Goal: Task Accomplishment & Management: Manage account settings

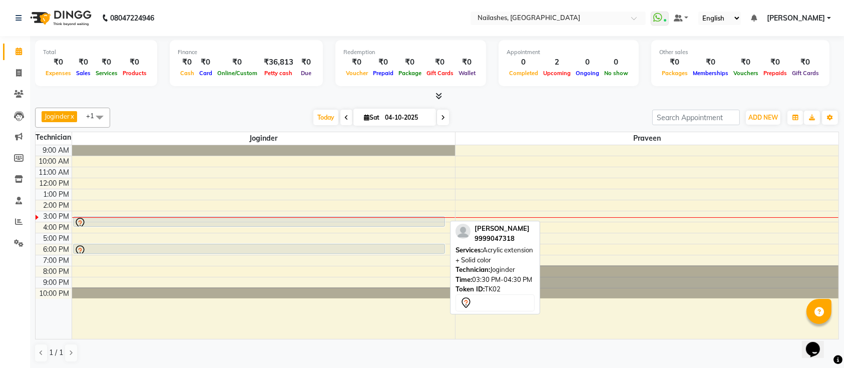
click at [384, 219] on div at bounding box center [259, 223] width 371 height 12
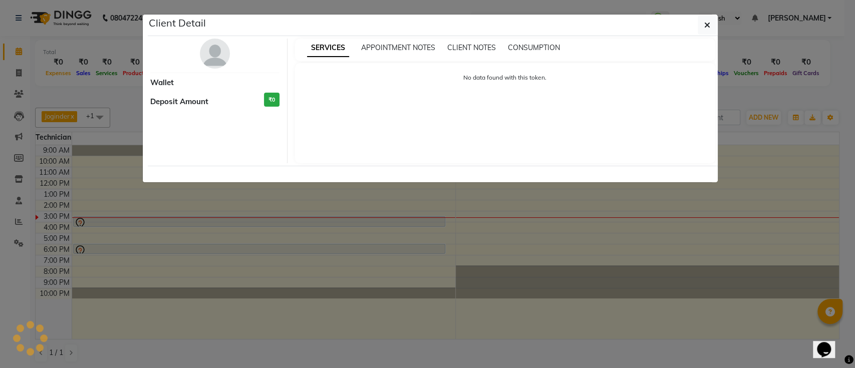
select select "7"
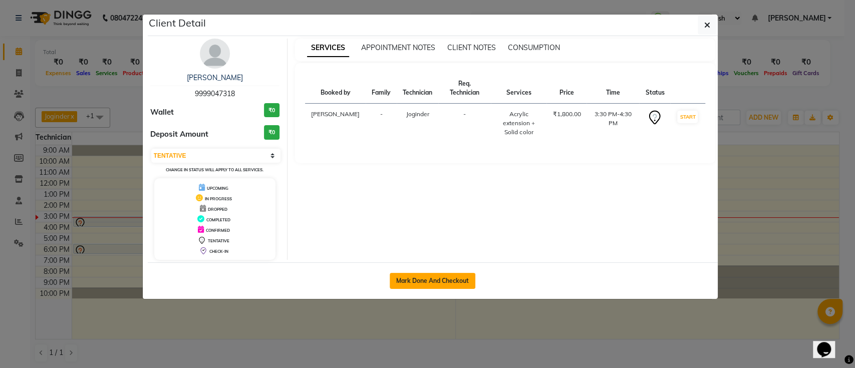
click at [421, 280] on button "Mark Done And Checkout" at bounding box center [433, 281] width 86 height 16
select select "service"
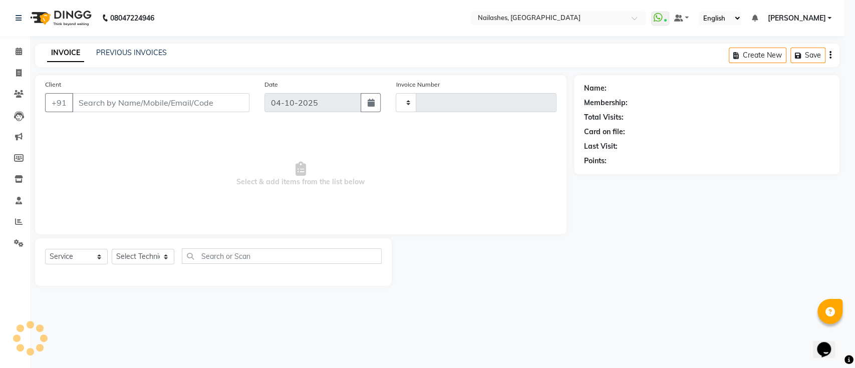
type input "0698"
select select "3"
select select "6187"
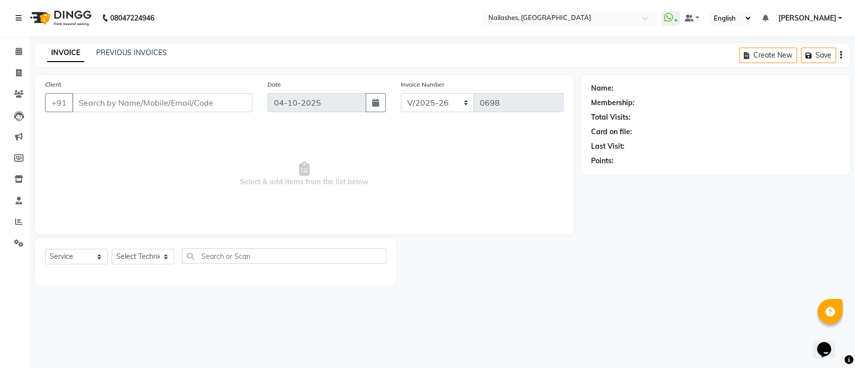
type input "9999047318"
select select "55218"
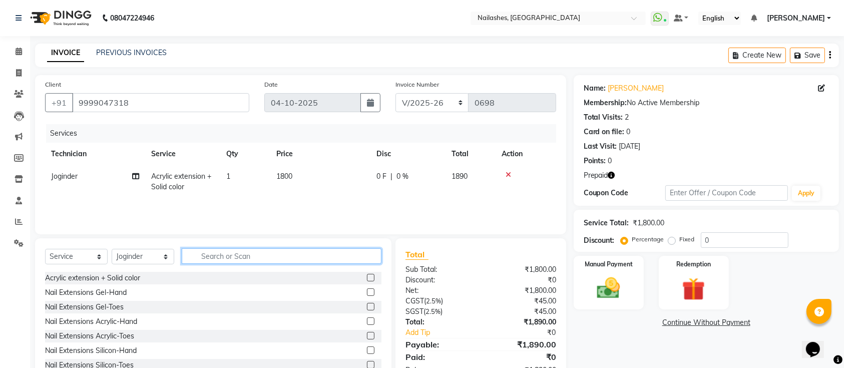
click at [224, 249] on input "text" at bounding box center [282, 256] width 200 height 16
click at [623, 274] on img at bounding box center [608, 288] width 39 height 28
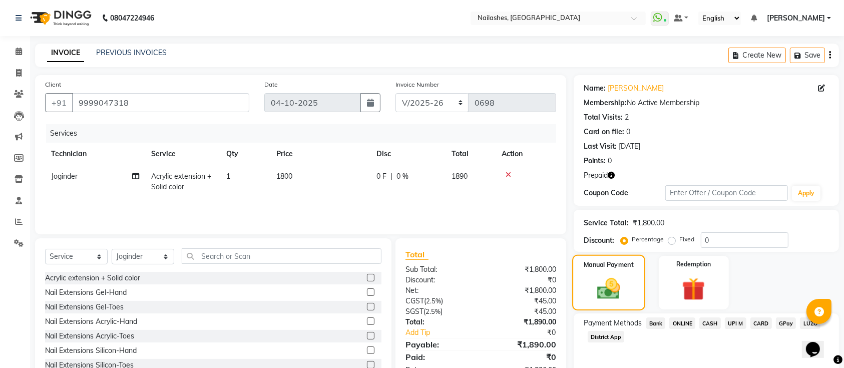
scroll to position [41, 0]
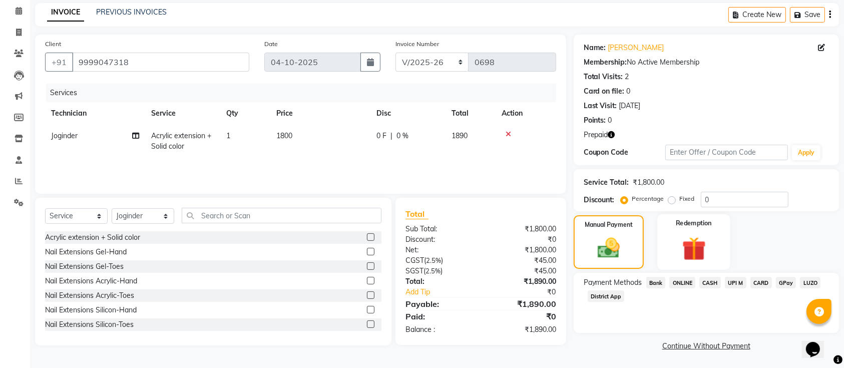
click at [691, 255] on img at bounding box center [694, 249] width 39 height 30
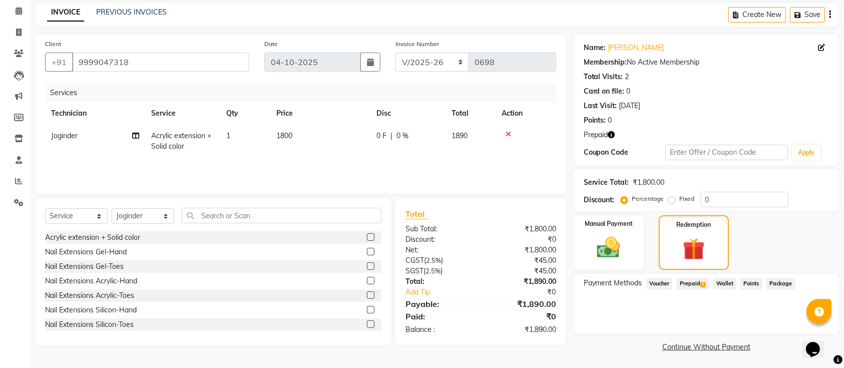
click at [689, 288] on span "Prepaid 1" at bounding box center [693, 284] width 33 height 12
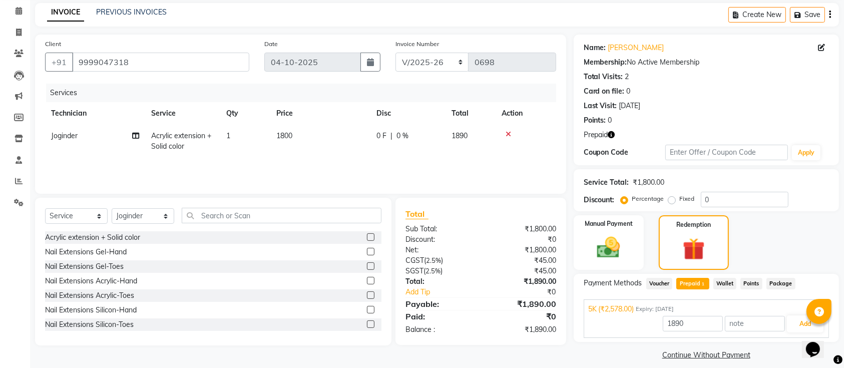
scroll to position [50, 0]
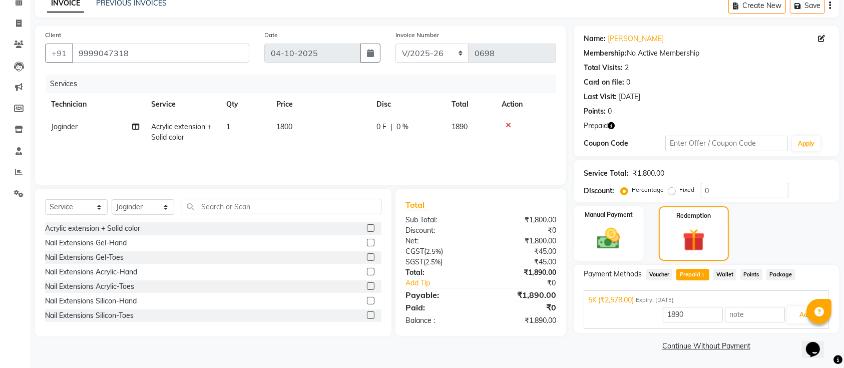
click at [509, 122] on icon at bounding box center [509, 125] width 6 height 7
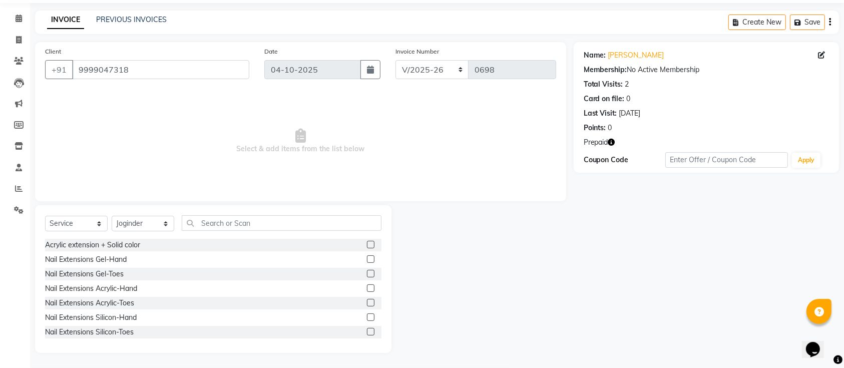
scroll to position [33, 0]
click at [4, 48] on link "Invoice" at bounding box center [15, 41] width 24 height 17
select select "6187"
select select "service"
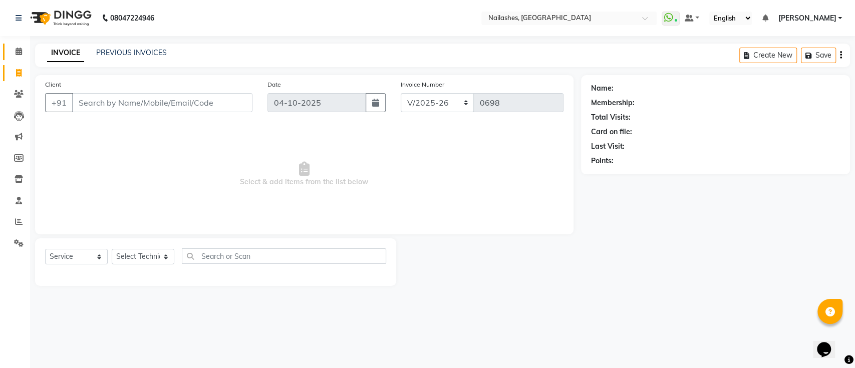
click at [7, 50] on link "Calendar" at bounding box center [15, 52] width 24 height 17
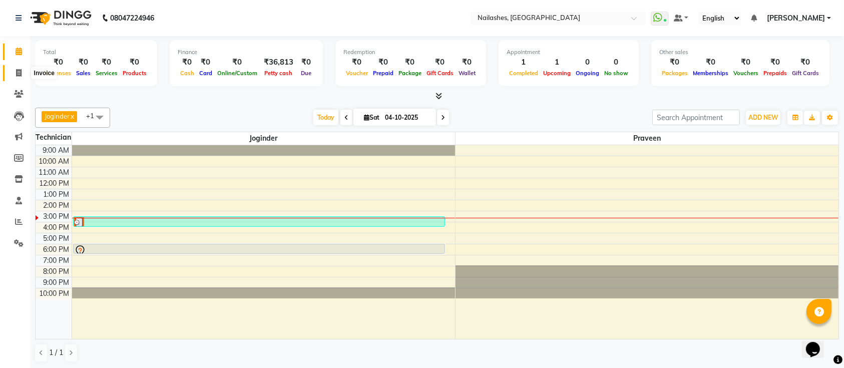
click at [16, 78] on span at bounding box center [19, 74] width 18 height 12
select select "service"
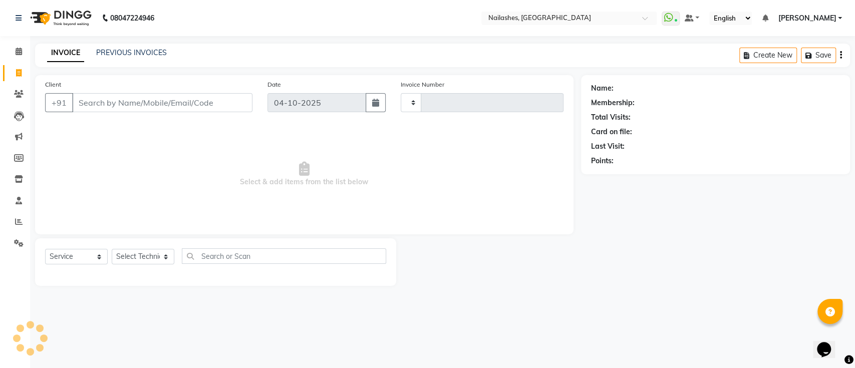
type input "0698"
select select "6187"
type input "\"
click at [25, 52] on span at bounding box center [19, 52] width 18 height 12
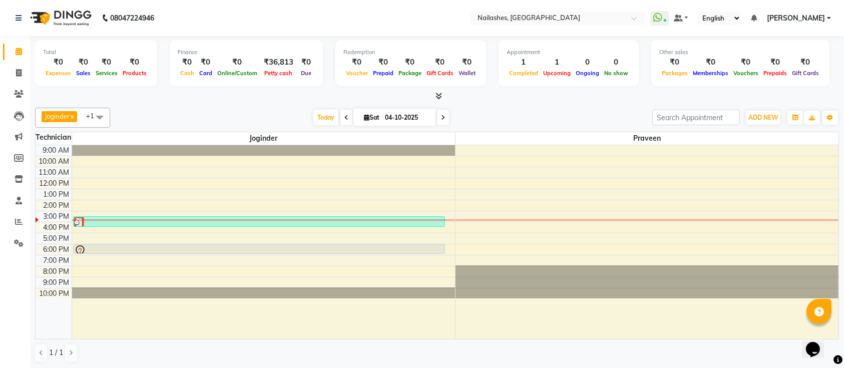
click at [439, 94] on icon at bounding box center [439, 96] width 7 height 8
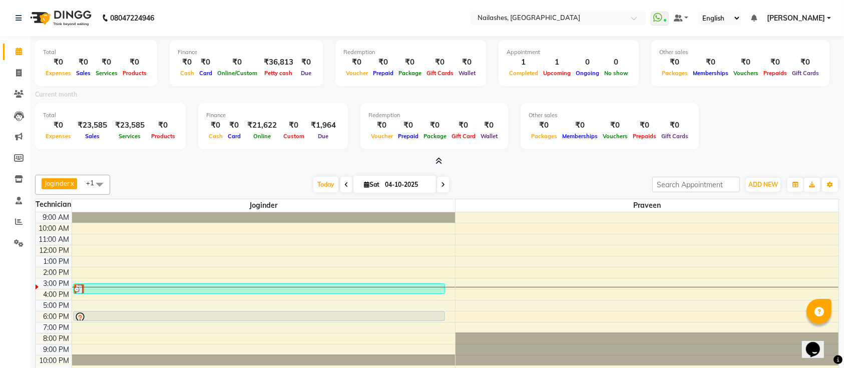
click at [441, 160] on icon at bounding box center [439, 161] width 7 height 8
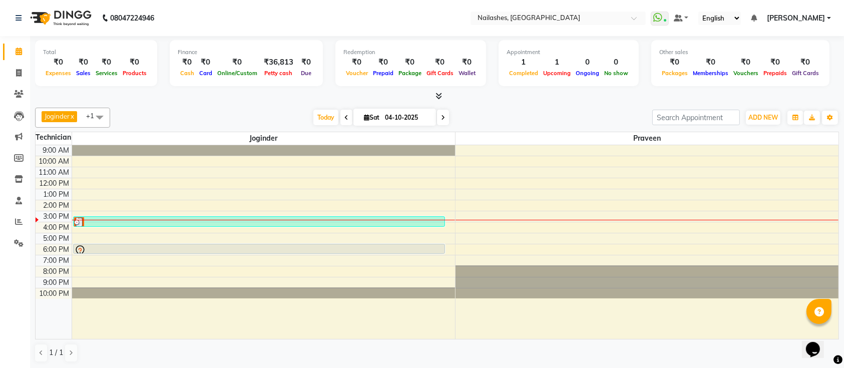
click at [438, 94] on icon at bounding box center [439, 96] width 7 height 8
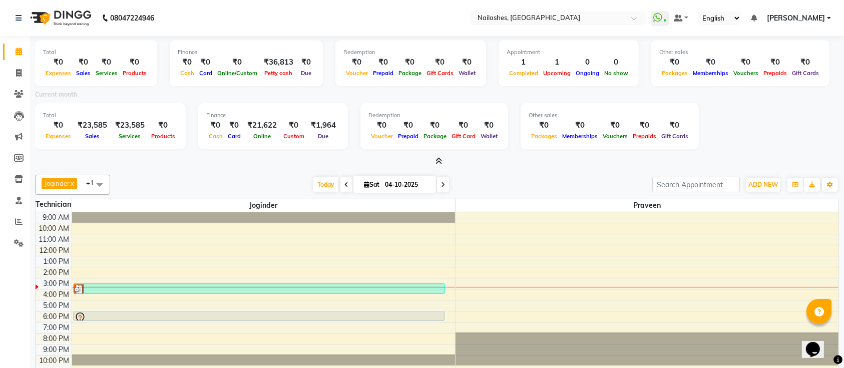
click at [439, 162] on icon at bounding box center [439, 161] width 7 height 8
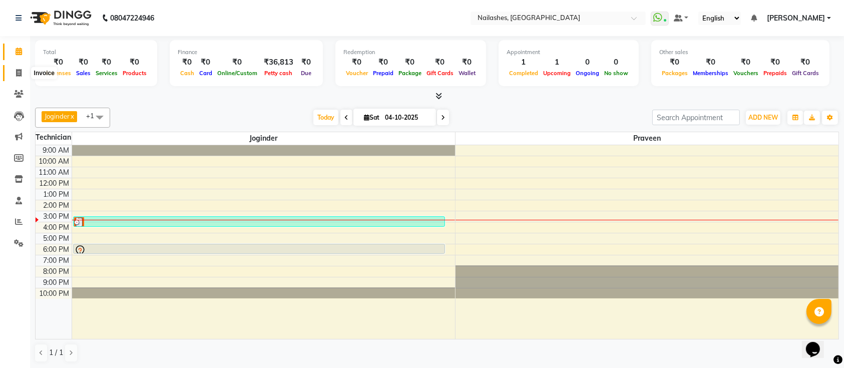
click at [16, 71] on icon at bounding box center [19, 73] width 6 height 8
select select "service"
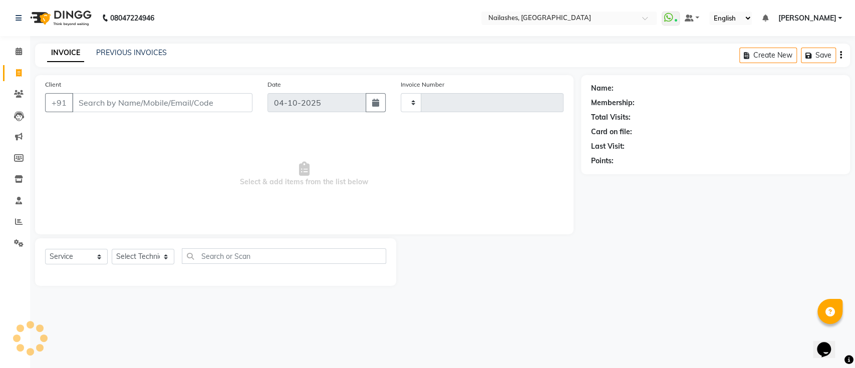
type input "0698"
select select "6187"
click at [19, 54] on icon at bounding box center [19, 52] width 7 height 8
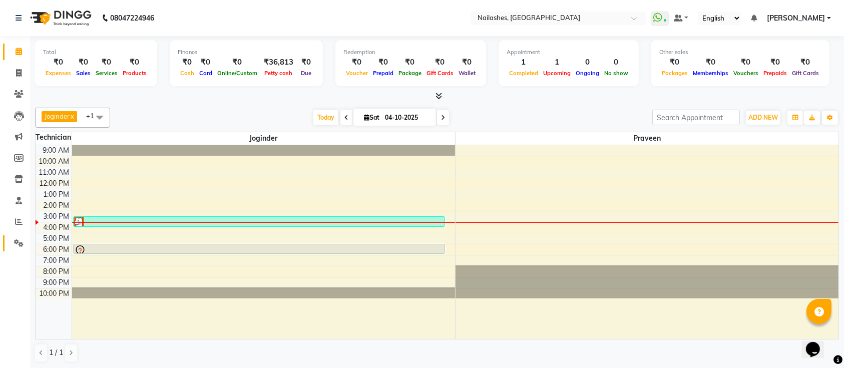
click at [21, 243] on icon at bounding box center [19, 243] width 10 height 8
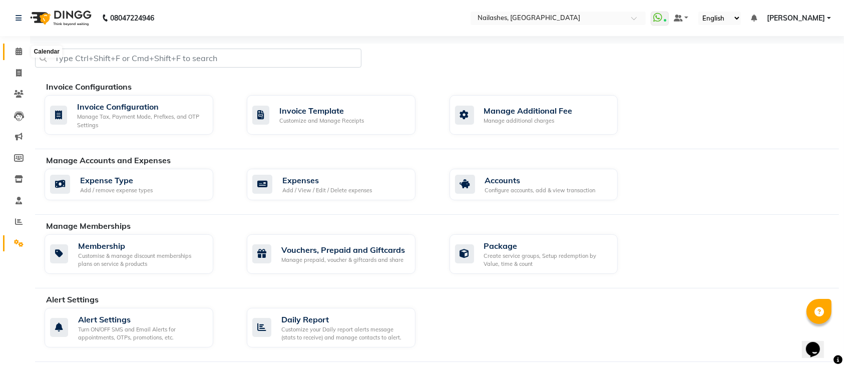
click at [15, 56] on span at bounding box center [19, 52] width 18 height 12
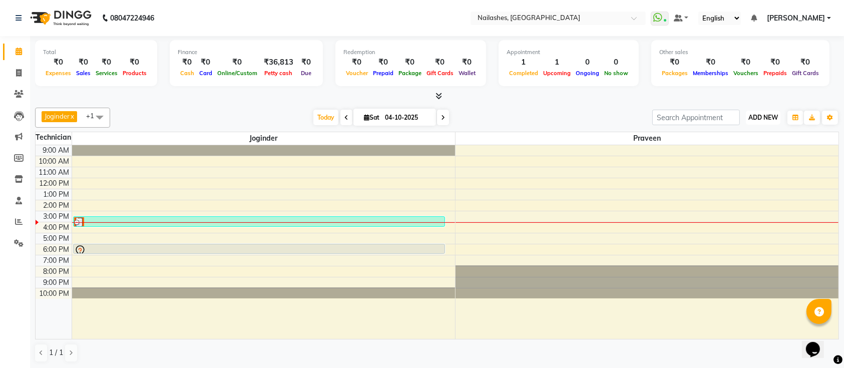
click at [769, 116] on span "ADD NEW" at bounding box center [764, 118] width 30 height 8
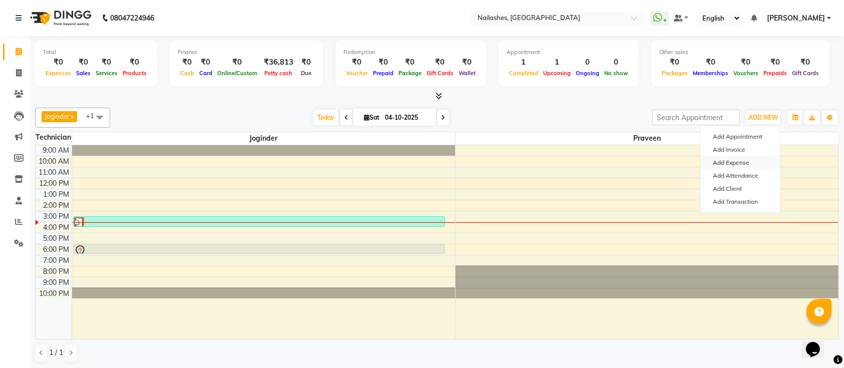
click at [734, 163] on link "Add Expense" at bounding box center [740, 162] width 79 height 13
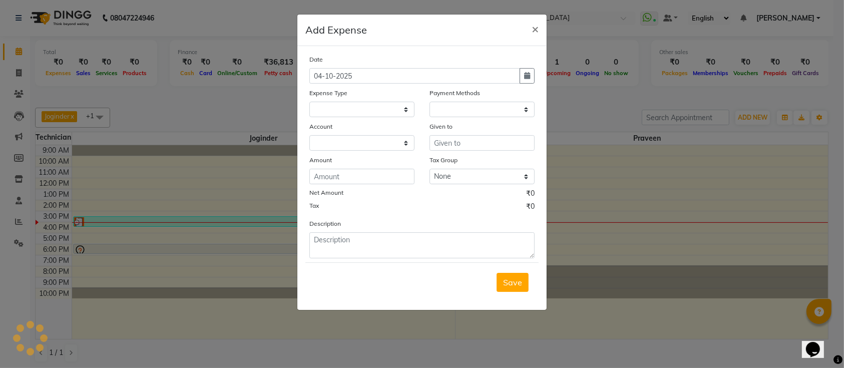
select select
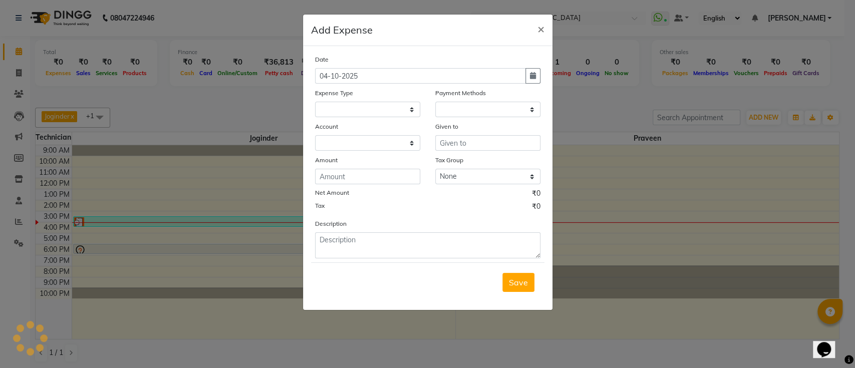
select select "1"
select select "5172"
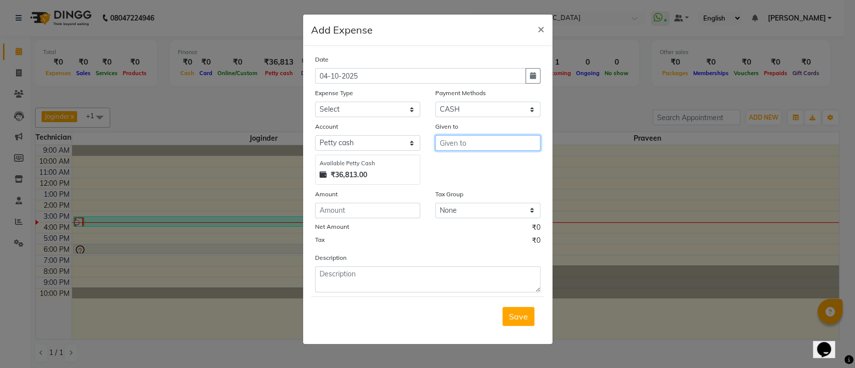
click at [481, 141] on input "text" at bounding box center [487, 143] width 105 height 16
type input "housekeeper"
click at [380, 107] on select "Select acetone Advance Salary bank deposite Battery cell BBMP Beauty products B…" at bounding box center [367, 110] width 105 height 16
select select "18320"
click at [315, 102] on select "Select acetone Advance Salary bank deposite Battery cell BBMP Beauty products B…" at bounding box center [367, 110] width 105 height 16
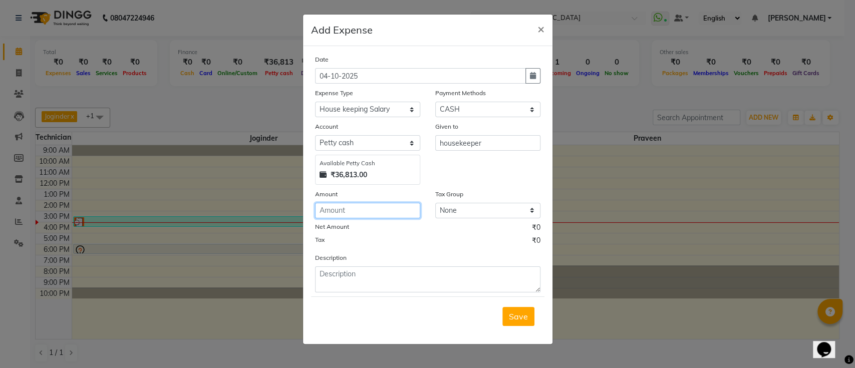
click at [370, 210] on input "number" at bounding box center [367, 211] width 105 height 16
type input "4000"
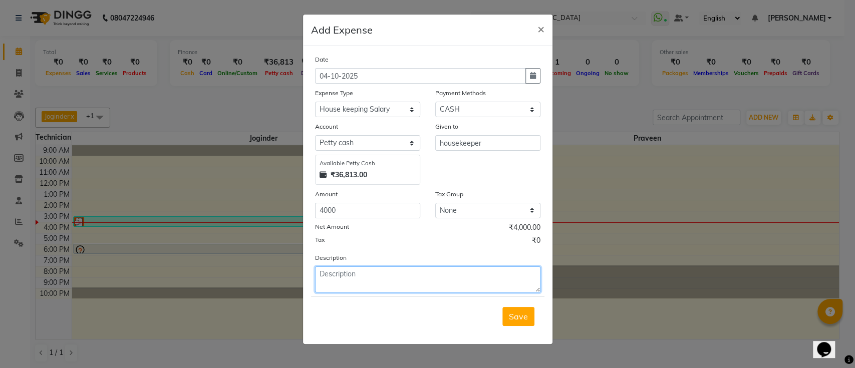
click at [350, 270] on textarea at bounding box center [427, 279] width 225 height 26
type textarea "h"
type textarea "HK"
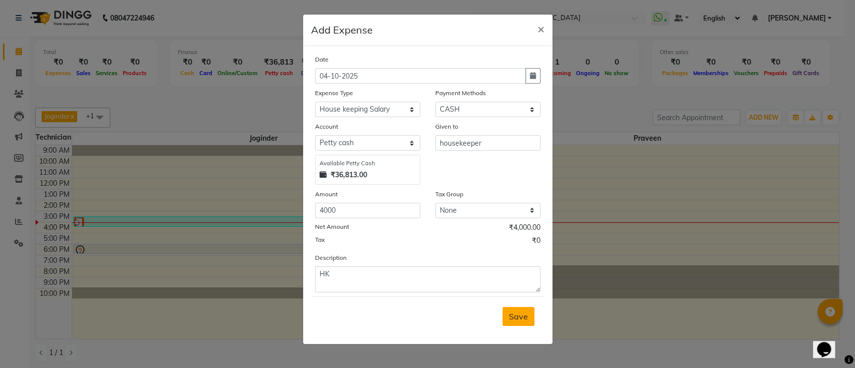
click at [526, 320] on span "Save" at bounding box center [518, 316] width 19 height 10
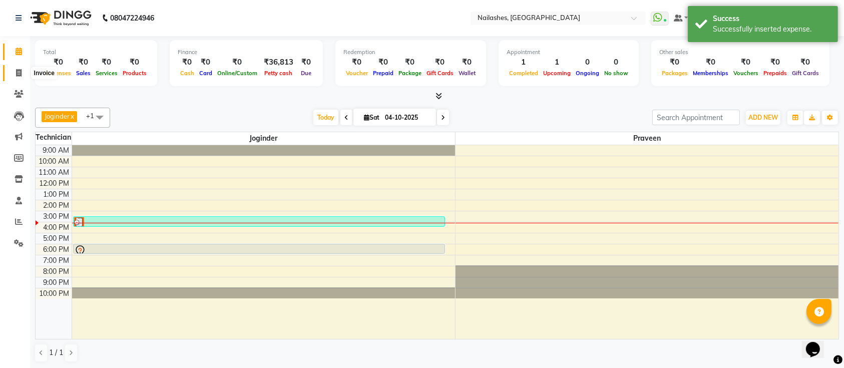
click at [17, 70] on icon at bounding box center [19, 73] width 6 height 8
select select "service"
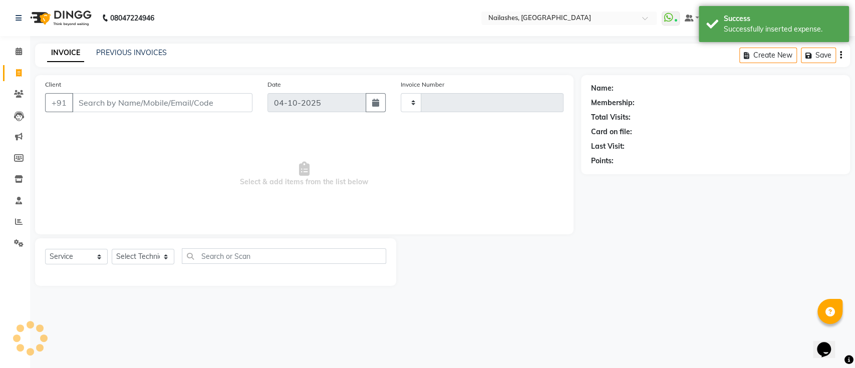
type input "0698"
select select "6187"
click at [17, 48] on icon at bounding box center [19, 52] width 7 height 8
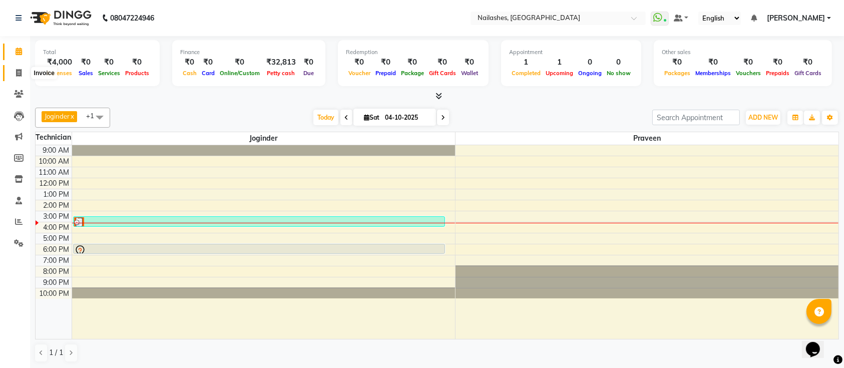
click at [18, 77] on span at bounding box center [19, 74] width 18 height 12
select select "6187"
select select "service"
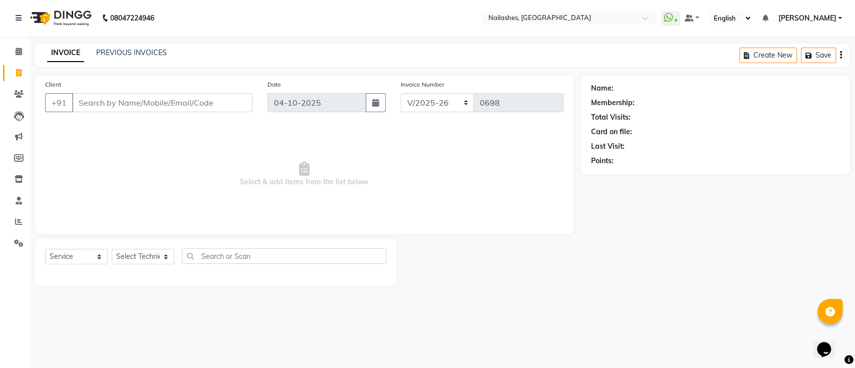
click at [91, 100] on input "Client" at bounding box center [162, 102] width 180 height 19
type input "7676371891"
click at [222, 100] on span "Add Client" at bounding box center [227, 103] width 40 height 10
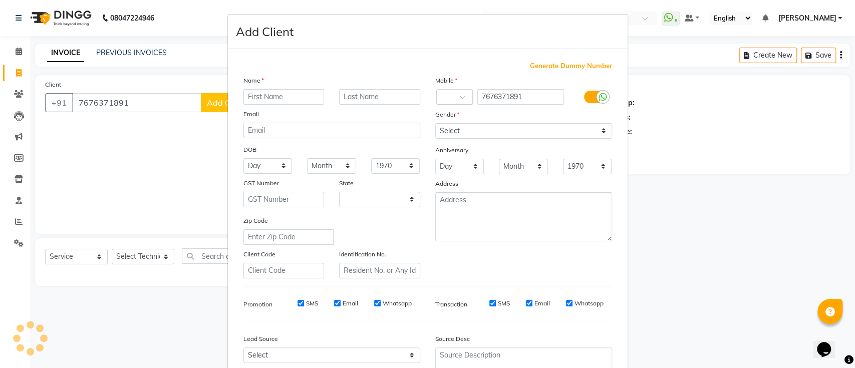
select select "21"
click at [269, 98] on input "text" at bounding box center [283, 97] width 81 height 16
type input "Priyanka"
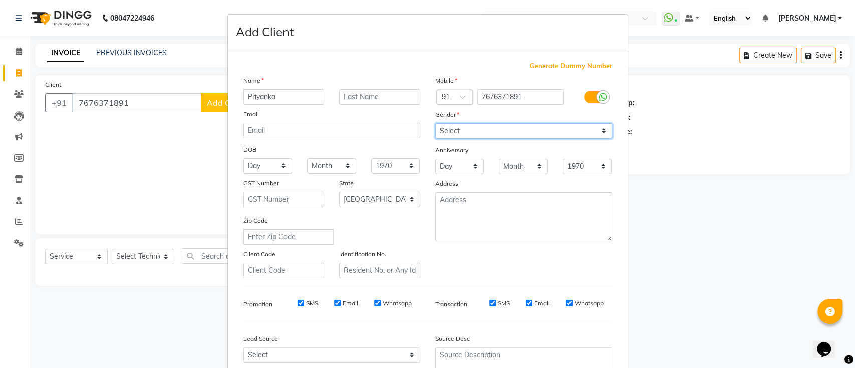
click at [444, 128] on select "Select [DEMOGRAPHIC_DATA] [DEMOGRAPHIC_DATA] Other Prefer Not To Say" at bounding box center [523, 131] width 177 height 16
select select "[DEMOGRAPHIC_DATA]"
click at [435, 123] on select "Select [DEMOGRAPHIC_DATA] [DEMOGRAPHIC_DATA] Other Prefer Not To Say" at bounding box center [523, 131] width 177 height 16
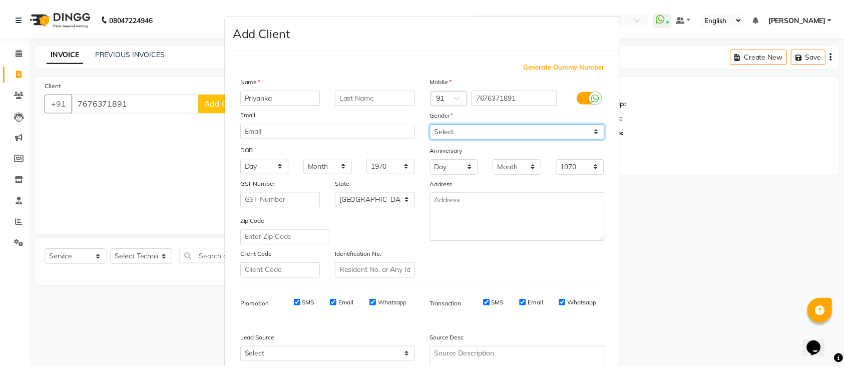
scroll to position [92, 0]
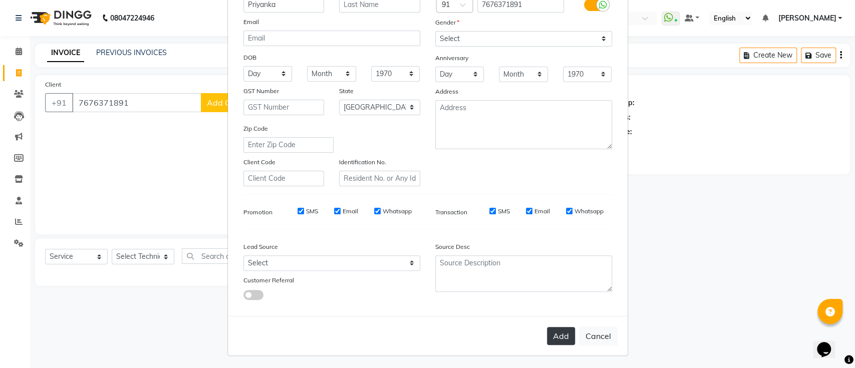
click at [552, 335] on button "Add" at bounding box center [561, 336] width 28 height 18
select select
select select "null"
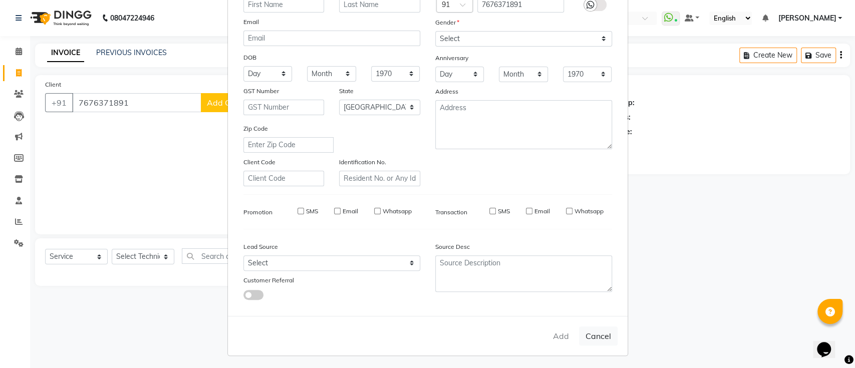
select select
checkbox input "false"
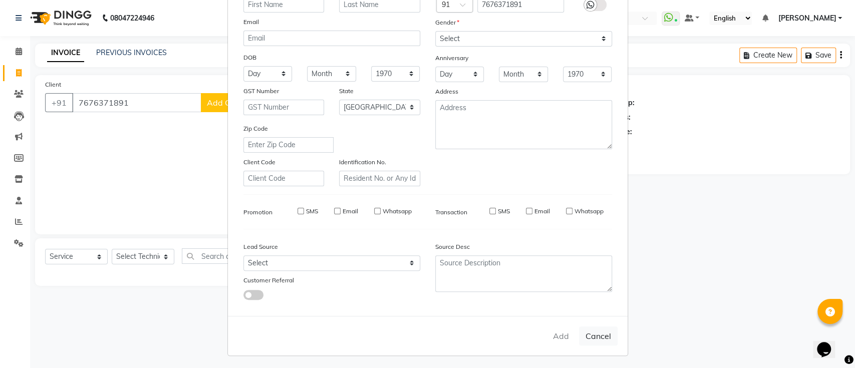
checkbox input "false"
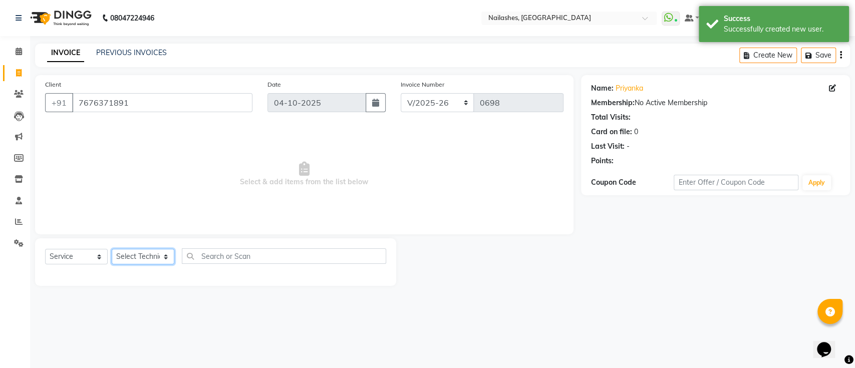
click at [164, 250] on select "Select Technician [PERSON_NAME] [PERSON_NAME] Manager [PERSON_NAME] Tapas [PERS…" at bounding box center [143, 257] width 63 height 16
select select "45596"
click at [112, 249] on select "Select Technician [PERSON_NAME] [PERSON_NAME] Manager [PERSON_NAME] Tapas [PERS…" at bounding box center [143, 257] width 63 height 16
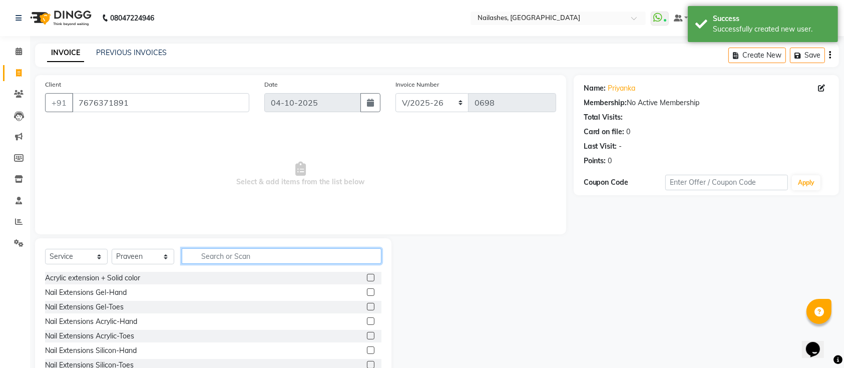
click at [257, 253] on input "text" at bounding box center [282, 256] width 200 height 16
type input "remov"
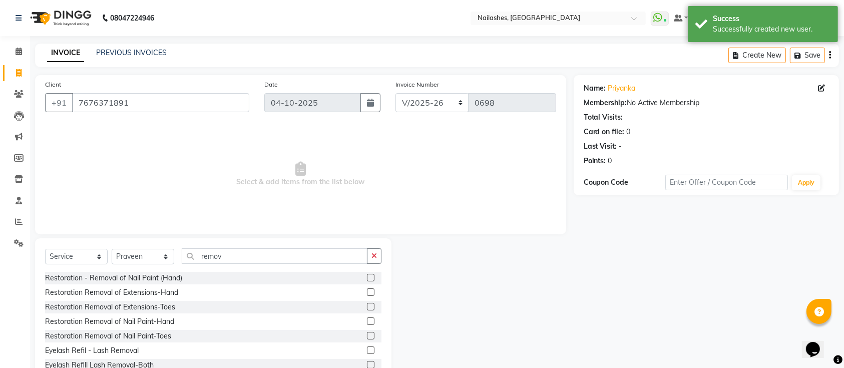
click at [367, 274] on label at bounding box center [371, 278] width 8 height 8
click at [367, 275] on input "checkbox" at bounding box center [370, 278] width 7 height 7
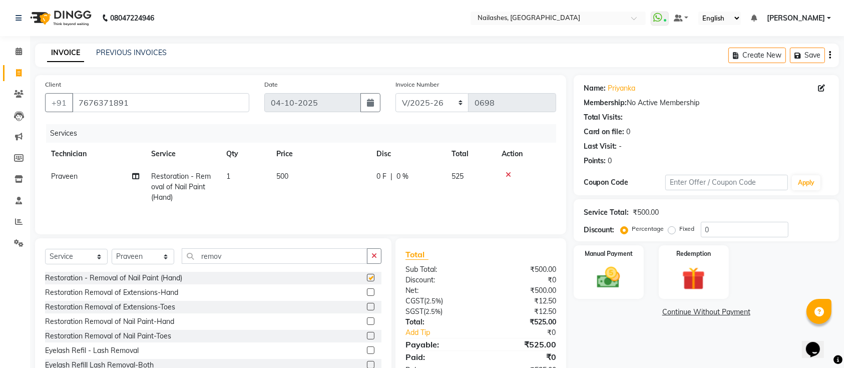
checkbox input "false"
click at [292, 175] on td "500" at bounding box center [320, 187] width 100 height 44
select select "45596"
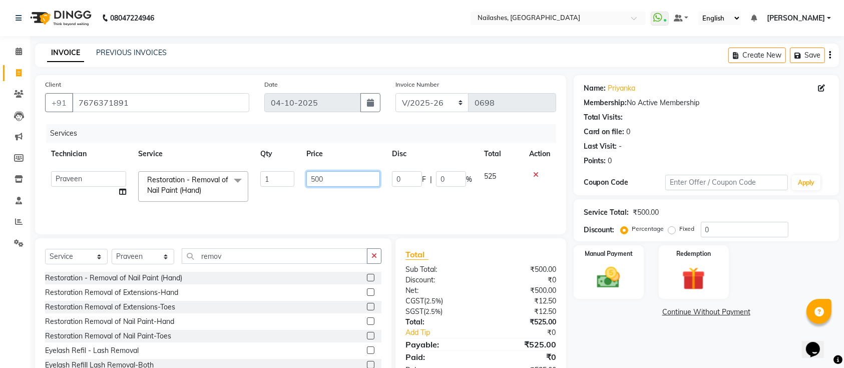
click at [338, 178] on input "500" at bounding box center [343, 179] width 74 height 16
type input "5"
type input "250"
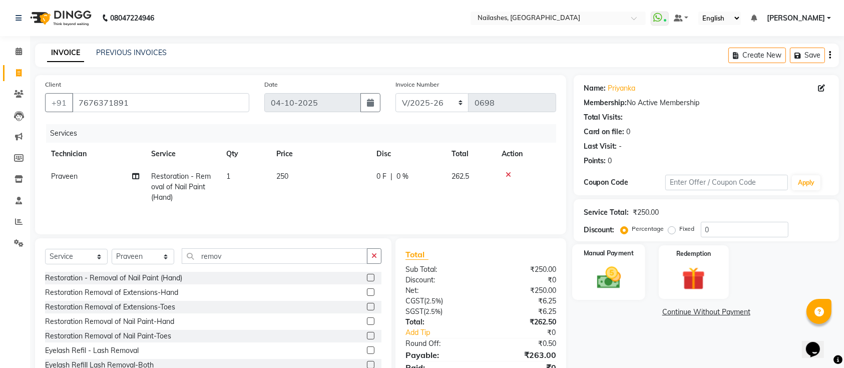
click at [616, 289] on img at bounding box center [608, 278] width 39 height 28
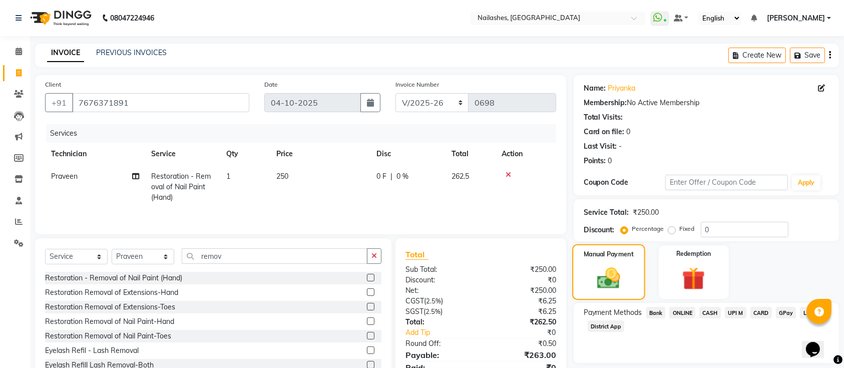
scroll to position [45, 0]
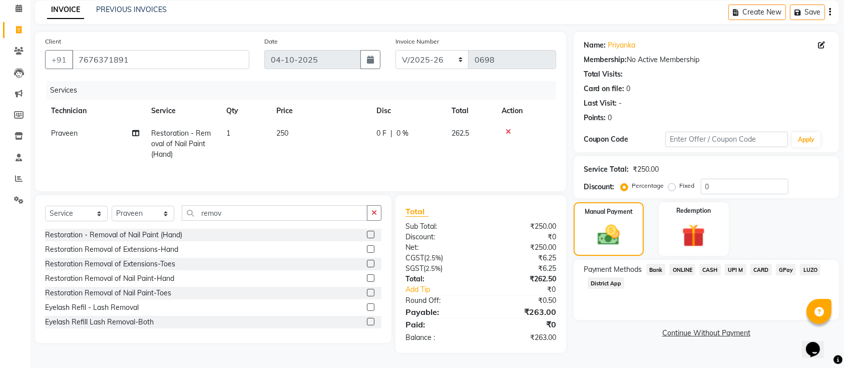
click at [679, 266] on span "ONLINE" at bounding box center [683, 270] width 26 height 12
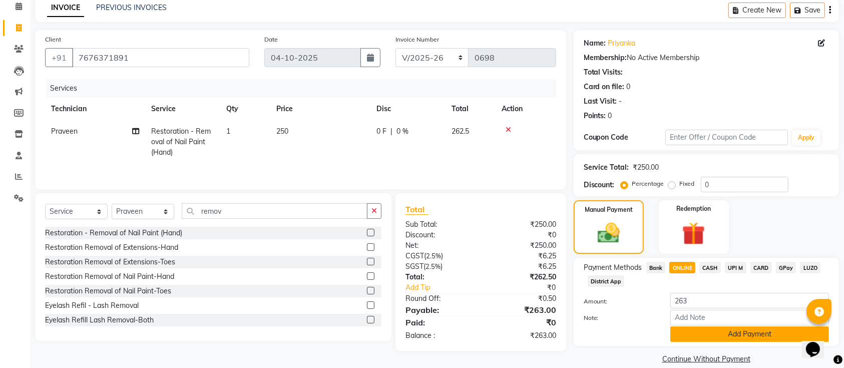
click at [725, 331] on button "Add Payment" at bounding box center [750, 335] width 159 height 16
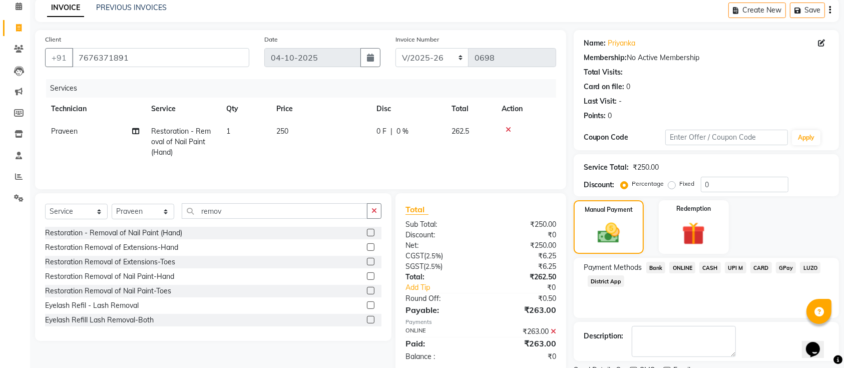
scroll to position [87, 0]
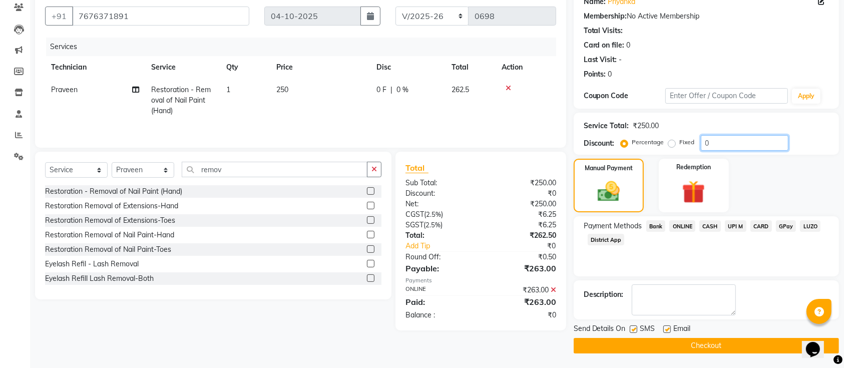
click at [711, 146] on input "0" at bounding box center [745, 143] width 88 height 16
click at [680, 143] on label "Fixed" at bounding box center [687, 142] width 15 height 9
click at [673, 143] on input "Fixed" at bounding box center [674, 142] width 7 height 7
radio input "true"
click at [721, 144] on input "number" at bounding box center [745, 143] width 88 height 16
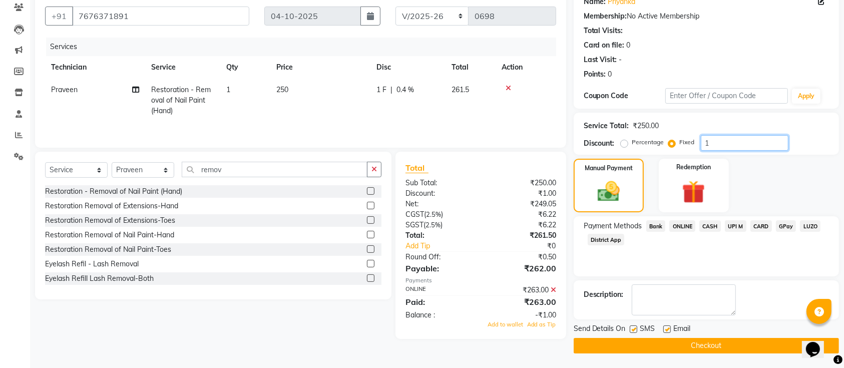
type input "1"
click at [682, 224] on span "ONLINE" at bounding box center [683, 226] width 26 height 12
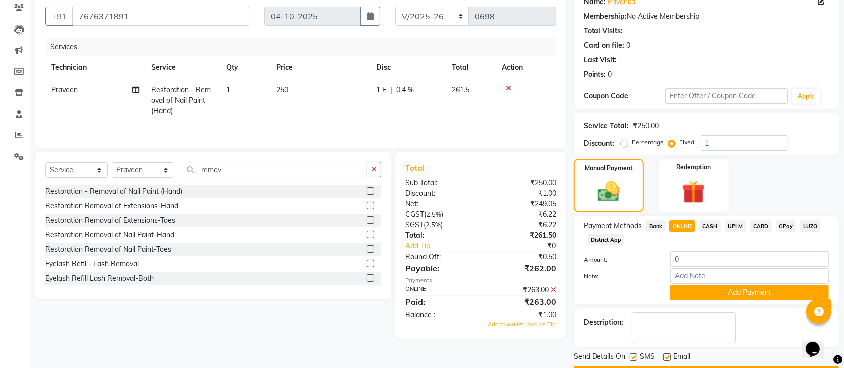
scroll to position [115, 0]
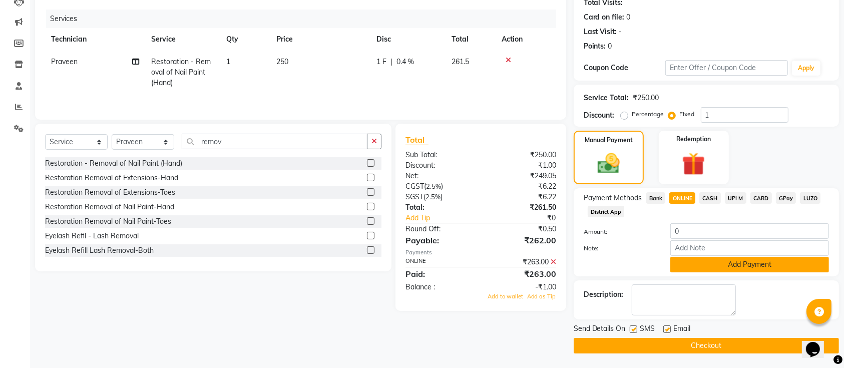
click at [732, 266] on button "Add Payment" at bounding box center [750, 265] width 159 height 16
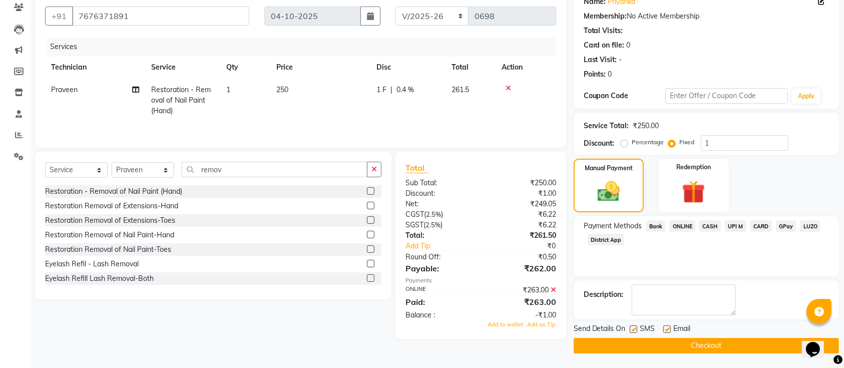
click at [684, 346] on button "Checkout" at bounding box center [706, 346] width 265 height 16
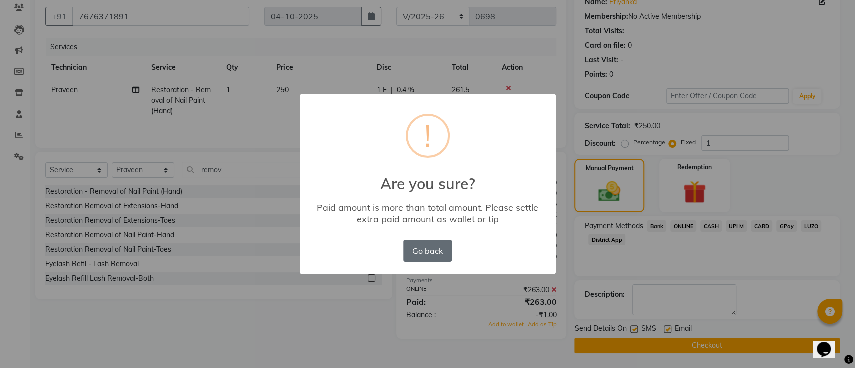
click at [438, 250] on button "Go back" at bounding box center [427, 251] width 48 height 22
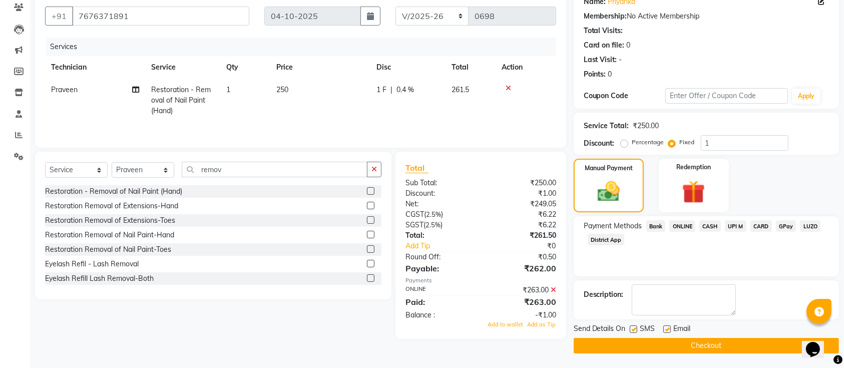
click at [557, 292] on div "₹263.00" at bounding box center [522, 290] width 83 height 11
click at [554, 291] on icon at bounding box center [554, 289] width 6 height 7
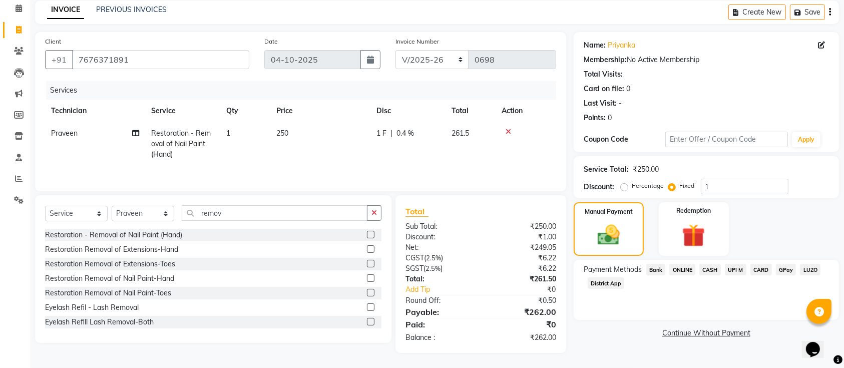
click at [682, 264] on span "ONLINE" at bounding box center [683, 270] width 26 height 12
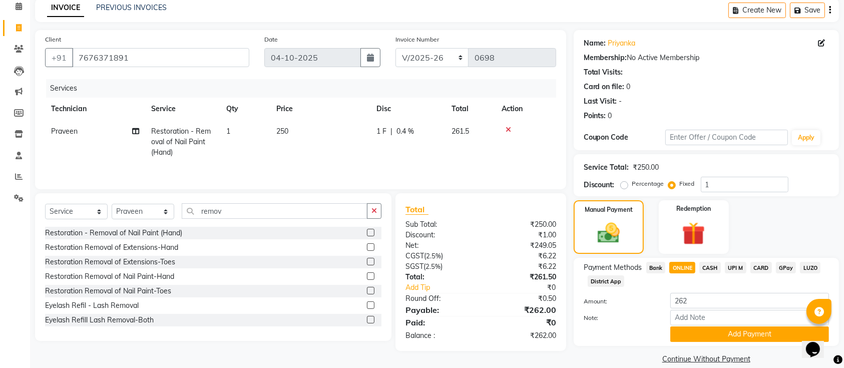
scroll to position [58, 0]
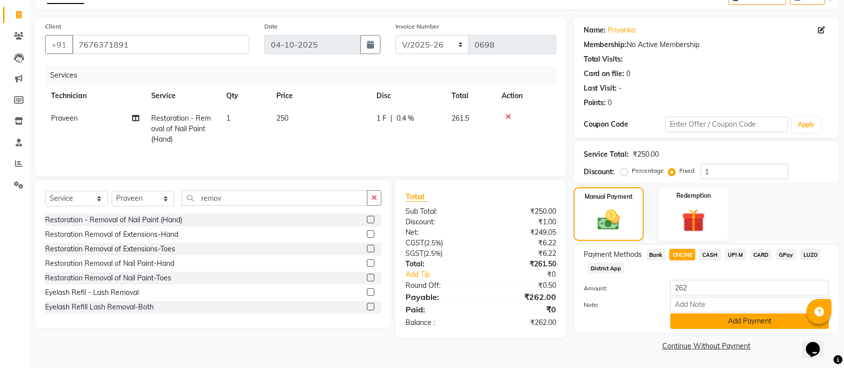
click at [713, 322] on button "Add Payment" at bounding box center [750, 321] width 159 height 16
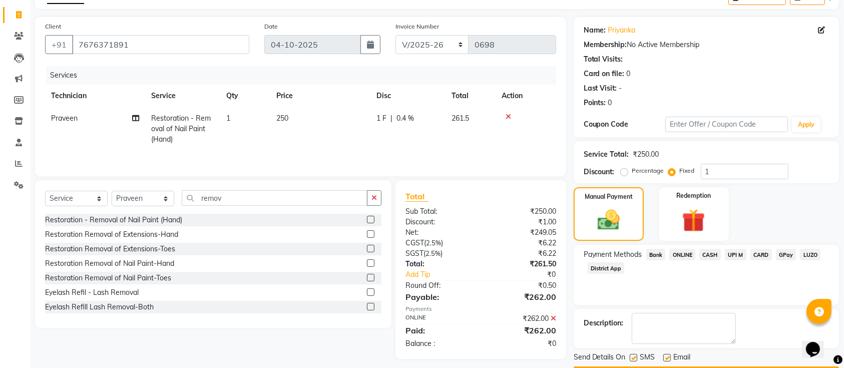
scroll to position [87, 0]
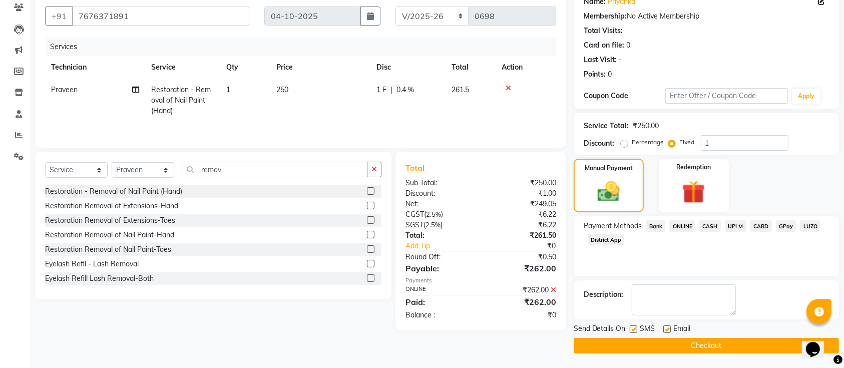
click at [697, 347] on button "Checkout" at bounding box center [706, 346] width 265 height 16
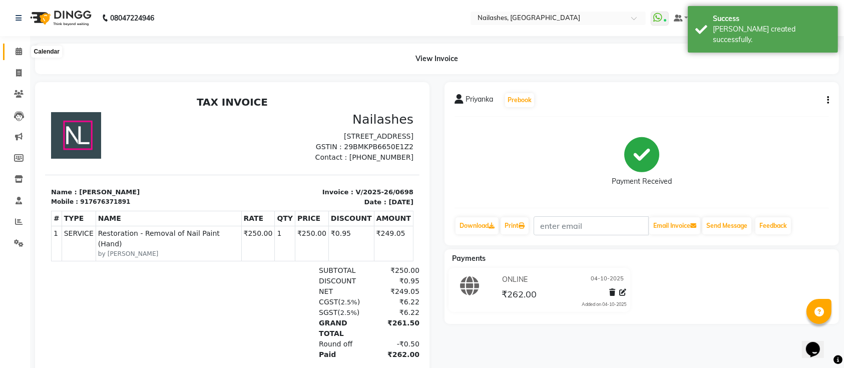
click at [22, 52] on icon at bounding box center [19, 52] width 7 height 8
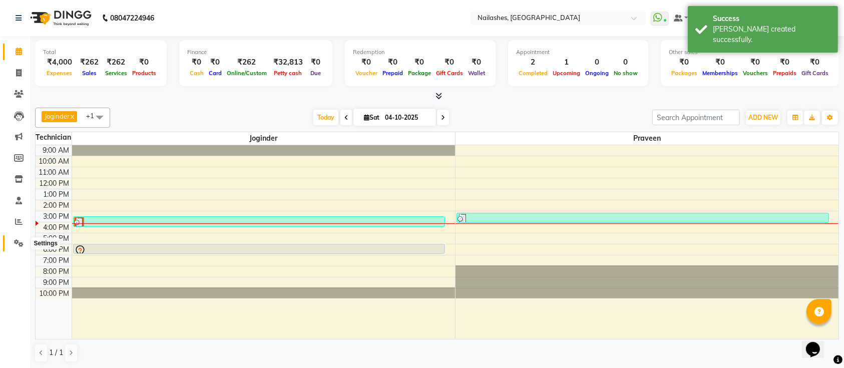
click at [16, 241] on icon at bounding box center [19, 243] width 10 height 8
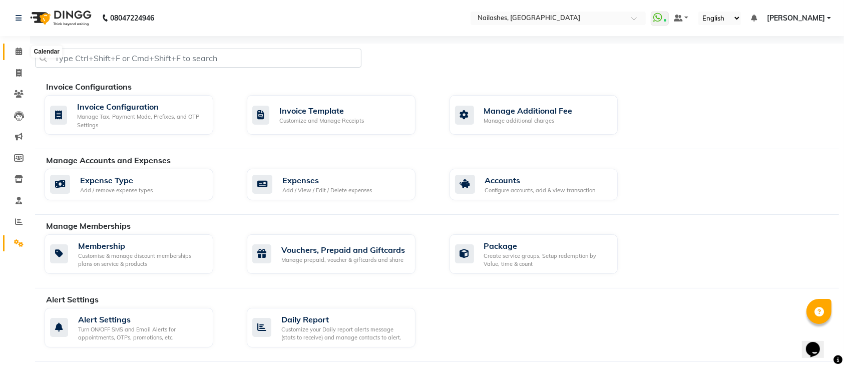
click at [20, 52] on icon at bounding box center [19, 52] width 7 height 8
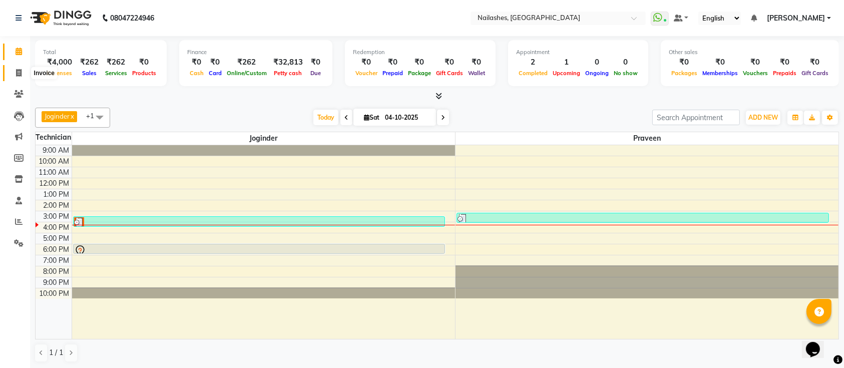
click at [16, 72] on icon at bounding box center [19, 73] width 6 height 8
select select "service"
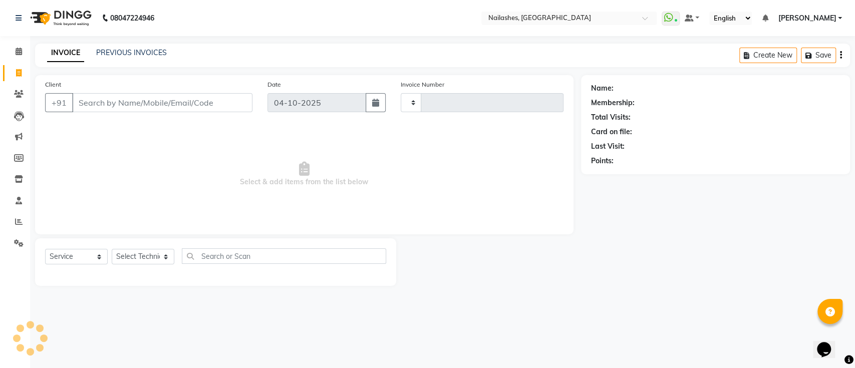
type input "0699"
select select "6187"
click at [110, 54] on link "PREVIOUS INVOICES" at bounding box center [131, 52] width 71 height 9
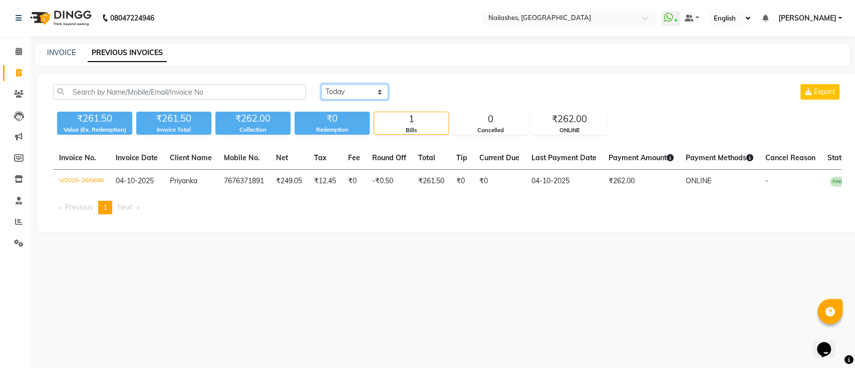
click at [357, 92] on select "[DATE] [DATE] Custom Range" at bounding box center [354, 92] width 67 height 16
select select "range"
click at [321, 84] on select "[DATE] [DATE] Custom Range" at bounding box center [354, 92] width 67 height 16
click at [433, 94] on input "04-10-2025" at bounding box center [436, 92] width 70 height 14
select select "10"
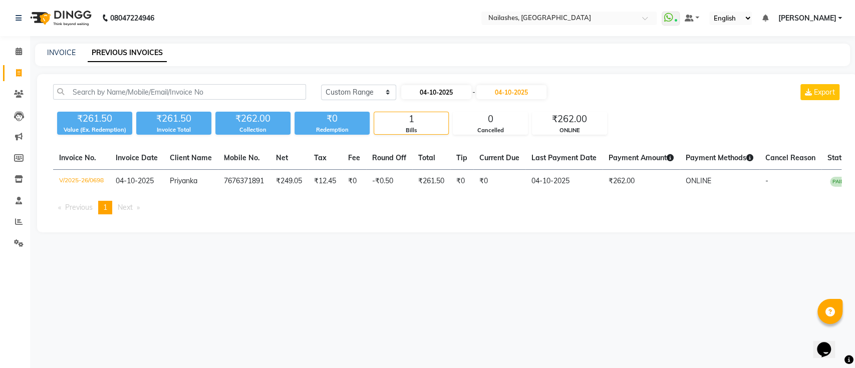
select select "2025"
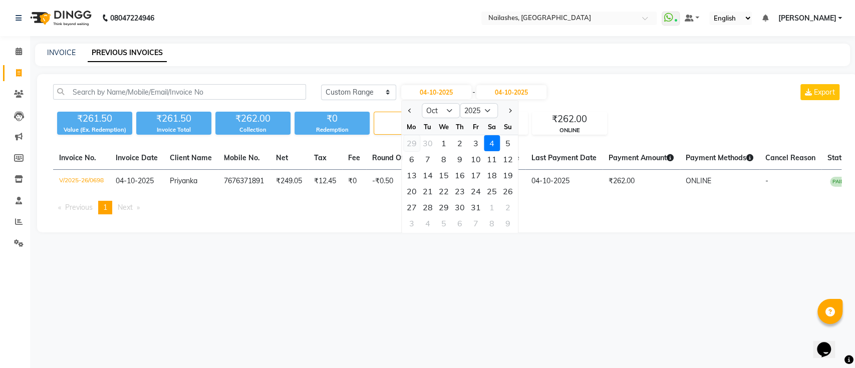
click at [410, 145] on div "29" at bounding box center [412, 143] width 16 height 16
type input "29-09-2025"
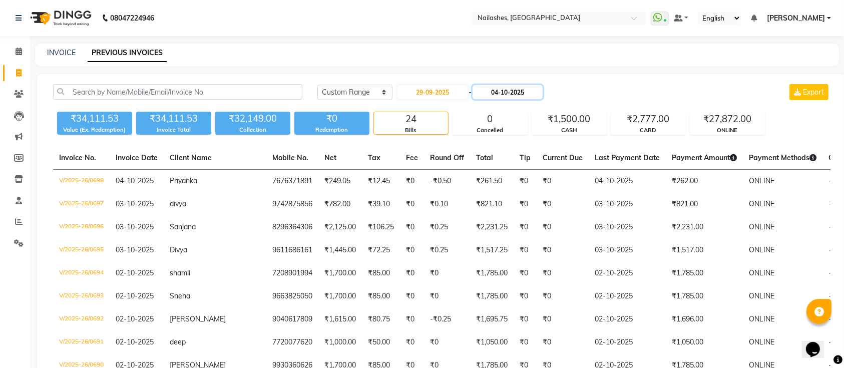
click at [501, 92] on input "04-10-2025" at bounding box center [508, 92] width 70 height 14
select select "10"
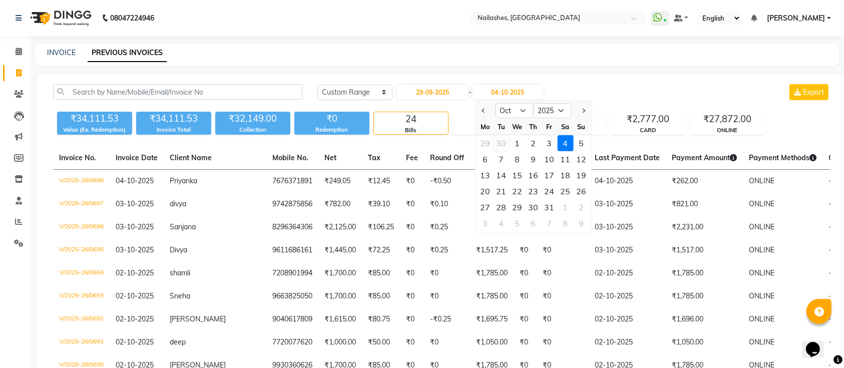
click at [508, 142] on div "30" at bounding box center [501, 143] width 16 height 16
type input "30-09-2025"
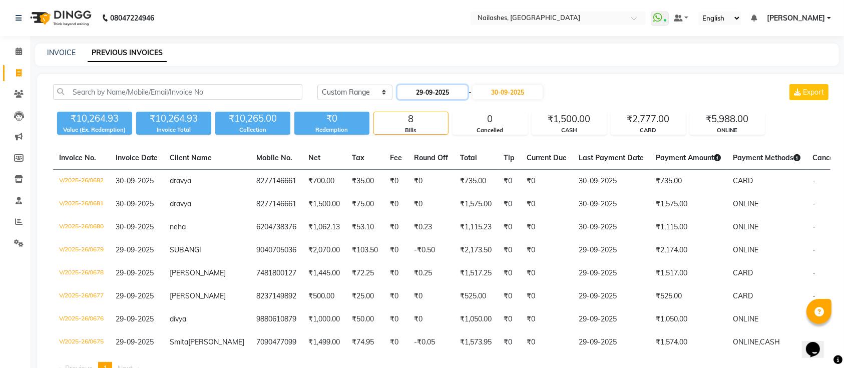
click at [443, 90] on input "29-09-2025" at bounding box center [433, 92] width 70 height 14
select select "9"
select select "2025"
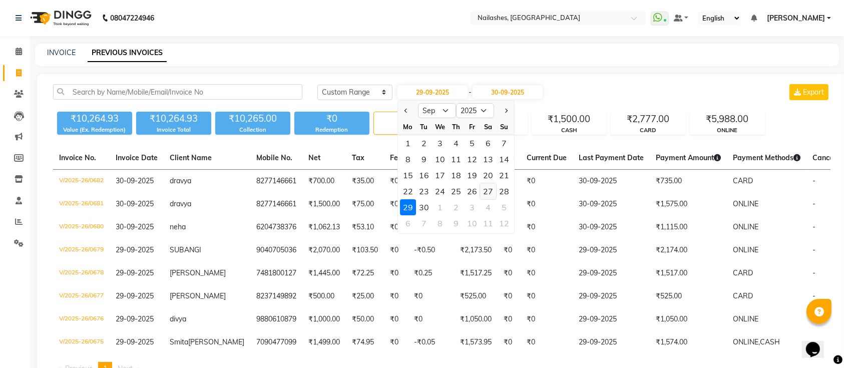
click at [488, 190] on div "27" at bounding box center [488, 191] width 16 height 16
type input "27-09-2025"
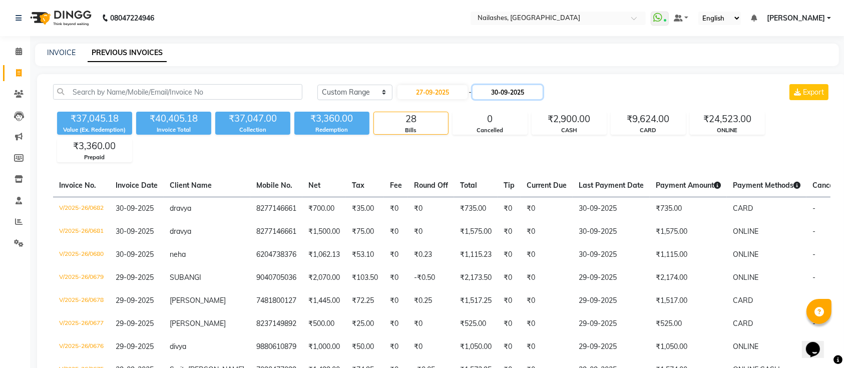
click at [494, 93] on input "30-09-2025" at bounding box center [508, 92] width 70 height 14
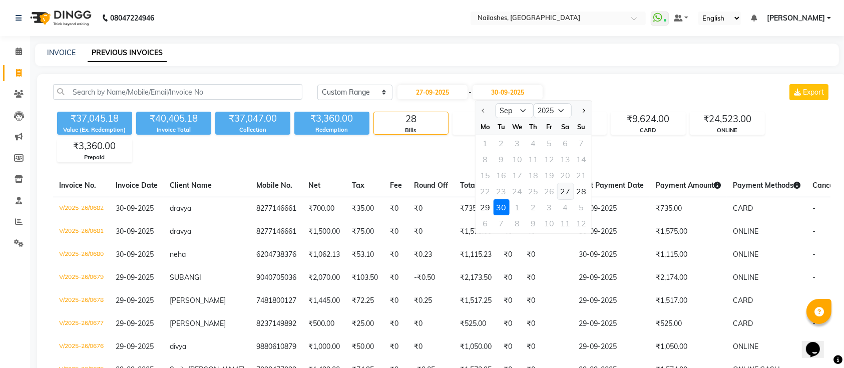
click at [563, 188] on div "27" at bounding box center [565, 191] width 16 height 16
type input "27-09-2025"
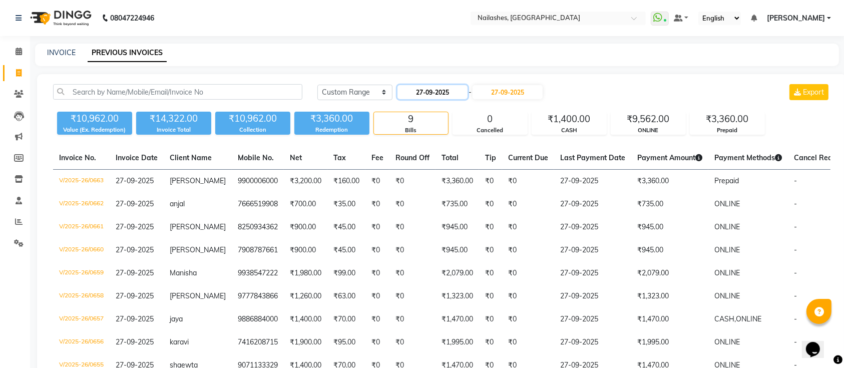
click at [447, 90] on input "27-09-2025" at bounding box center [433, 92] width 70 height 14
select select "9"
select select "2025"
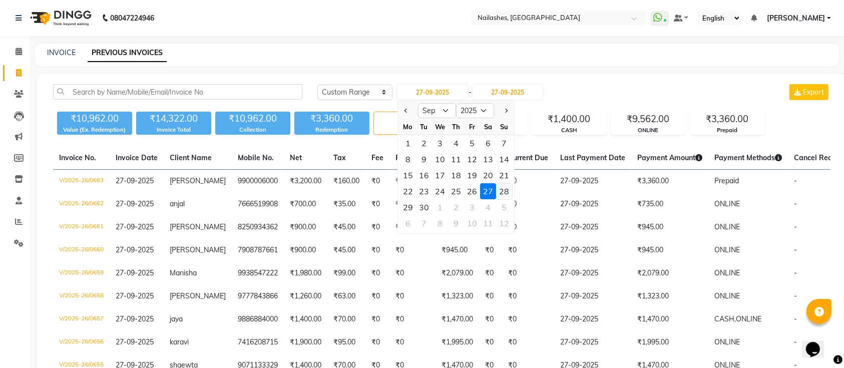
click at [512, 189] on div "28" at bounding box center [504, 191] width 16 height 16
type input "28-09-2025"
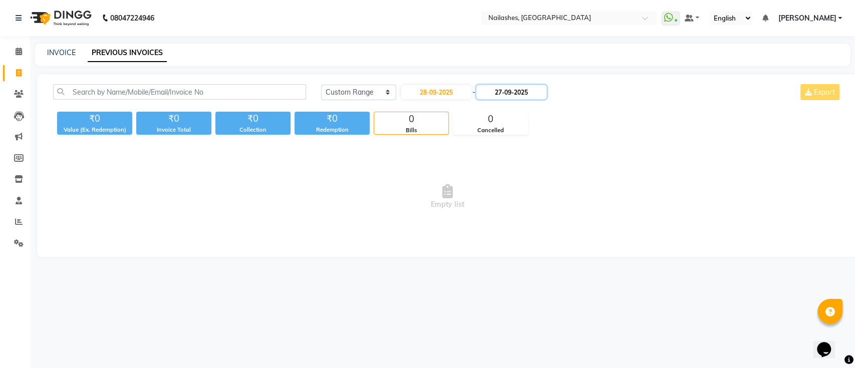
click at [524, 89] on input "27-09-2025" at bounding box center [511, 92] width 70 height 14
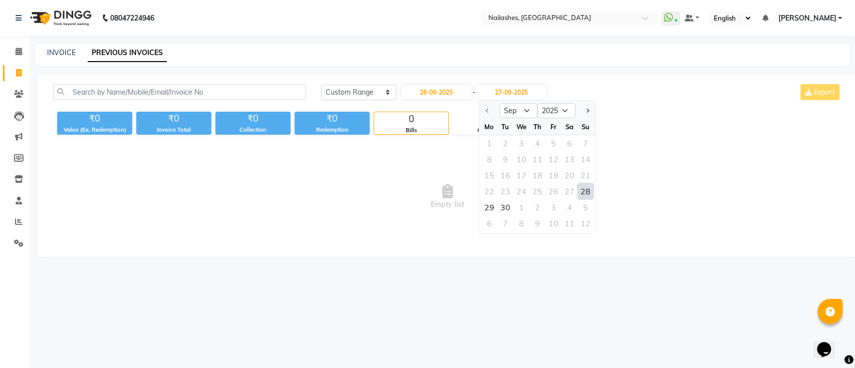
click at [586, 191] on div "28" at bounding box center [585, 191] width 16 height 16
type input "28-09-2025"
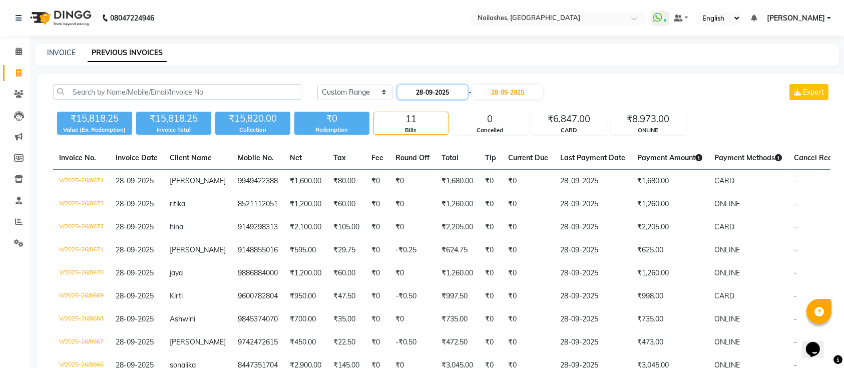
click at [449, 94] on input "28-09-2025" at bounding box center [433, 92] width 70 height 14
select select "9"
select select "2025"
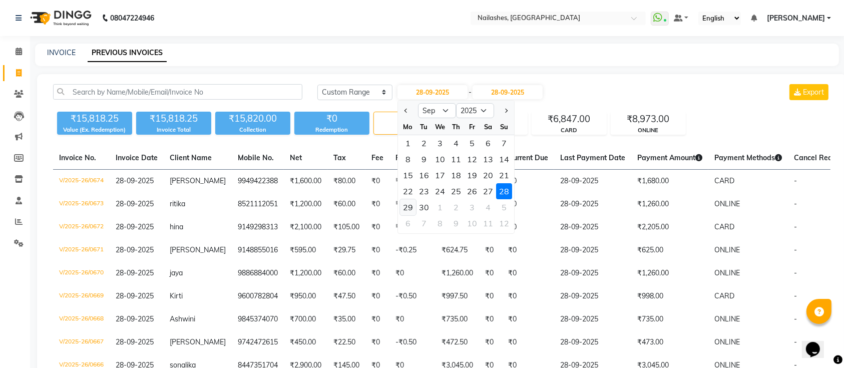
click at [409, 203] on div "29" at bounding box center [408, 207] width 16 height 16
type input "29-09-2025"
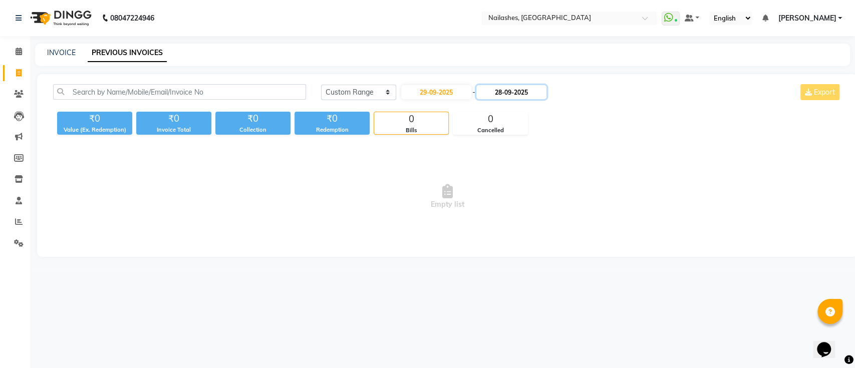
click at [503, 92] on input "28-09-2025" at bounding box center [511, 92] width 70 height 14
click at [491, 206] on div "29" at bounding box center [489, 207] width 16 height 16
type input "29-09-2025"
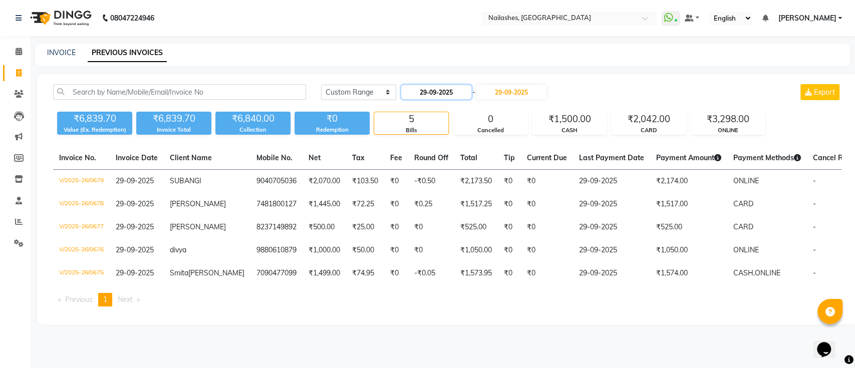
click at [442, 91] on input "29-09-2025" at bounding box center [436, 92] width 70 height 14
select select "9"
select select "2025"
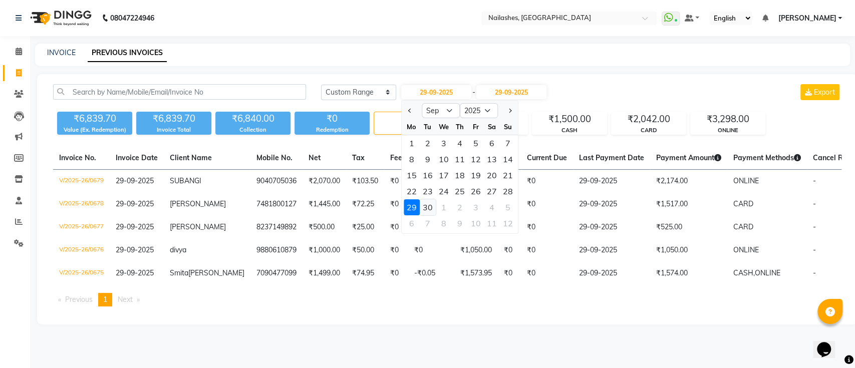
click at [425, 208] on div "30" at bounding box center [428, 207] width 16 height 16
type input "30-09-2025"
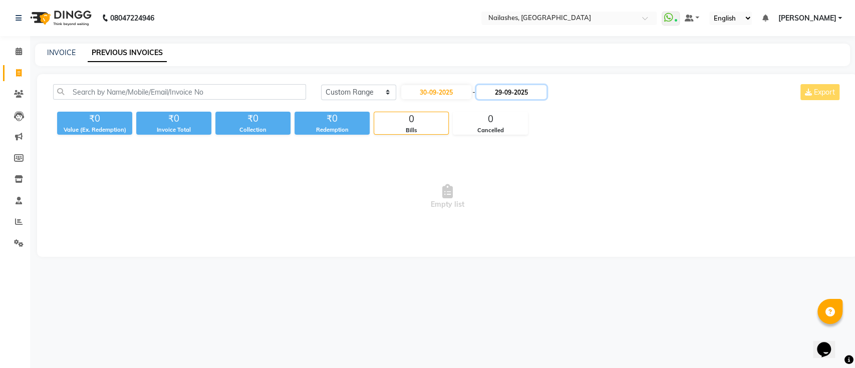
click at [503, 94] on input "29-09-2025" at bounding box center [511, 92] width 70 height 14
click at [509, 205] on div "30" at bounding box center [505, 207] width 16 height 16
type input "30-09-2025"
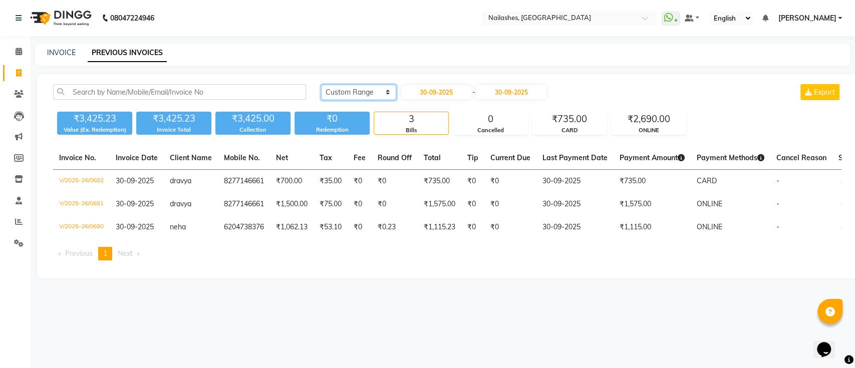
click at [327, 94] on select "[DATE] [DATE] Custom Range" at bounding box center [358, 93] width 75 height 16
click at [456, 96] on input "30-09-2025" at bounding box center [436, 92] width 70 height 14
select select "9"
select select "2025"
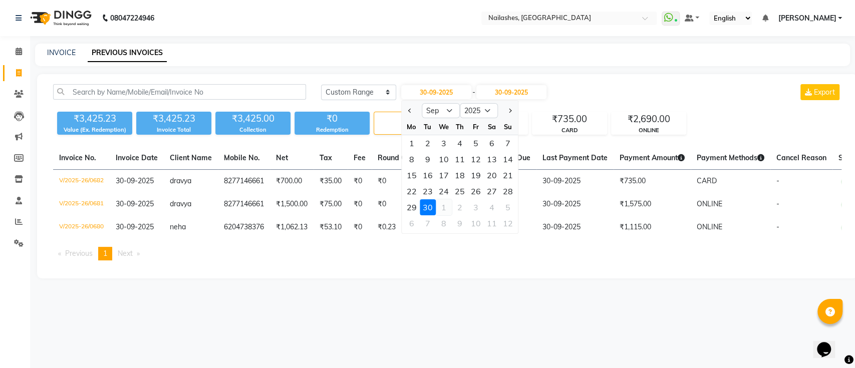
click at [439, 200] on div "1" at bounding box center [444, 207] width 16 height 16
type input "01-10-2025"
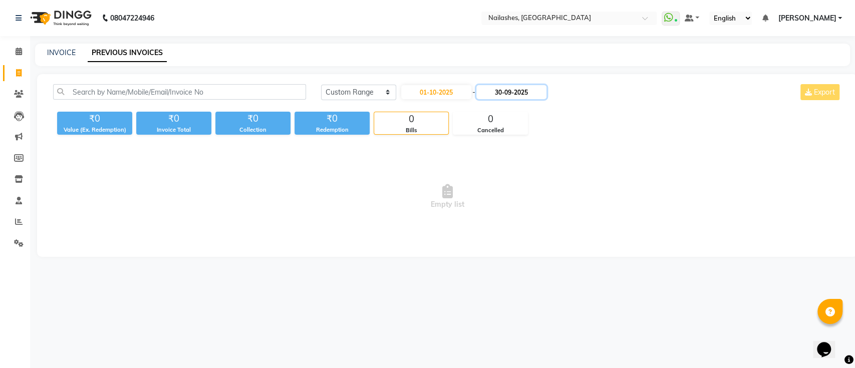
click at [523, 92] on input "30-09-2025" at bounding box center [511, 92] width 70 height 14
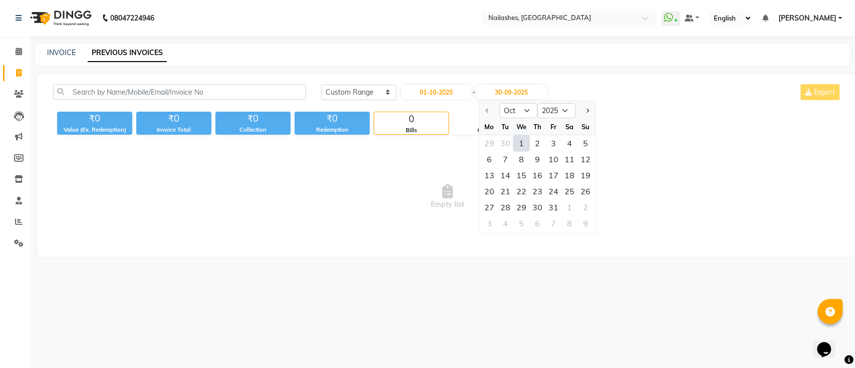
click at [525, 143] on div "1" at bounding box center [521, 143] width 16 height 16
type input "01-10-2025"
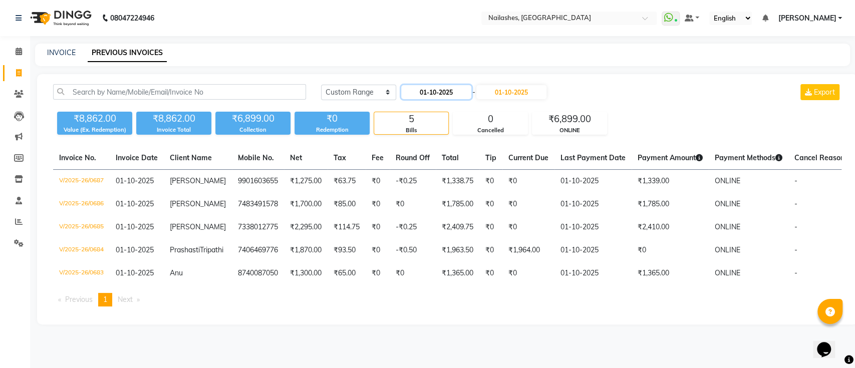
click at [433, 92] on input "01-10-2025" at bounding box center [436, 92] width 70 height 14
select select "10"
select select "2025"
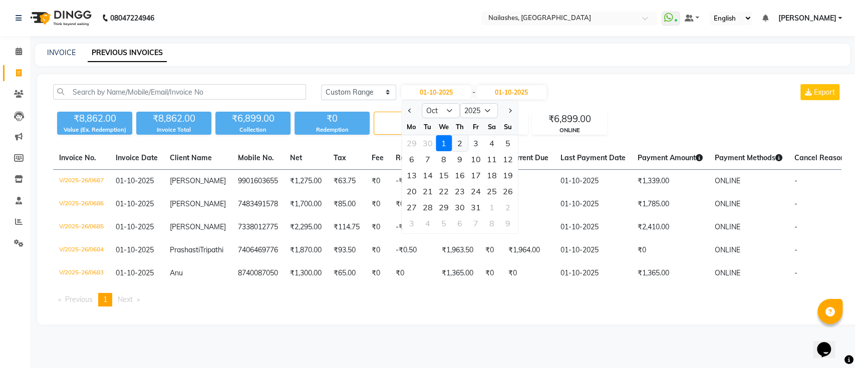
click at [465, 145] on div "2" at bounding box center [460, 143] width 16 height 16
type input "02-10-2025"
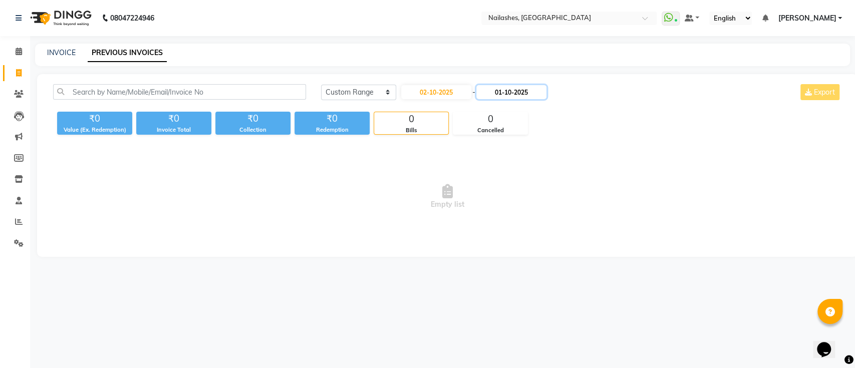
click at [511, 94] on input "01-10-2025" at bounding box center [511, 92] width 70 height 14
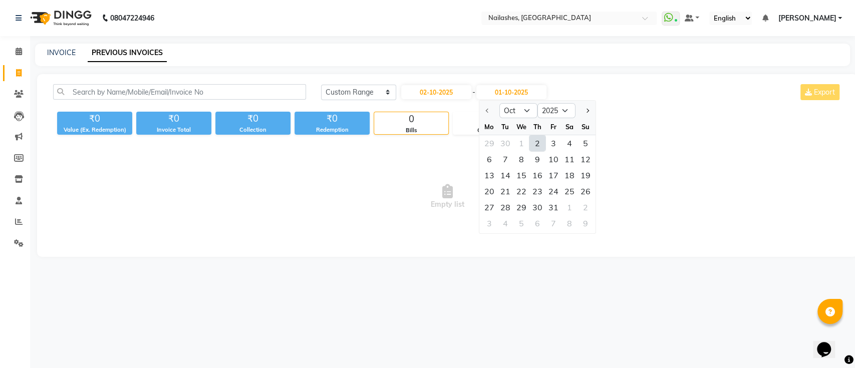
click at [535, 144] on div "2" at bounding box center [537, 143] width 16 height 16
type input "02-10-2025"
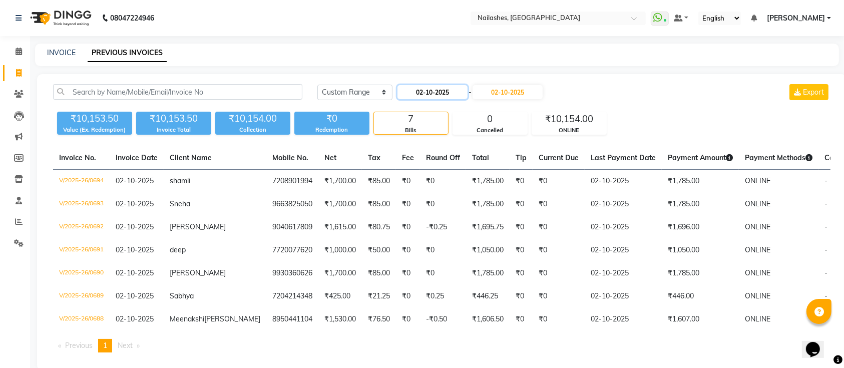
click at [444, 94] on input "02-10-2025" at bounding box center [433, 92] width 70 height 14
select select "10"
select select "2025"
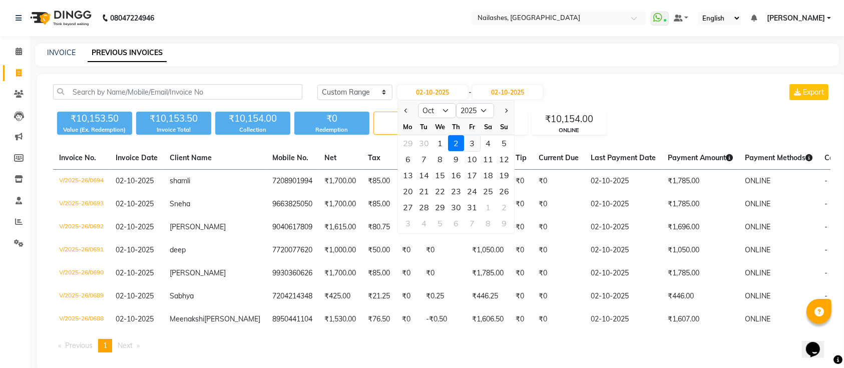
click at [470, 143] on div "3" at bounding box center [472, 143] width 16 height 16
type input "03-10-2025"
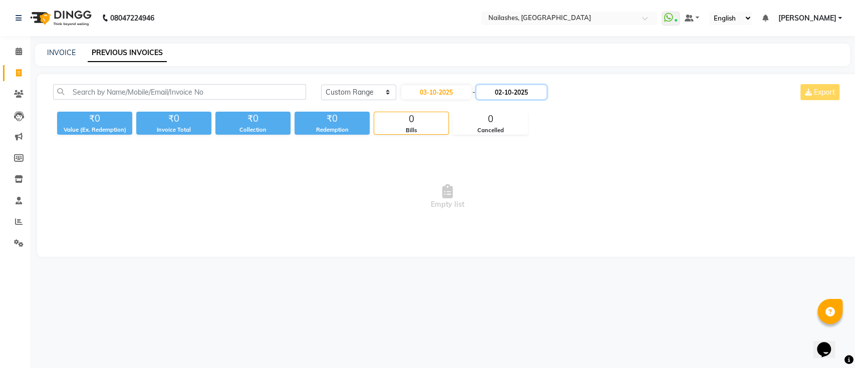
click at [513, 92] on input "02-10-2025" at bounding box center [511, 92] width 70 height 14
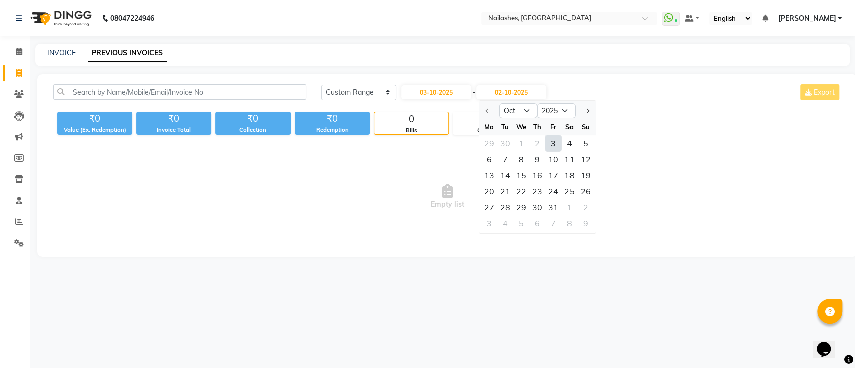
click at [548, 138] on div "3" at bounding box center [553, 143] width 16 height 16
type input "03-10-2025"
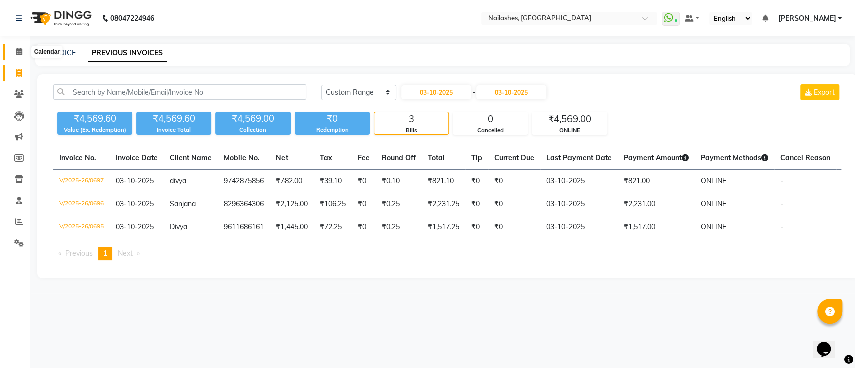
click at [21, 52] on icon at bounding box center [19, 52] width 7 height 8
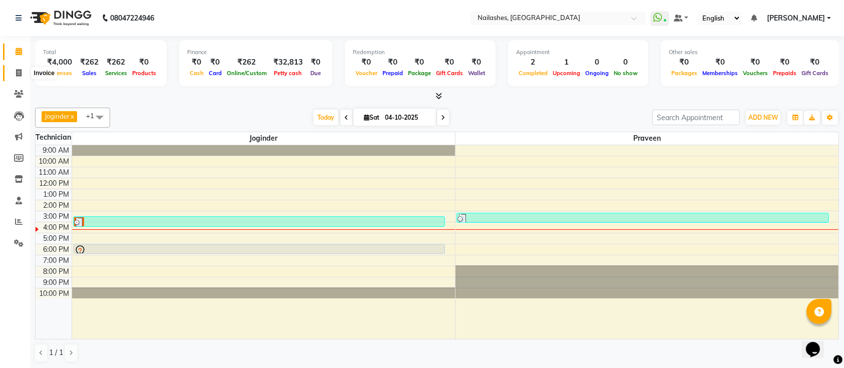
click at [14, 70] on span at bounding box center [19, 74] width 18 height 12
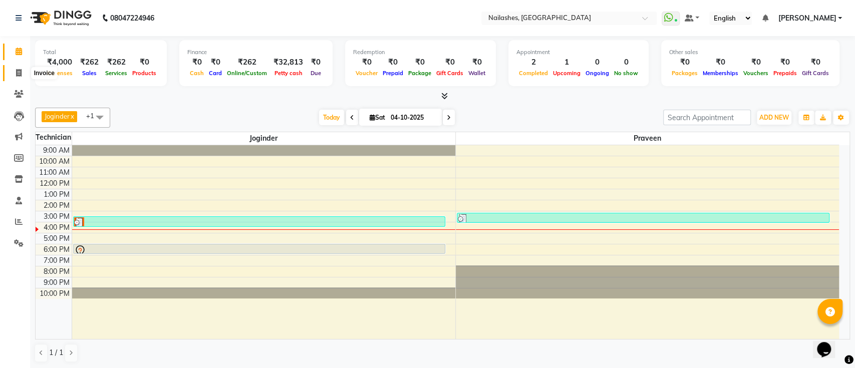
select select "6187"
select select "service"
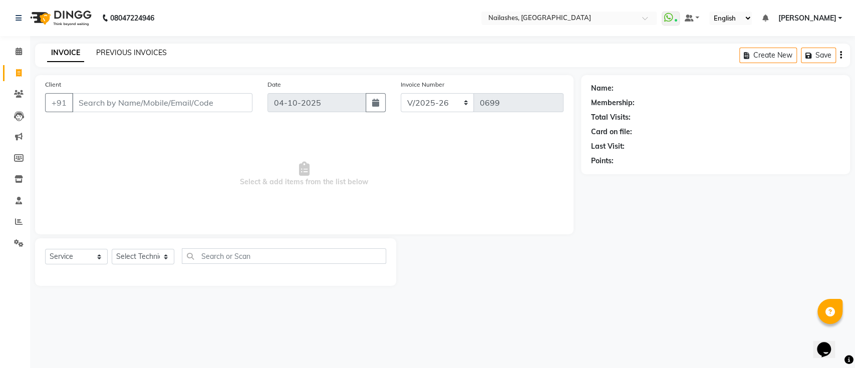
click at [156, 50] on link "PREVIOUS INVOICES" at bounding box center [131, 52] width 71 height 9
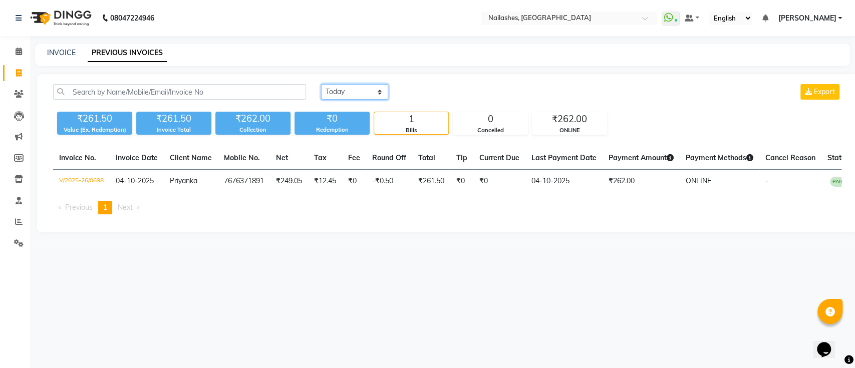
click at [345, 94] on select "[DATE] [DATE] Custom Range" at bounding box center [354, 92] width 67 height 16
select select "range"
click at [321, 84] on select "[DATE] [DATE] Custom Range" at bounding box center [354, 92] width 67 height 16
click at [429, 85] on input "04-10-2025" at bounding box center [436, 92] width 70 height 14
select select "10"
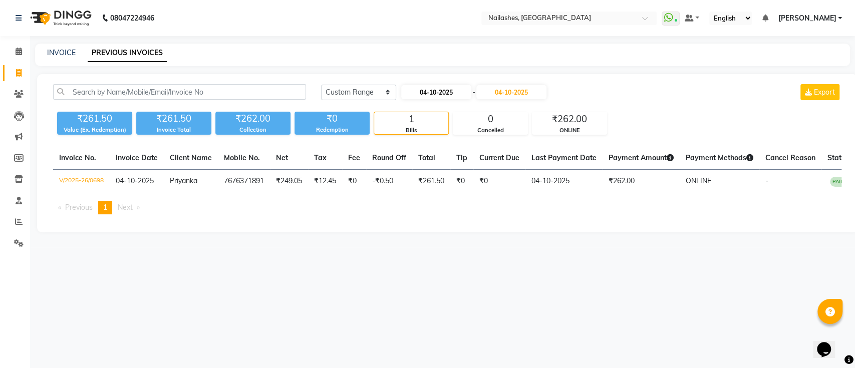
select select "2025"
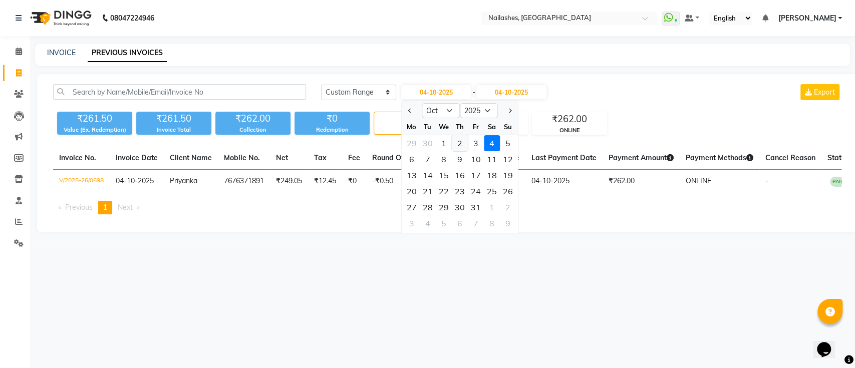
click at [460, 140] on div "2" at bounding box center [460, 143] width 16 height 16
type input "02-10-2025"
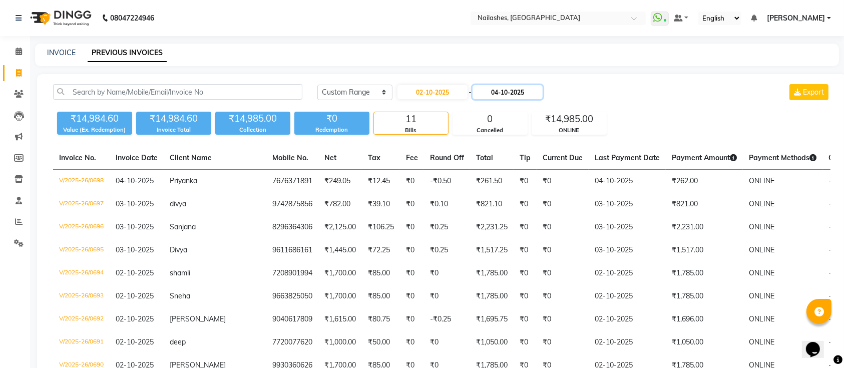
click at [499, 90] on input "04-10-2025" at bounding box center [508, 92] width 70 height 14
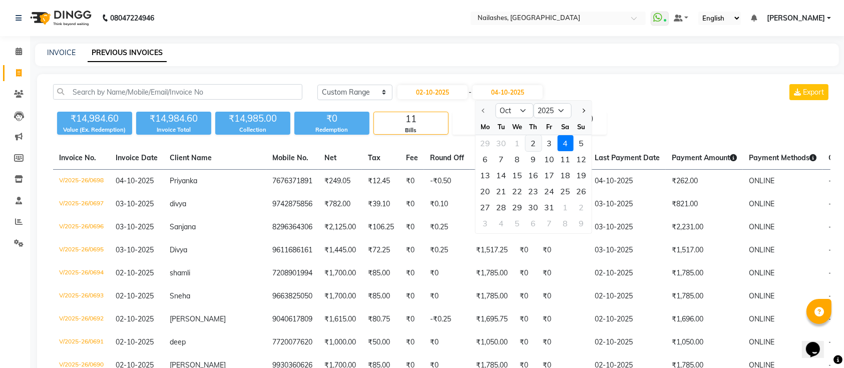
click at [539, 145] on div "2" at bounding box center [533, 143] width 16 height 16
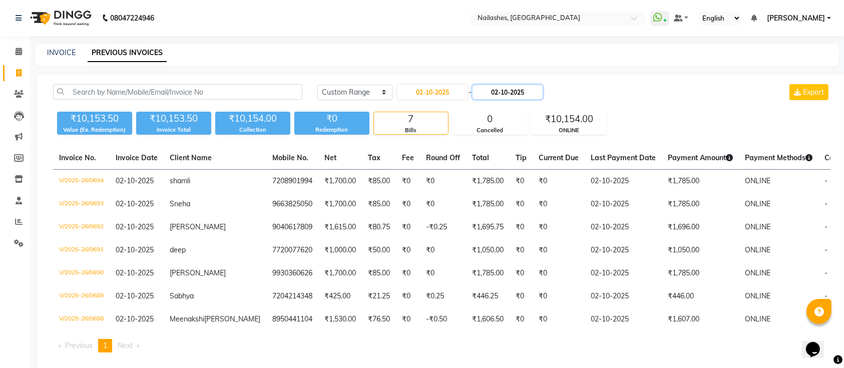
click at [512, 90] on input "02-10-2025" at bounding box center [508, 92] width 70 height 14
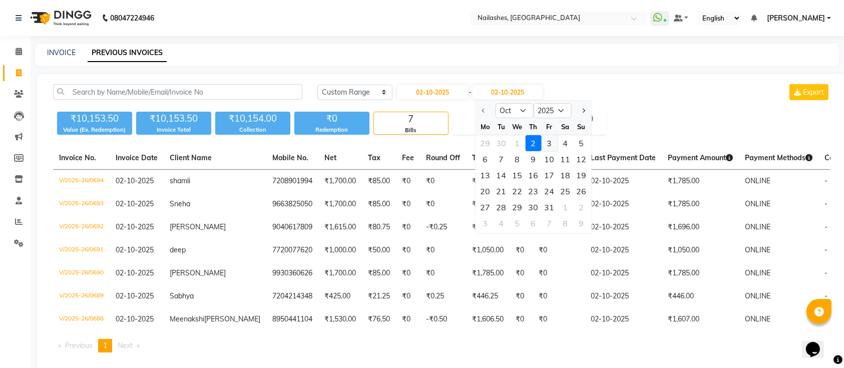
click at [545, 144] on div "3" at bounding box center [549, 143] width 16 height 16
type input "03-10-2025"
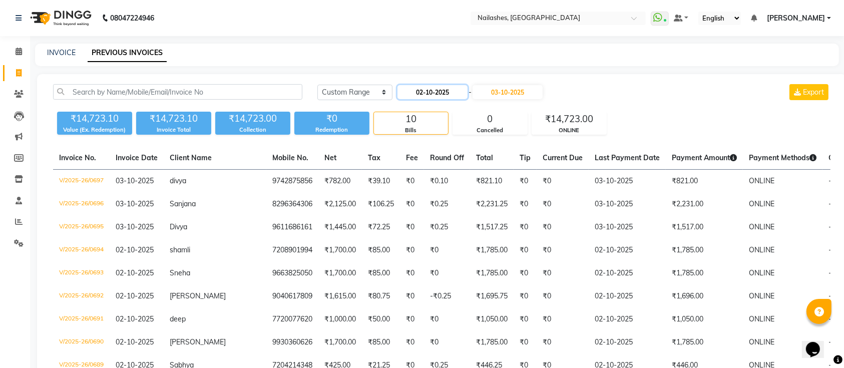
click at [441, 93] on input "02-10-2025" at bounding box center [433, 92] width 70 height 14
select select "10"
select select "2025"
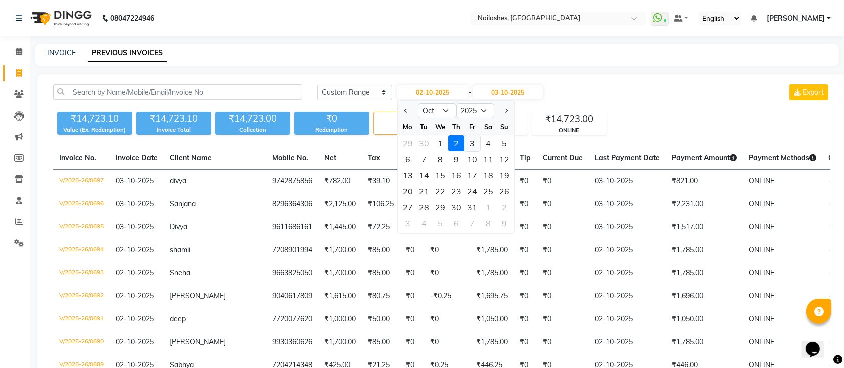
click at [470, 141] on div "3" at bounding box center [472, 143] width 16 height 16
type input "03-10-2025"
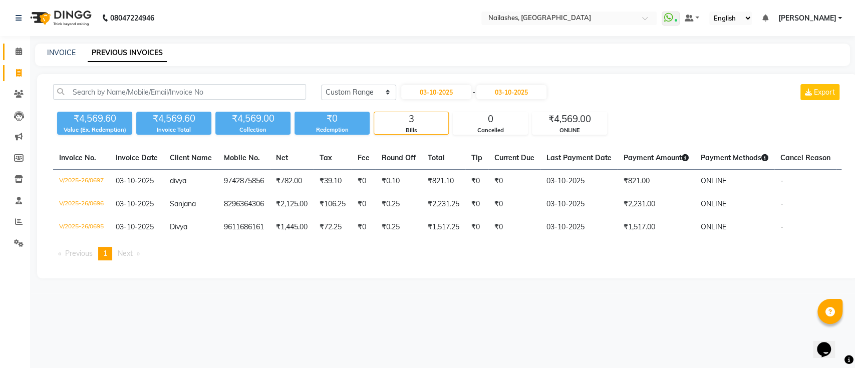
click at [14, 44] on link "Calendar" at bounding box center [15, 52] width 24 height 17
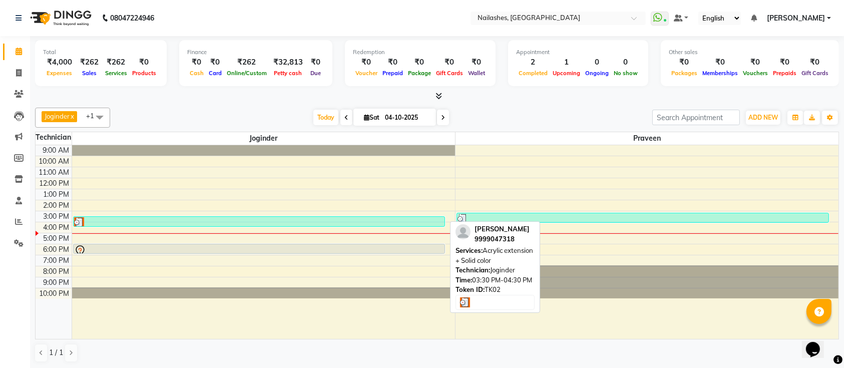
click at [269, 218] on div at bounding box center [259, 222] width 371 height 10
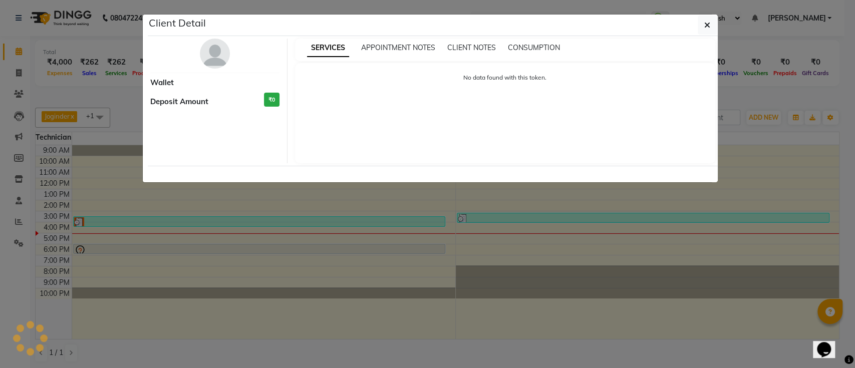
select select "3"
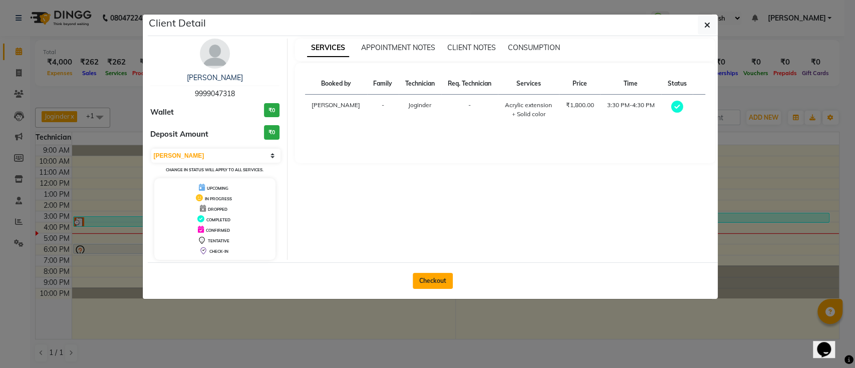
click at [431, 282] on button "Checkout" at bounding box center [433, 281] width 40 height 16
select select "service"
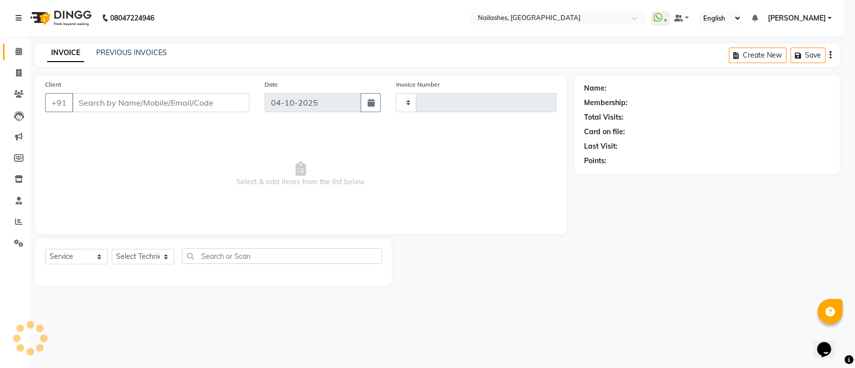
type input "0699"
select select "6187"
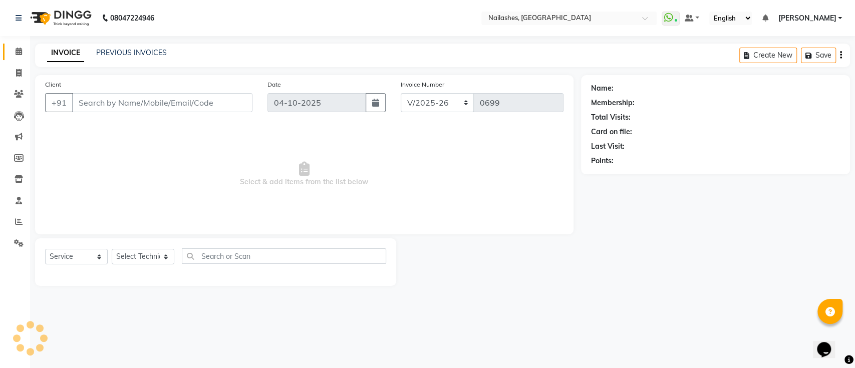
type input "9999047318"
select select "55218"
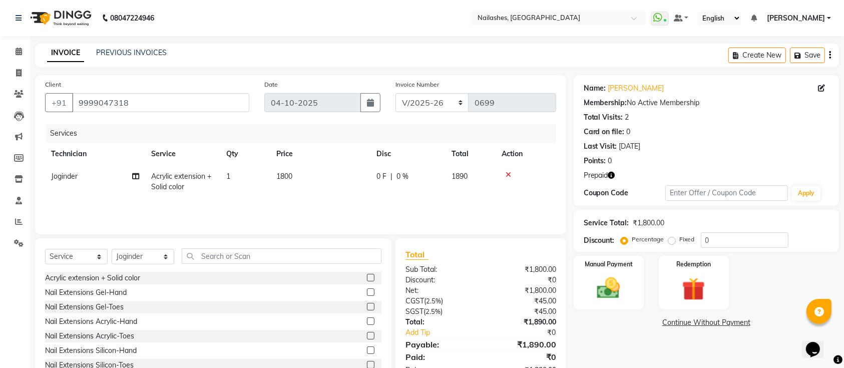
click at [226, 173] on span "1" at bounding box center [228, 176] width 4 height 9
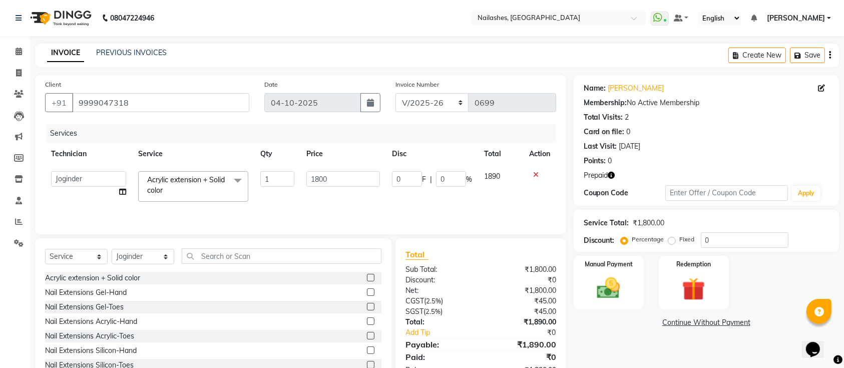
click at [237, 180] on span at bounding box center [238, 180] width 20 height 19
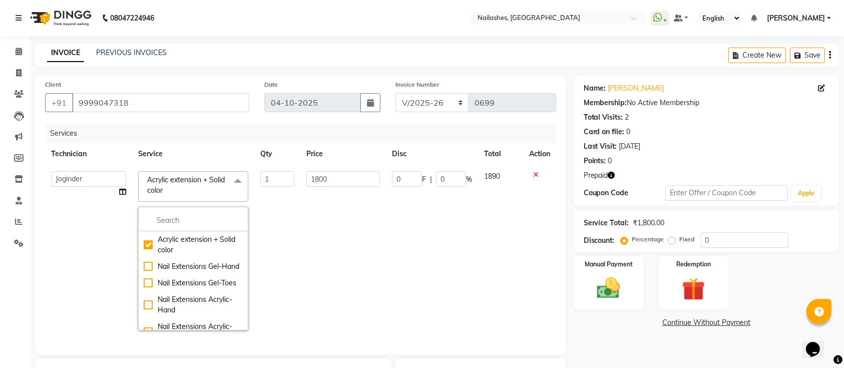
click at [276, 252] on td "1" at bounding box center [277, 250] width 46 height 171
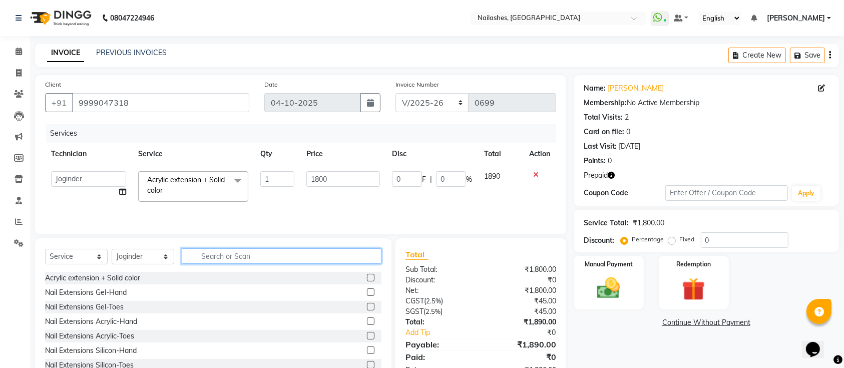
click at [282, 259] on input "text" at bounding box center [282, 256] width 200 height 16
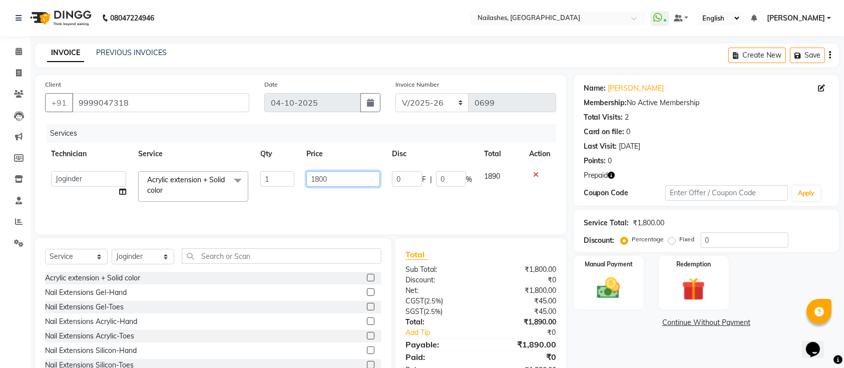
click at [349, 183] on input "1800" at bounding box center [343, 179] width 74 height 16
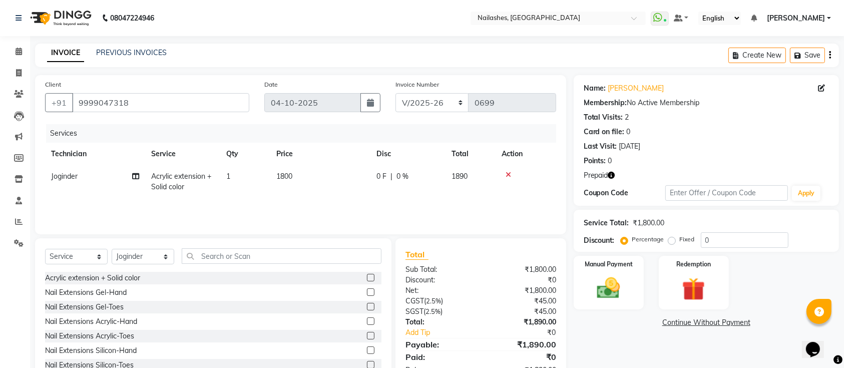
click at [536, 170] on td at bounding box center [526, 181] width 61 height 33
click at [509, 174] on icon at bounding box center [509, 174] width 6 height 7
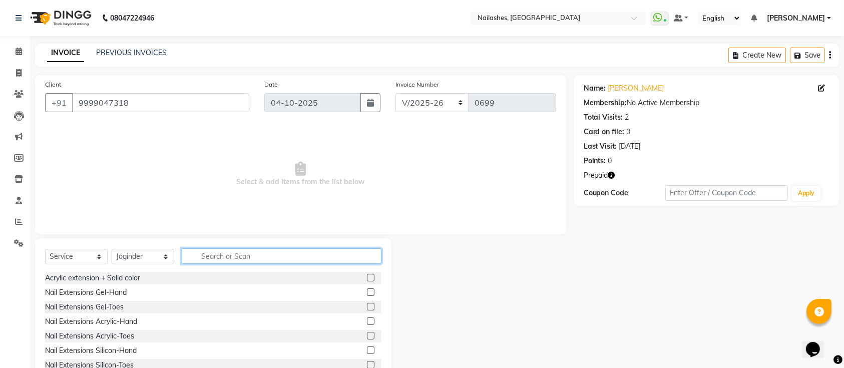
click at [239, 256] on input "text" at bounding box center [282, 256] width 200 height 16
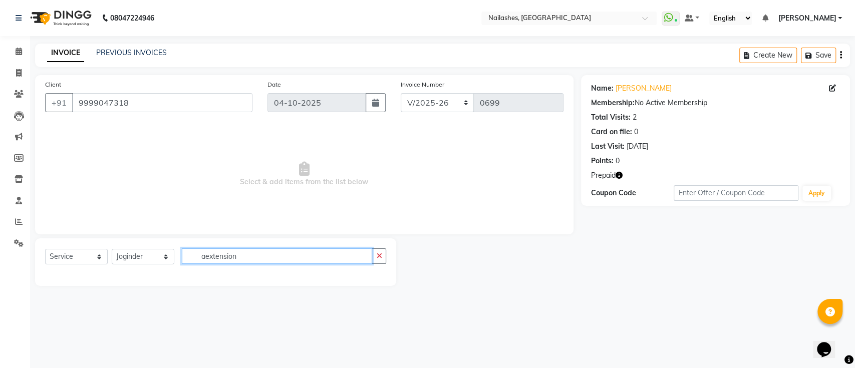
type input "extension"
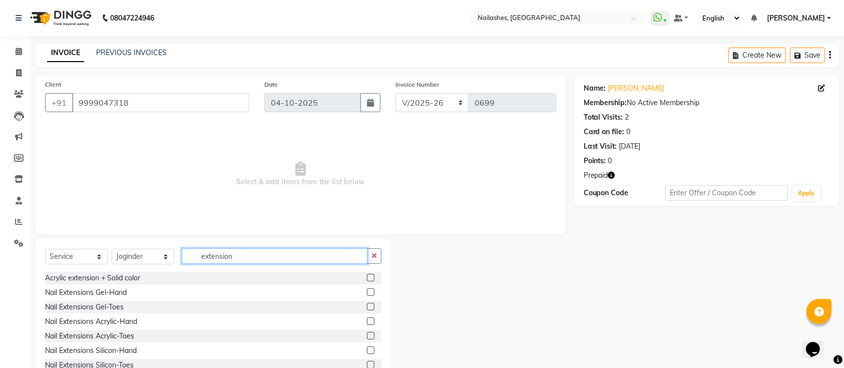
click at [228, 249] on input "extension" at bounding box center [275, 256] width 186 height 16
click at [249, 258] on input "extension" at bounding box center [275, 256] width 186 height 16
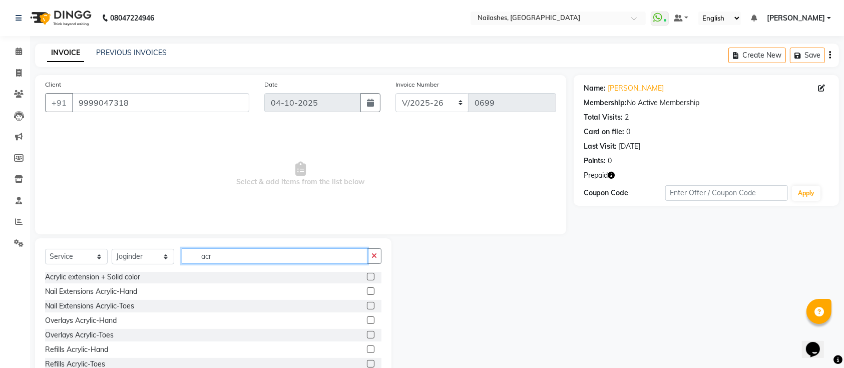
type input "acr"
click at [367, 318] on label at bounding box center [371, 320] width 8 height 8
click at [367, 318] on input "checkbox" at bounding box center [370, 320] width 7 height 7
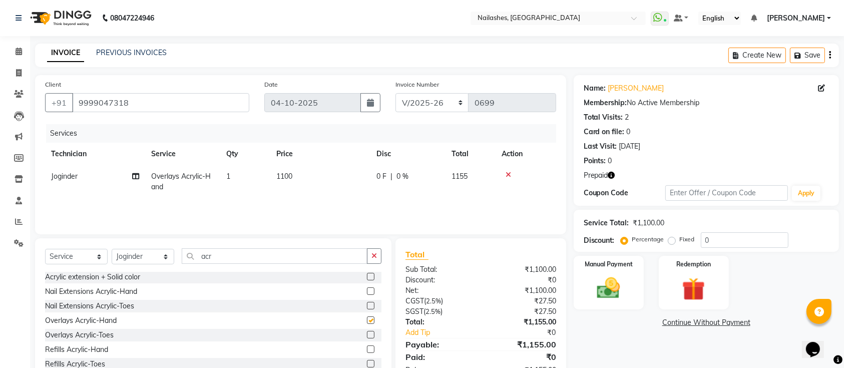
checkbox input "false"
click at [267, 257] on input "acr" at bounding box center [275, 256] width 186 height 16
type input "a"
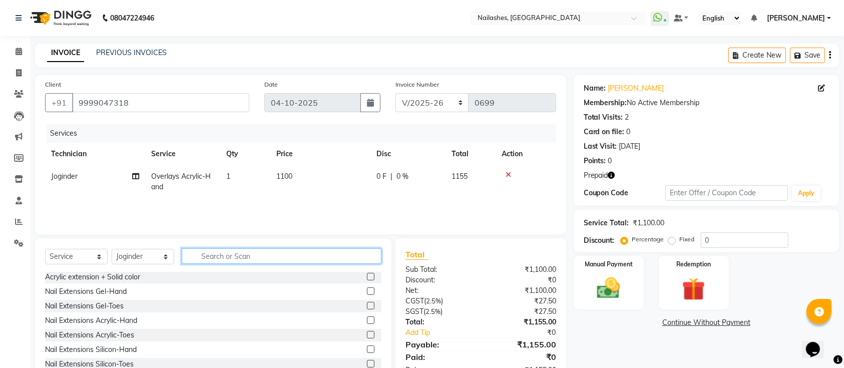
type input "s"
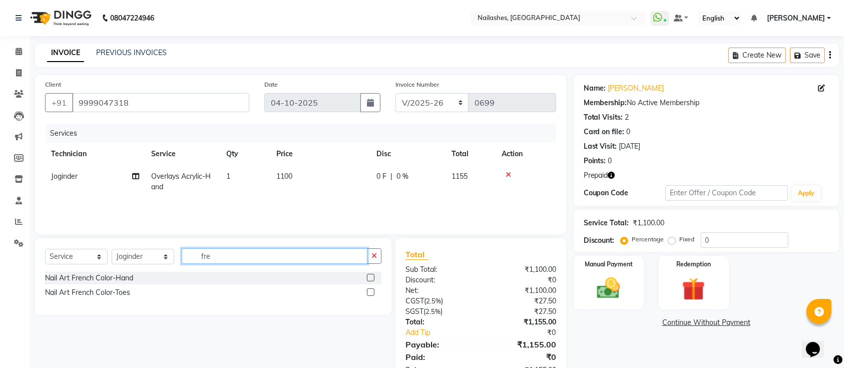
type input "fre"
click at [373, 277] on label at bounding box center [371, 278] width 8 height 8
click at [373, 277] on input "checkbox" at bounding box center [370, 278] width 7 height 7
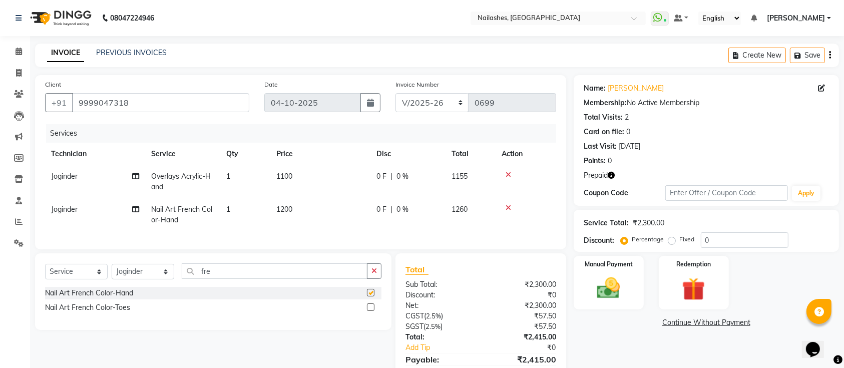
checkbox input "false"
click at [295, 173] on td "1100" at bounding box center [320, 181] width 100 height 33
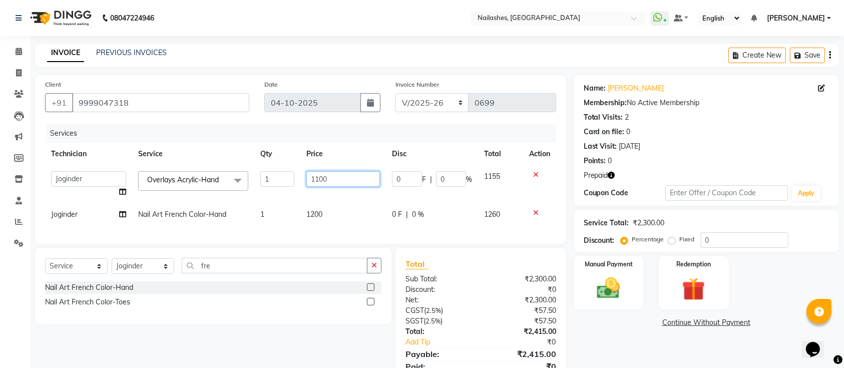
click at [318, 177] on input "1100" at bounding box center [343, 179] width 74 height 16
type input "100"
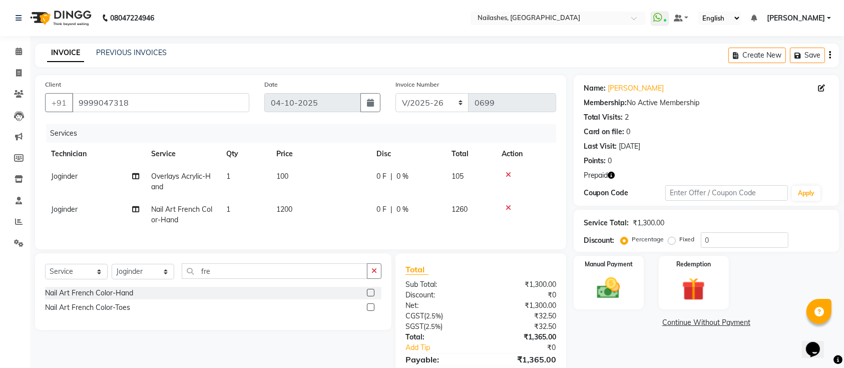
click at [374, 287] on div "Select Service Product Membership Package Voucher Prepaid Gift Card Select Tech…" at bounding box center [213, 275] width 337 height 24
click at [296, 172] on td "100" at bounding box center [320, 181] width 100 height 33
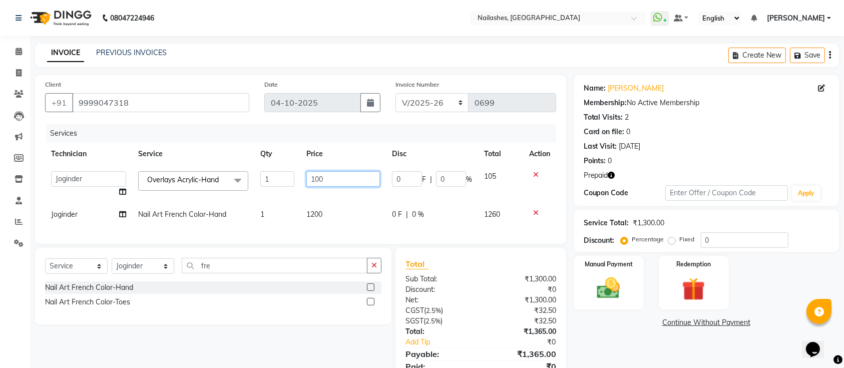
click at [333, 173] on input "100" at bounding box center [343, 179] width 74 height 16
type input "1000"
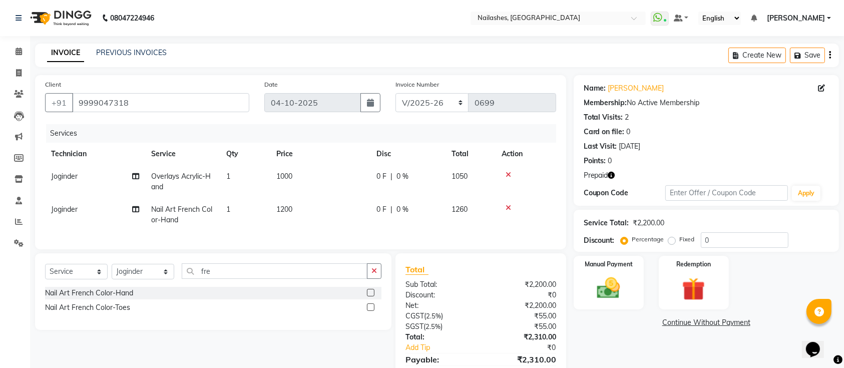
click at [306, 267] on div "Select Service Product Membership Package Voucher Prepaid Gift Card Select Tech…" at bounding box center [213, 291] width 357 height 77
click at [285, 278] on input "fre" at bounding box center [275, 271] width 186 height 16
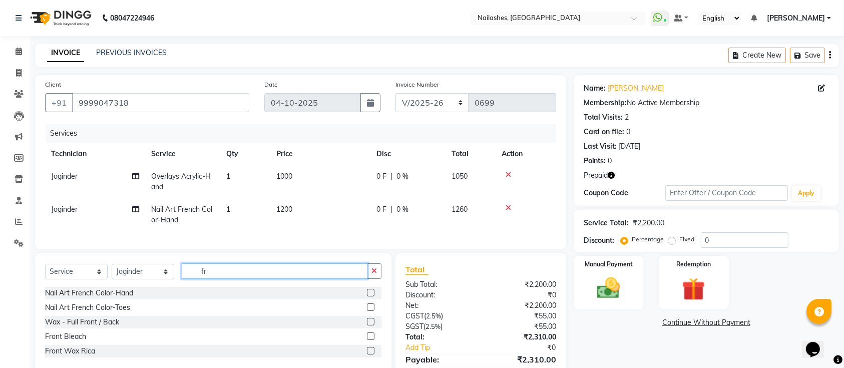
type input "f"
type input "s"
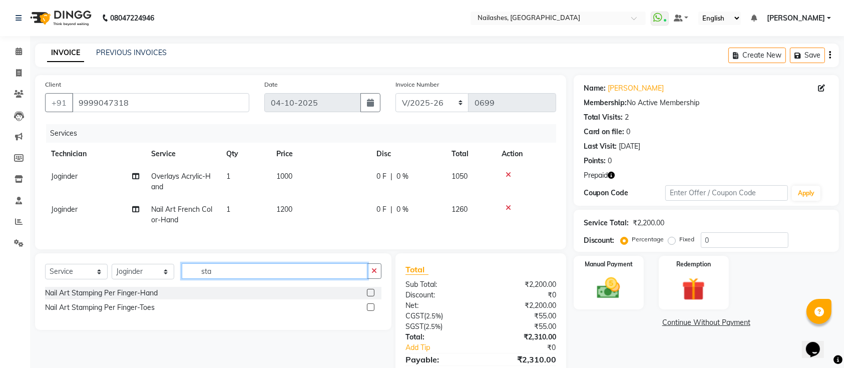
type input "sta"
click at [371, 296] on label at bounding box center [371, 293] width 8 height 8
click at [371, 296] on input "checkbox" at bounding box center [370, 293] width 7 height 7
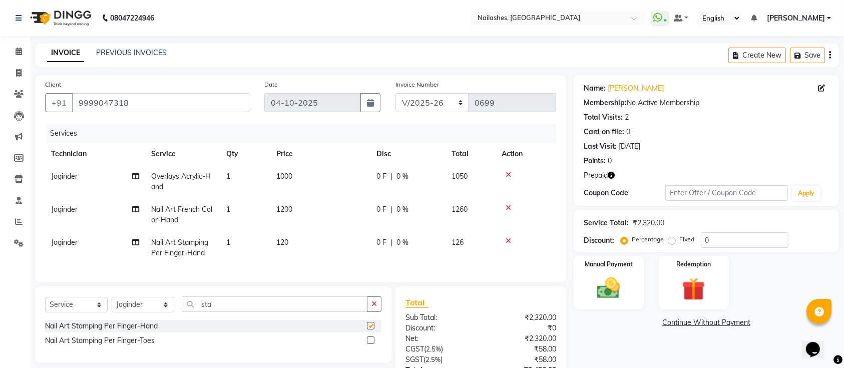
checkbox input "false"
click at [316, 244] on td "120" at bounding box center [320, 247] width 100 height 33
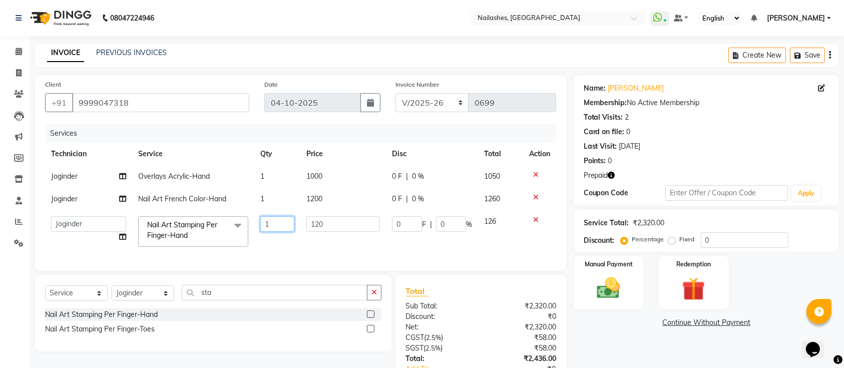
click at [278, 226] on input "1" at bounding box center [277, 224] width 34 height 16
type input "6"
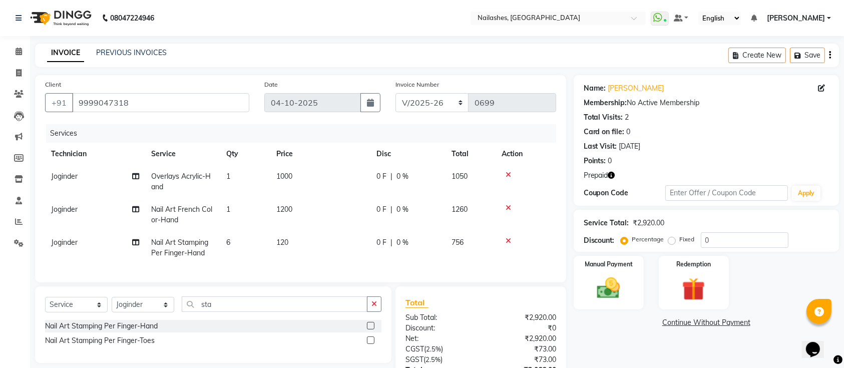
drag, startPoint x: 325, startPoint y: 236, endPoint x: 315, endPoint y: 242, distance: 11.5
click at [315, 242] on td "120" at bounding box center [320, 247] width 100 height 33
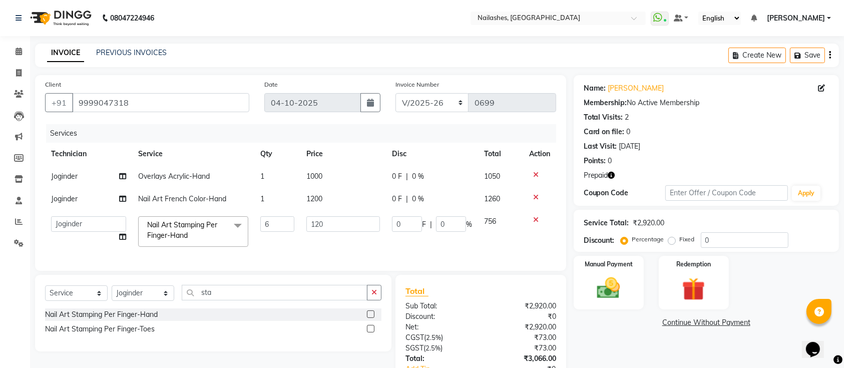
click at [315, 242] on td "120" at bounding box center [343, 231] width 86 height 43
click at [333, 230] on input "120" at bounding box center [343, 224] width 74 height 16
type input "1"
type input "200"
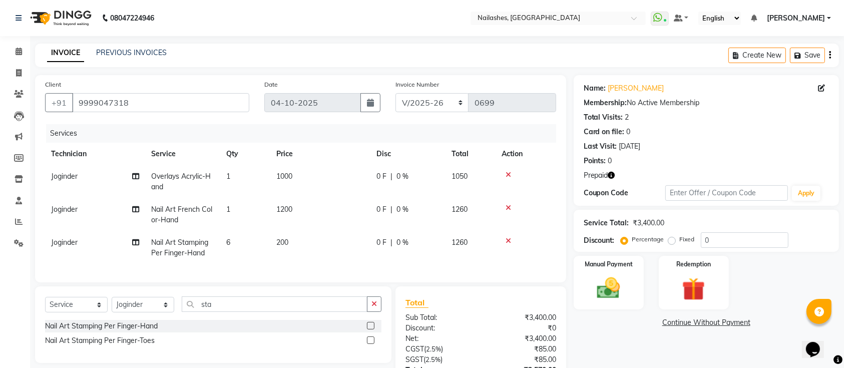
click at [345, 246] on td "200" at bounding box center [320, 247] width 100 height 33
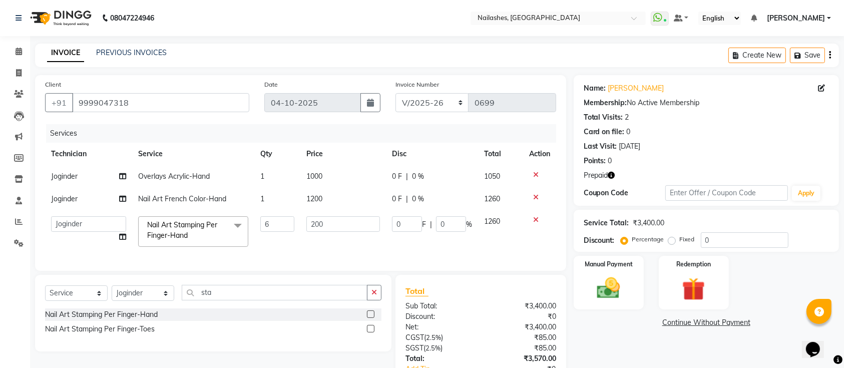
scroll to position [79, 0]
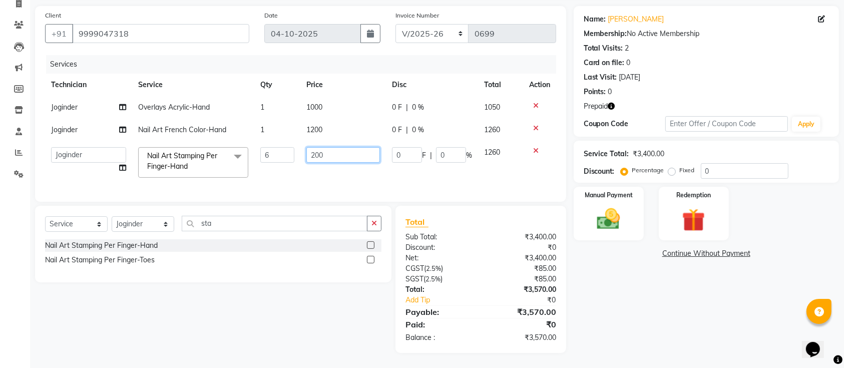
click at [345, 147] on input "200" at bounding box center [343, 155] width 74 height 16
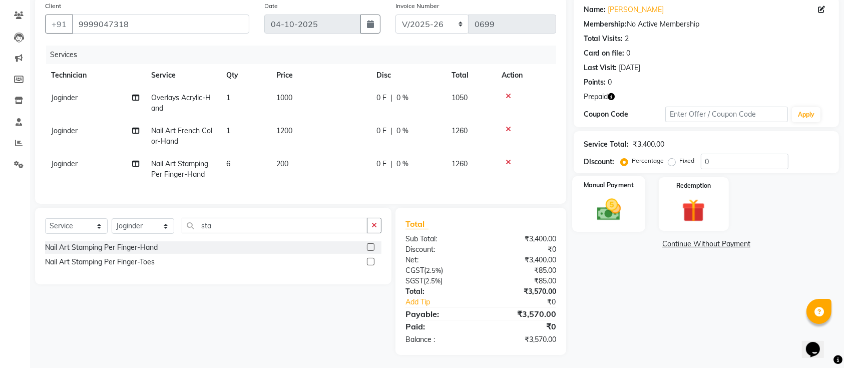
click at [620, 202] on img at bounding box center [608, 210] width 39 height 28
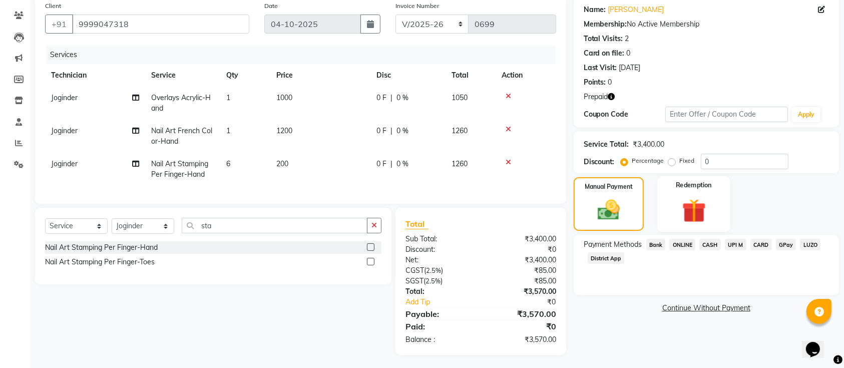
click at [713, 209] on img at bounding box center [694, 211] width 39 height 30
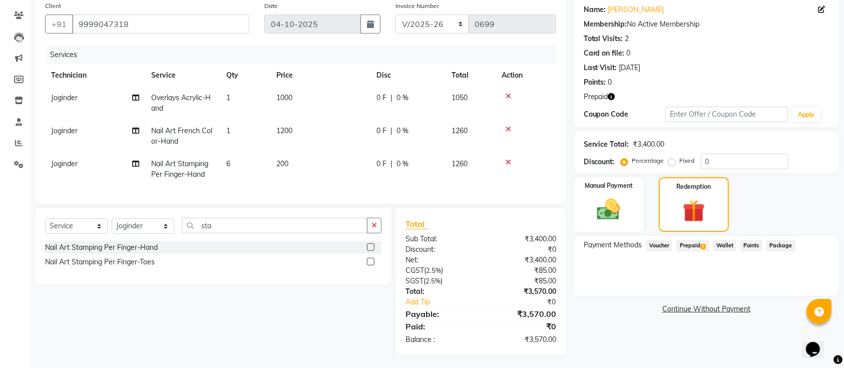
click at [691, 245] on span "Prepaid 1" at bounding box center [693, 246] width 33 height 12
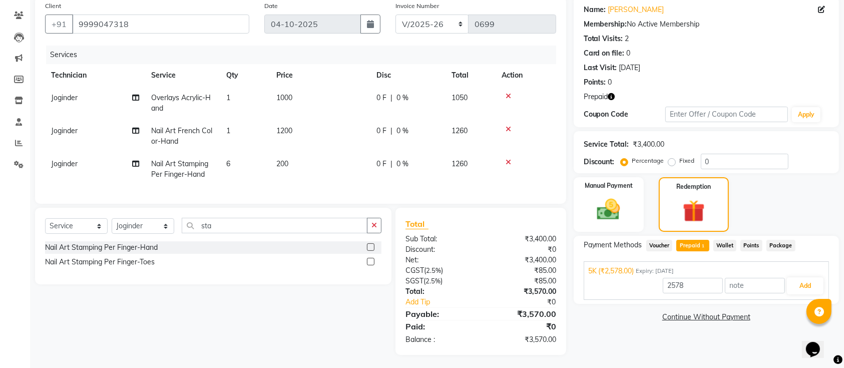
scroll to position [90, 0]
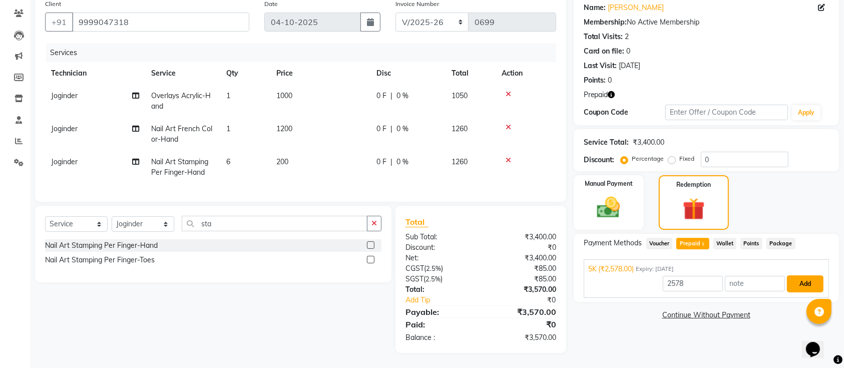
click at [794, 275] on button "Add" at bounding box center [805, 283] width 37 height 17
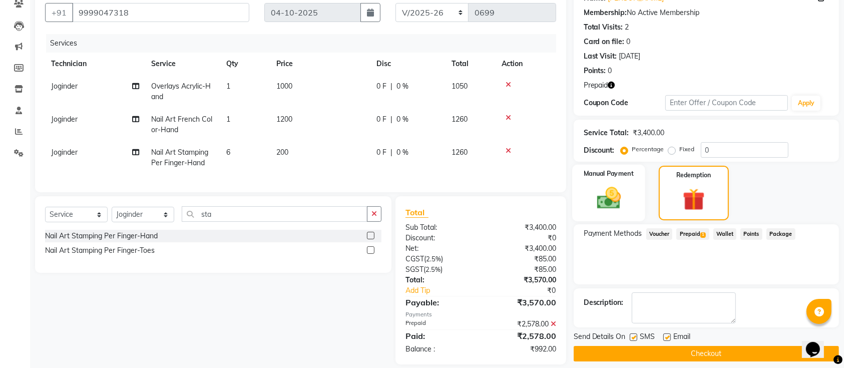
click at [597, 182] on div "Manual Payment" at bounding box center [608, 193] width 73 height 57
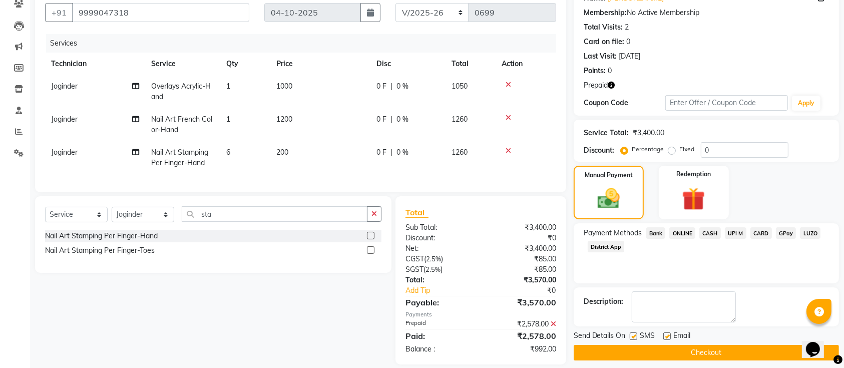
click at [684, 235] on span "ONLINE" at bounding box center [683, 233] width 26 height 12
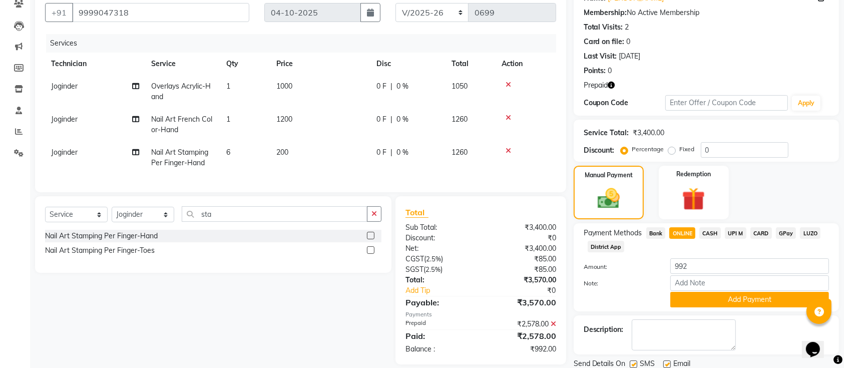
scroll to position [125, 0]
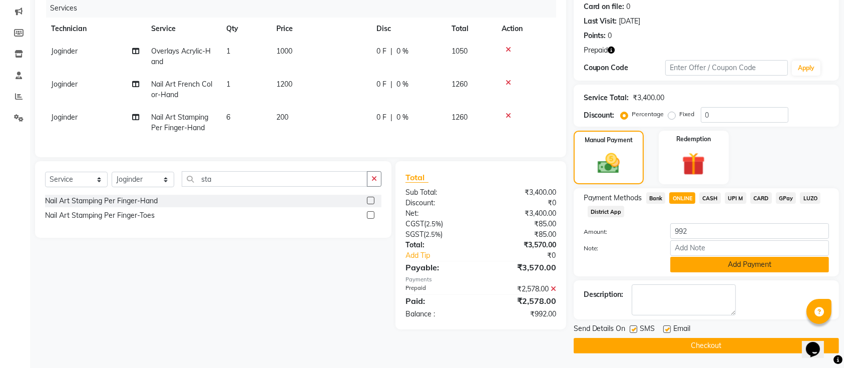
click at [725, 270] on button "Add Payment" at bounding box center [750, 265] width 159 height 16
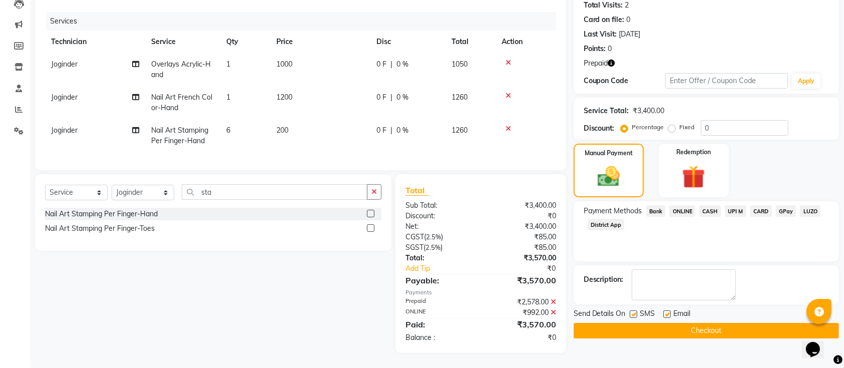
click at [680, 323] on button "Checkout" at bounding box center [706, 331] width 265 height 16
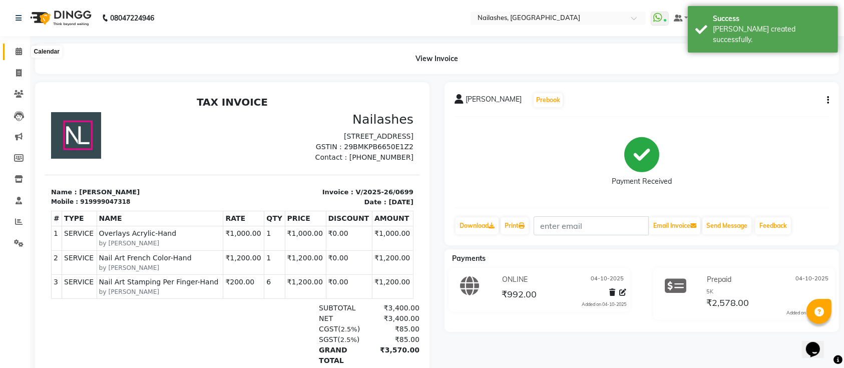
click at [20, 55] on icon at bounding box center [19, 52] width 7 height 8
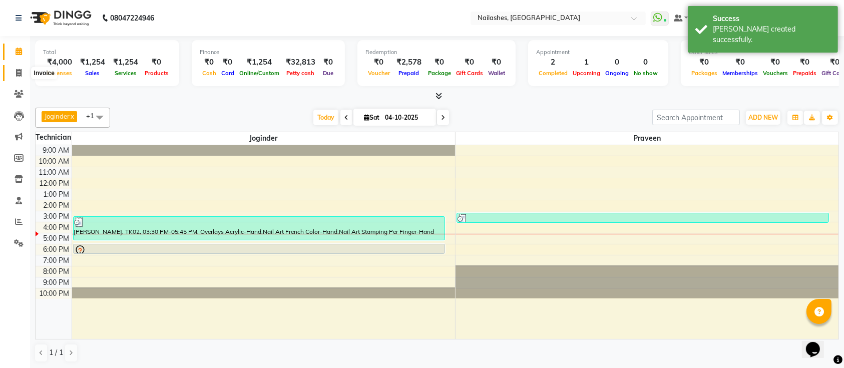
click at [20, 68] on span at bounding box center [19, 74] width 18 height 12
select select "6187"
select select "service"
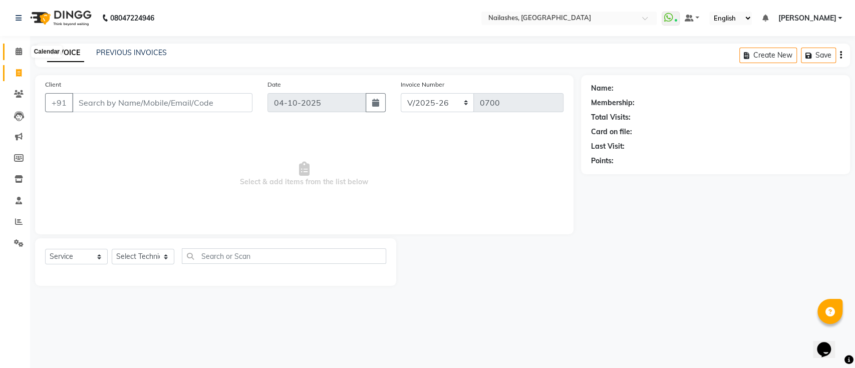
click at [21, 48] on icon at bounding box center [19, 52] width 7 height 8
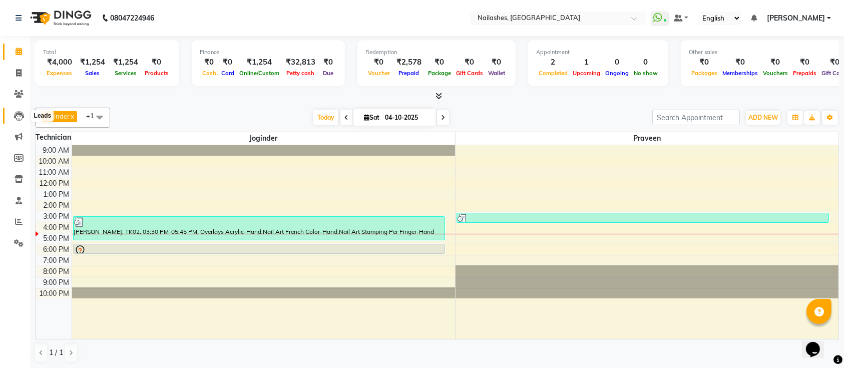
click at [20, 116] on icon at bounding box center [19, 116] width 10 height 10
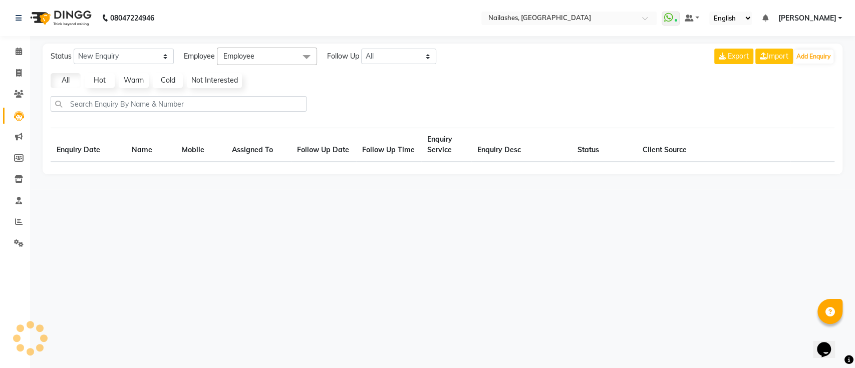
select select "10"
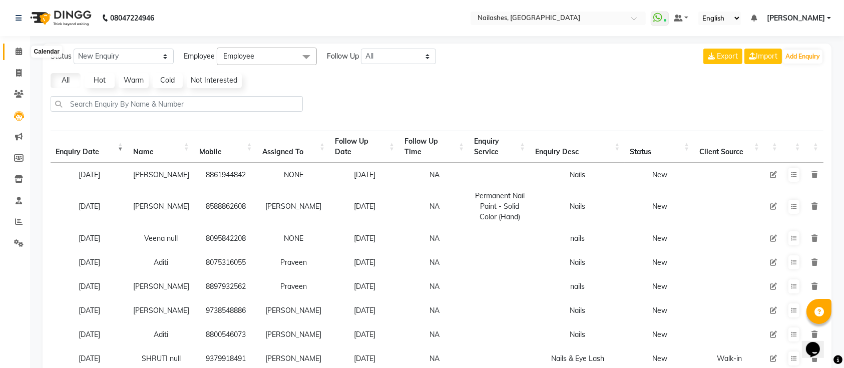
click at [22, 49] on icon at bounding box center [19, 52] width 7 height 8
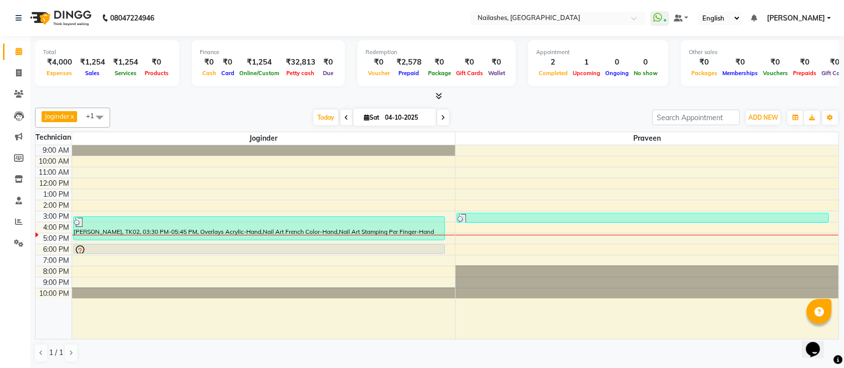
click at [367, 119] on span "Sat" at bounding box center [372, 118] width 21 height 8
select select "10"
select select "2025"
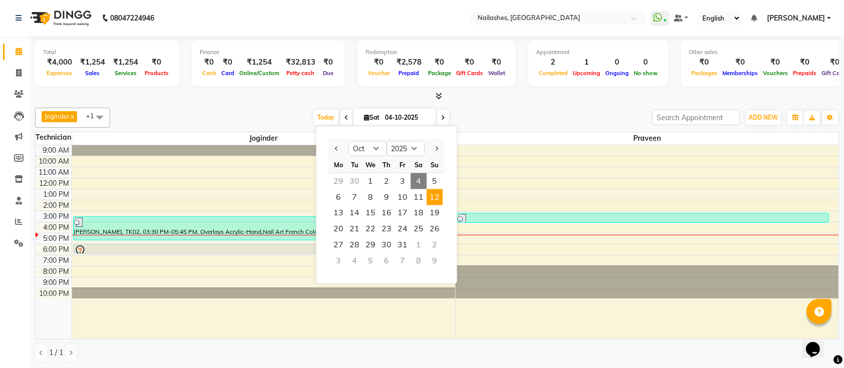
click at [435, 198] on span "12" at bounding box center [435, 197] width 16 height 16
type input "[DATE]"
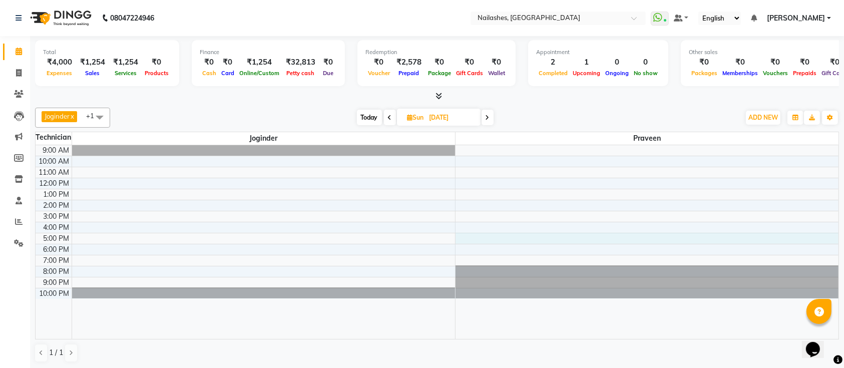
click at [469, 238] on div "9:00 AM 10:00 AM 11:00 AM 12:00 PM 1:00 PM 2:00 PM 3:00 PM 4:00 PM 5:00 PM 6:00…" at bounding box center [437, 242] width 803 height 194
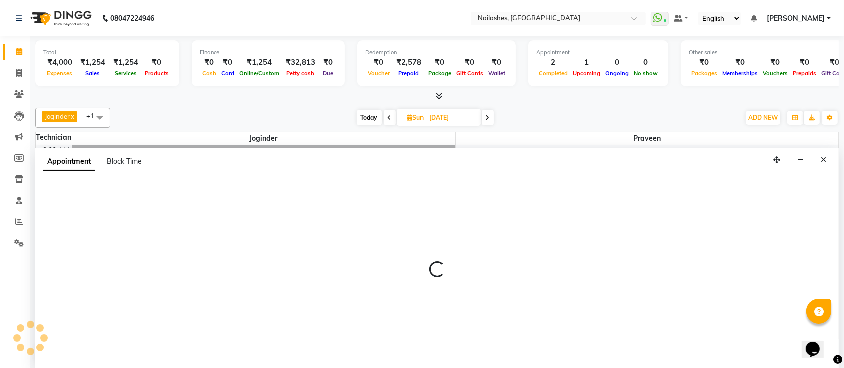
select select "45596"
select select "1020"
select select "tentative"
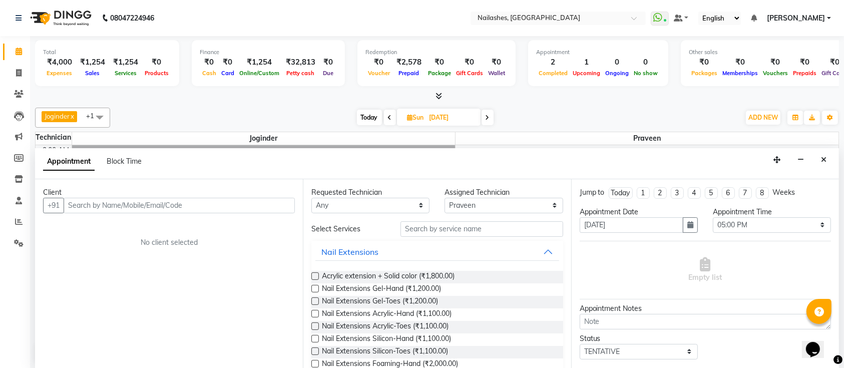
click at [254, 202] on input "text" at bounding box center [179, 206] width 231 height 16
type input "981998216"
click at [274, 201] on span "Add Client" at bounding box center [274, 205] width 34 height 9
select select "21"
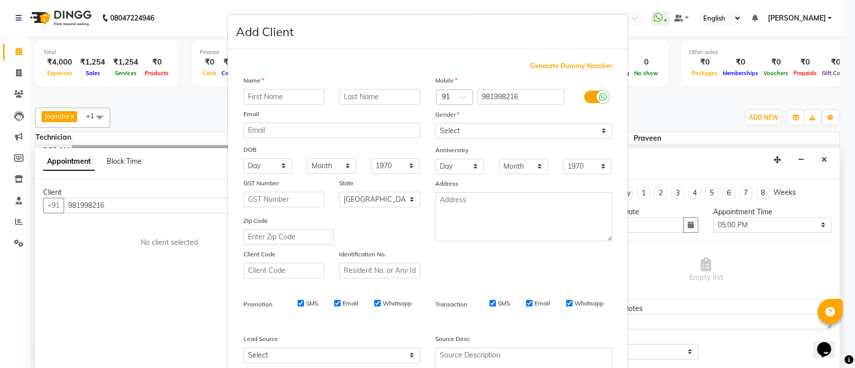
click at [289, 96] on input "text" at bounding box center [283, 97] width 81 height 16
type input "Sonakshi"
click at [505, 125] on select "Select [DEMOGRAPHIC_DATA] [DEMOGRAPHIC_DATA] Other Prefer Not To Say" at bounding box center [523, 131] width 177 height 16
select select "[DEMOGRAPHIC_DATA]"
click at [435, 123] on select "Select [DEMOGRAPHIC_DATA] [DEMOGRAPHIC_DATA] Other Prefer Not To Say" at bounding box center [523, 131] width 177 height 16
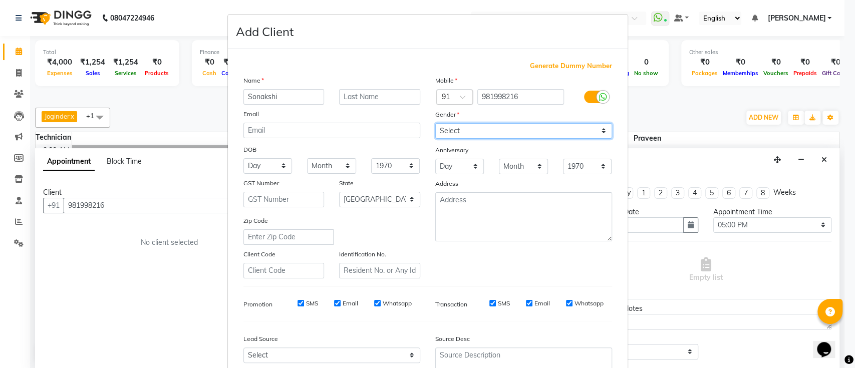
scroll to position [92, 0]
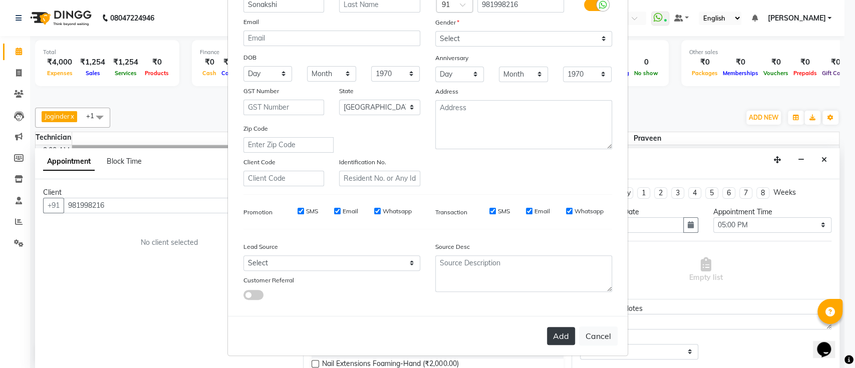
click at [559, 329] on button "Add" at bounding box center [561, 336] width 28 height 18
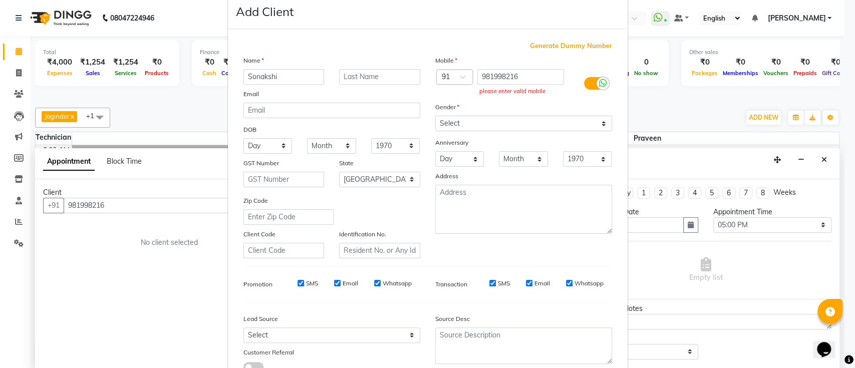
scroll to position [16, 0]
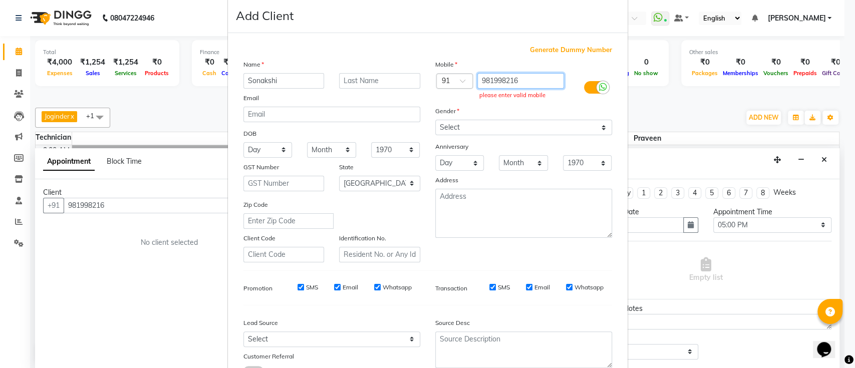
click at [537, 82] on input "981998216" at bounding box center [520, 81] width 87 height 16
click at [489, 80] on input "981998216" at bounding box center [520, 81] width 87 height 16
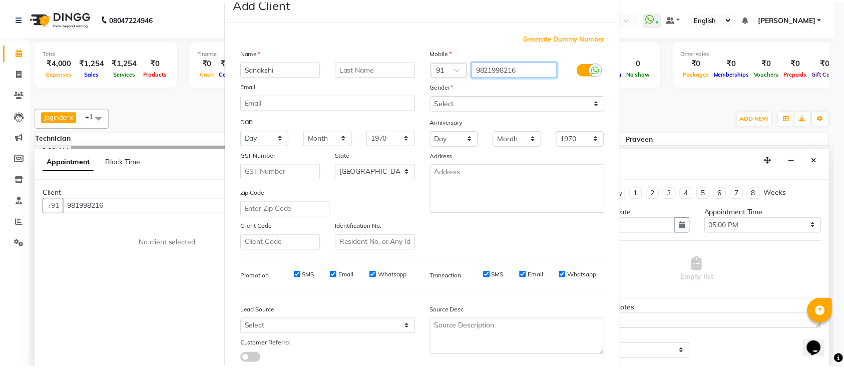
scroll to position [92, 0]
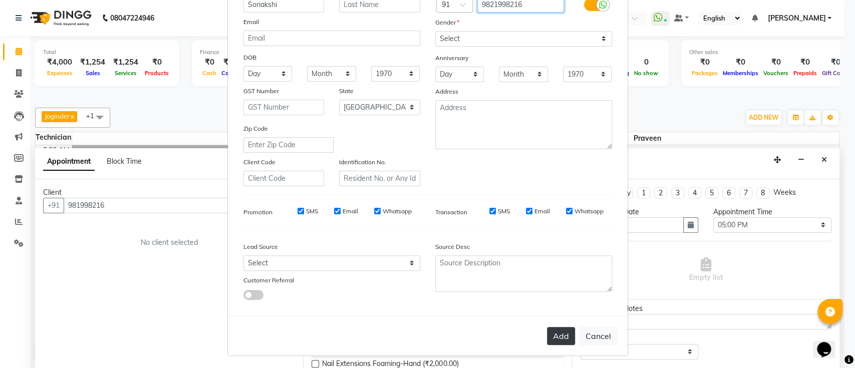
type input "9821998216"
click at [560, 336] on button "Add" at bounding box center [561, 336] width 28 height 18
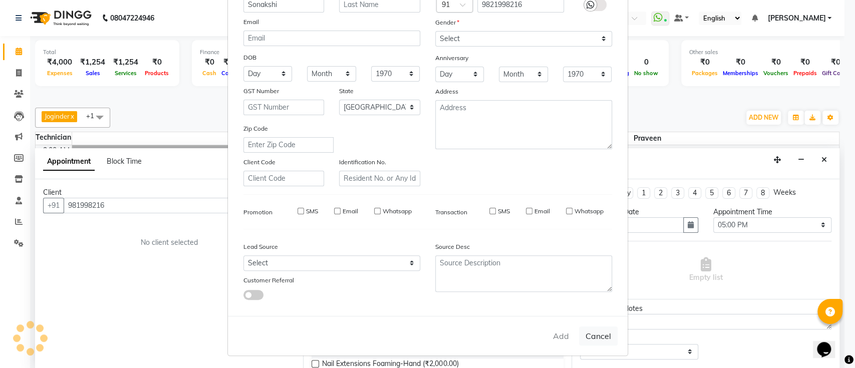
type input "9821998216"
select select
select select "null"
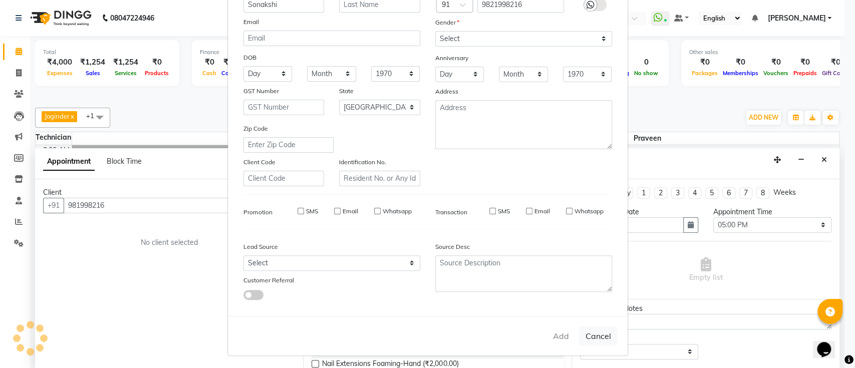
select select
checkbox input "false"
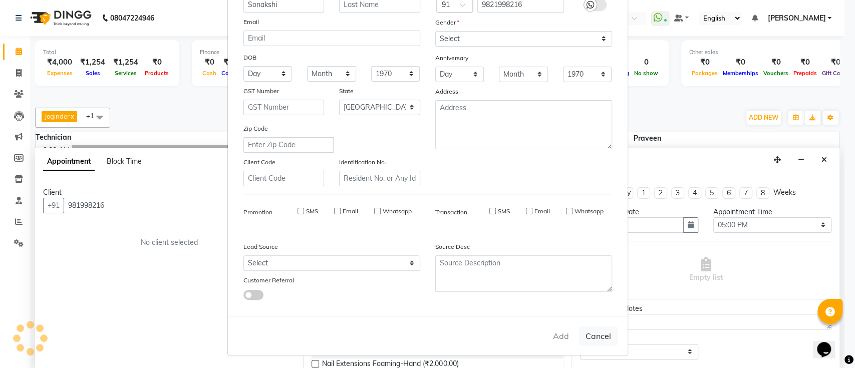
checkbox input "false"
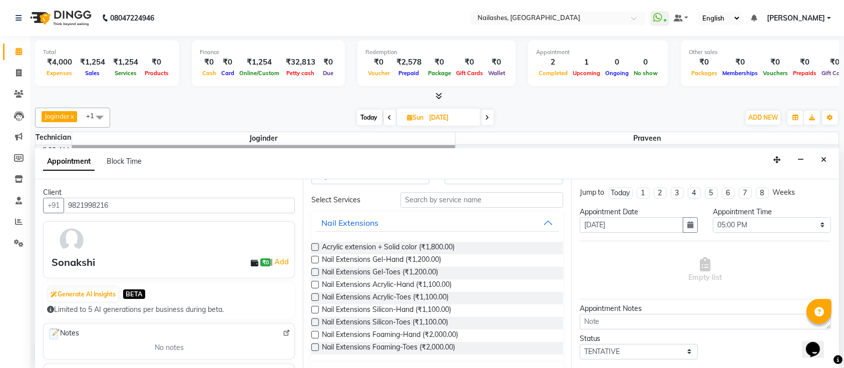
scroll to position [0, 0]
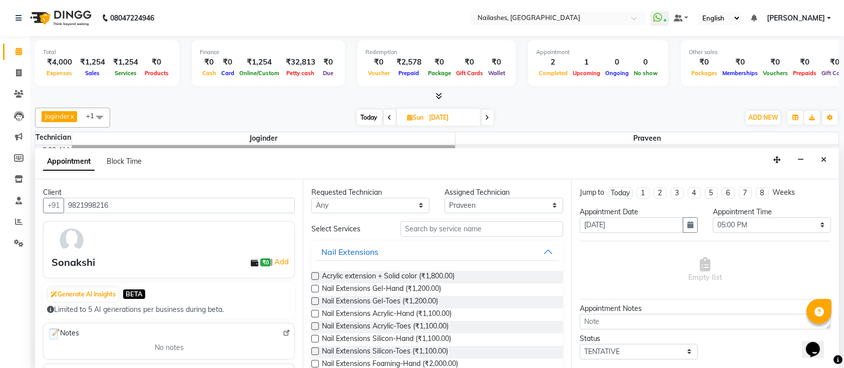
click at [316, 274] on label at bounding box center [315, 276] width 8 height 8
click at [316, 274] on input "checkbox" at bounding box center [314, 277] width 7 height 7
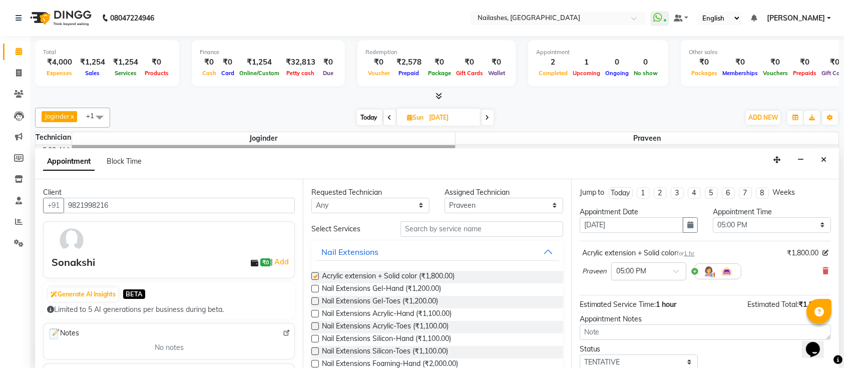
checkbox input "false"
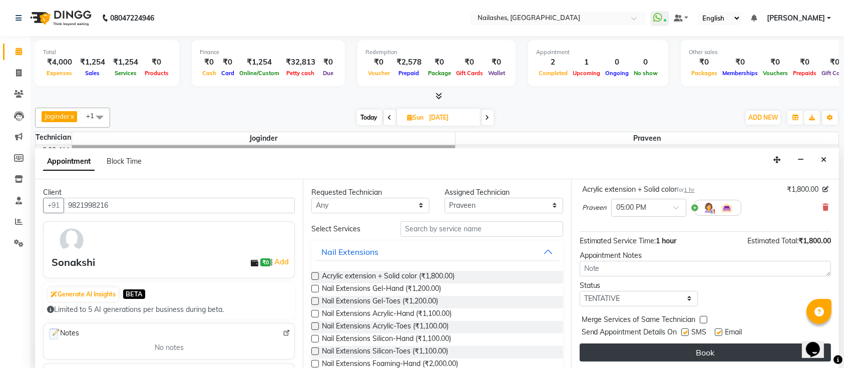
click at [650, 349] on button "Book" at bounding box center [705, 353] width 251 height 18
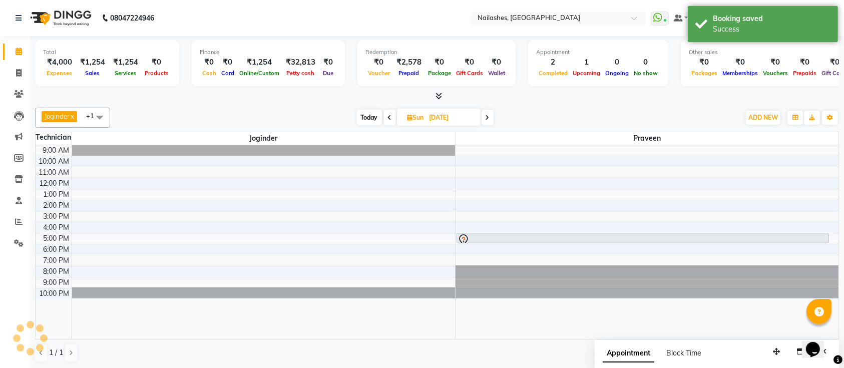
scroll to position [0, 0]
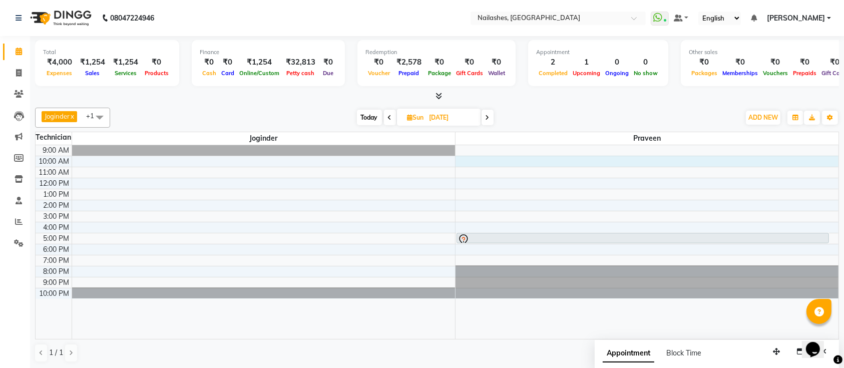
click at [711, 164] on div "9:00 AM 10:00 AM 11:00 AM 12:00 PM 1:00 PM 2:00 PM 3:00 PM 4:00 PM 5:00 PM 6:00…" at bounding box center [437, 242] width 803 height 194
select select "45596"
select select "600"
select select "tentative"
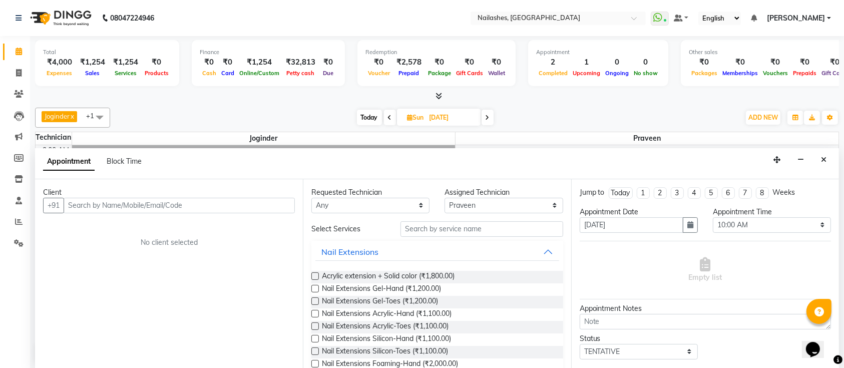
click at [369, 115] on span "Today" at bounding box center [369, 118] width 25 height 16
type input "04-10-2025"
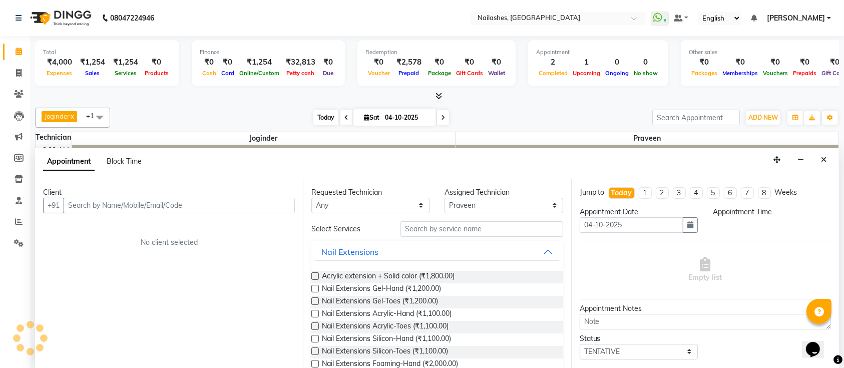
select select "600"
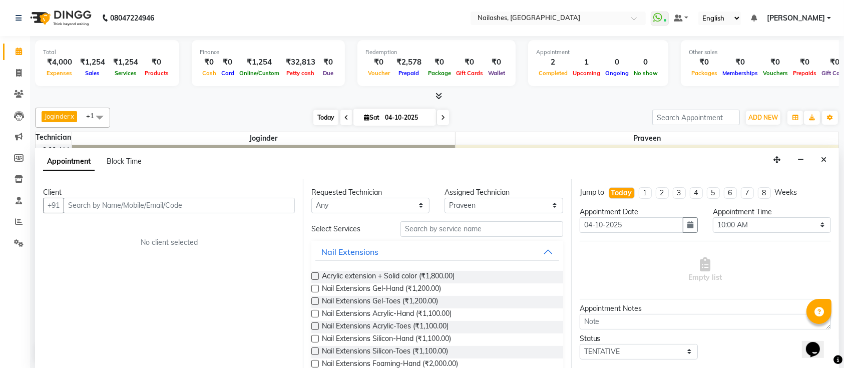
click at [332, 112] on span "Today" at bounding box center [325, 118] width 25 height 16
click at [823, 158] on icon "Close" at bounding box center [824, 159] width 6 height 7
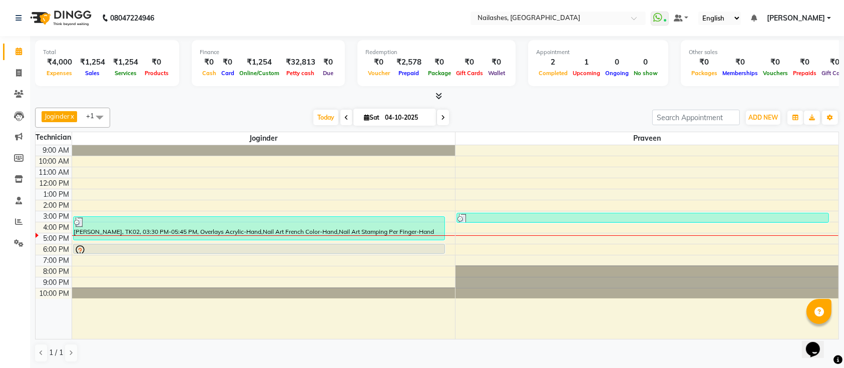
click at [365, 116] on icon at bounding box center [367, 117] width 6 height 7
select select "10"
select select "2025"
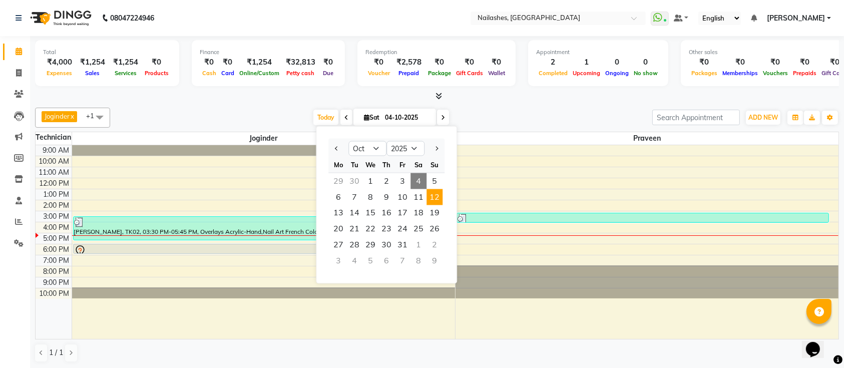
click at [440, 193] on span "12" at bounding box center [435, 197] width 16 height 16
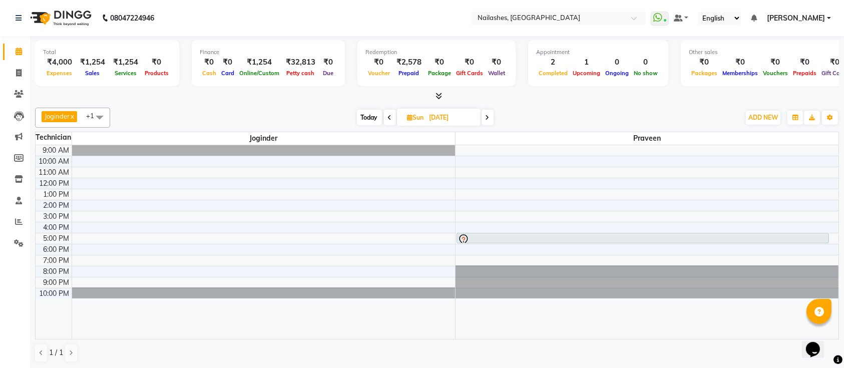
click at [369, 118] on span "Today" at bounding box center [369, 118] width 25 height 16
type input "04-10-2025"
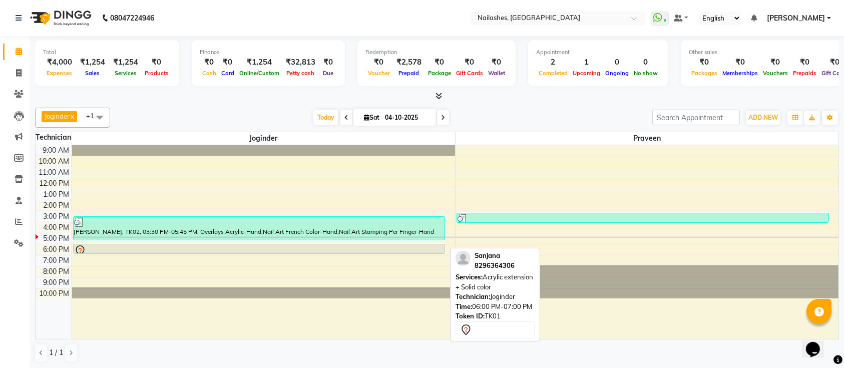
click at [372, 245] on div at bounding box center [259, 251] width 371 height 12
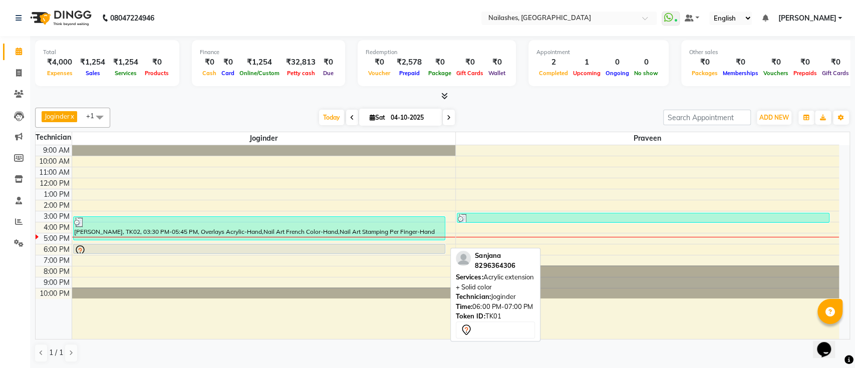
select select "7"
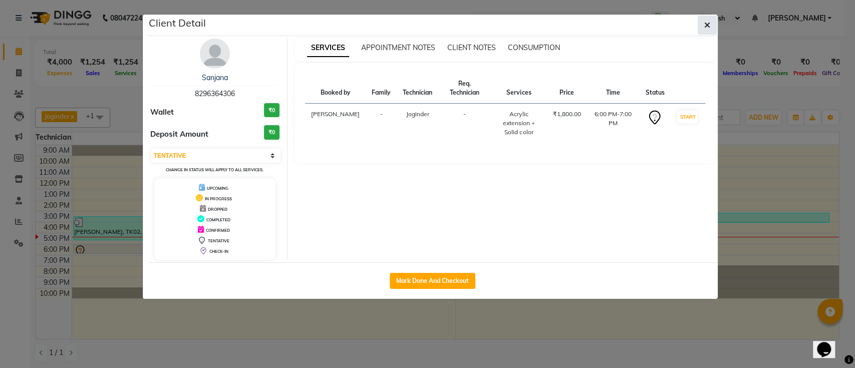
click at [707, 25] on icon "button" at bounding box center [707, 25] width 6 height 8
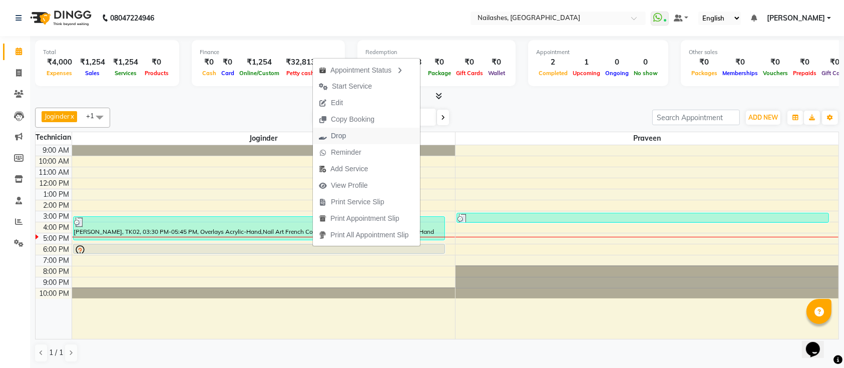
click at [351, 142] on span "Drop" at bounding box center [332, 136] width 39 height 17
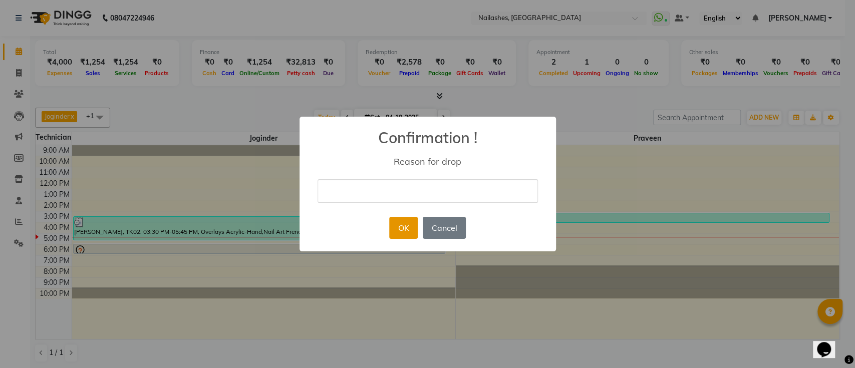
click at [399, 224] on button "OK" at bounding box center [403, 228] width 29 height 22
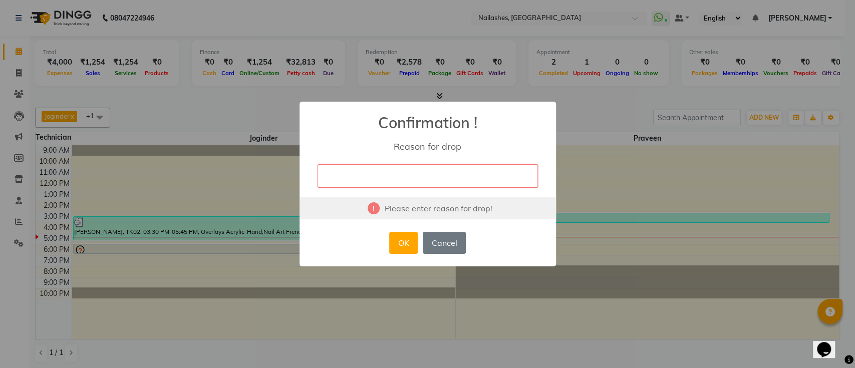
click at [417, 170] on input "text" at bounding box center [427, 176] width 220 height 24
type input "client is busy"
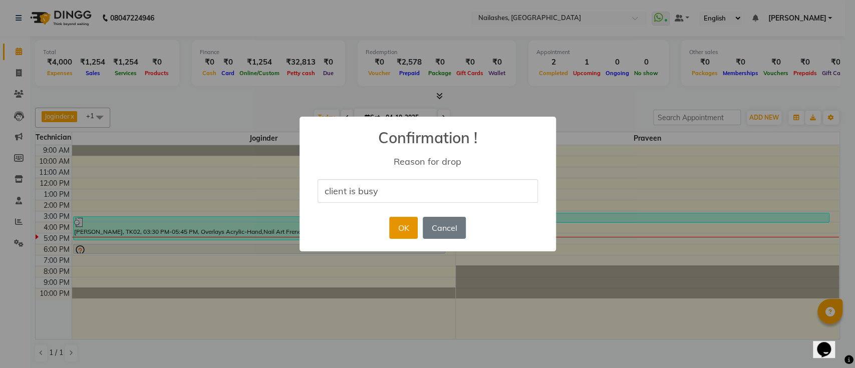
click at [403, 230] on button "OK" at bounding box center [403, 228] width 29 height 22
